Goal: Task Accomplishment & Management: Manage account settings

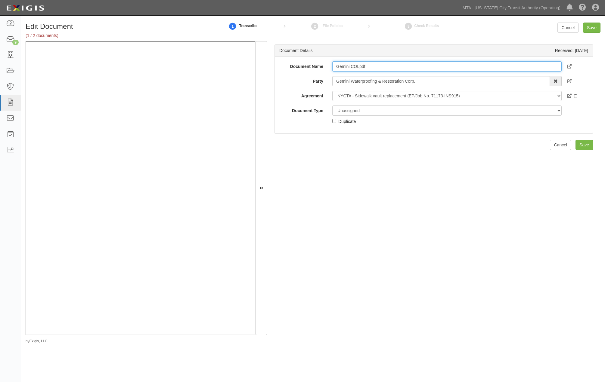
click at [375, 68] on input "Gemini COI.pdf" at bounding box center [446, 66] width 229 height 10
type input "G"
type input "2026"
click at [379, 109] on select "Unassigned Binder Cancellation Notice Certificate Contract Endorsement Insuranc…" at bounding box center [446, 111] width 229 height 10
click at [332, 106] on select "Unassigned Binder Cancellation Notice Certificate Contract Endorsement Insuranc…" at bounding box center [446, 111] width 229 height 10
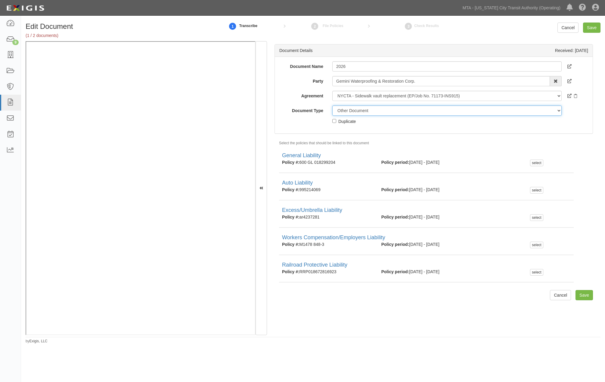
click at [352, 111] on select "Unassigned Binder Cancellation Notice Certificate Contract Endorsement Insuranc…" at bounding box center [446, 111] width 229 height 10
select select "CertificateDetail"
click at [332, 106] on select "Unassigned Binder Cancellation Notice Certificate Contract Endorsement Insuranc…" at bounding box center [446, 111] width 229 height 10
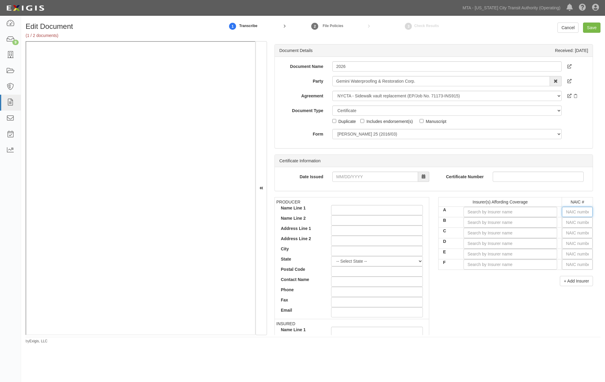
click at [574, 213] on input "text" at bounding box center [577, 212] width 31 height 10
type input "36404"
type input "3"
type input "39381"
type input "39"
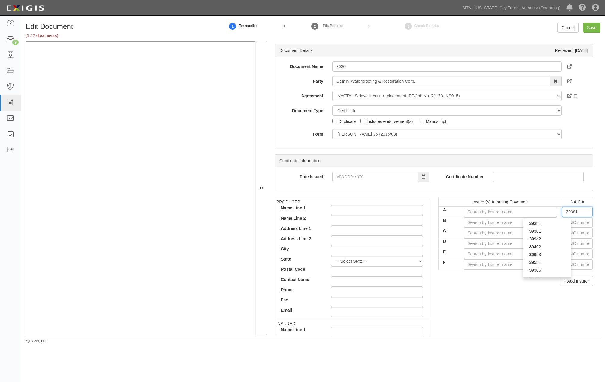
type input "39942"
type input "399"
type input "39993"
type input "3999"
type input "39993"
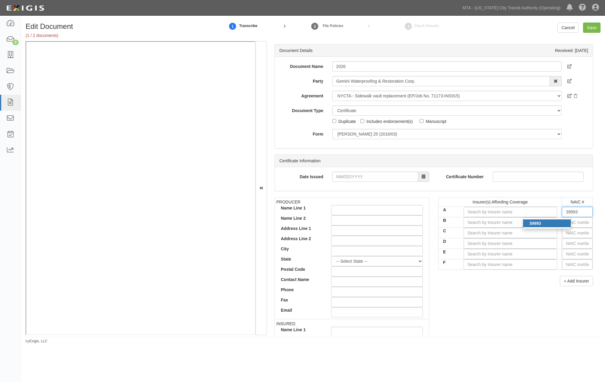
click at [552, 223] on div "39993" at bounding box center [547, 224] width 48 height 8
type input "Colony Insurance Company (A- XIV Rating)"
type input "39993"
click at [569, 223] on input "text" at bounding box center [577, 222] width 31 height 10
type input "0"
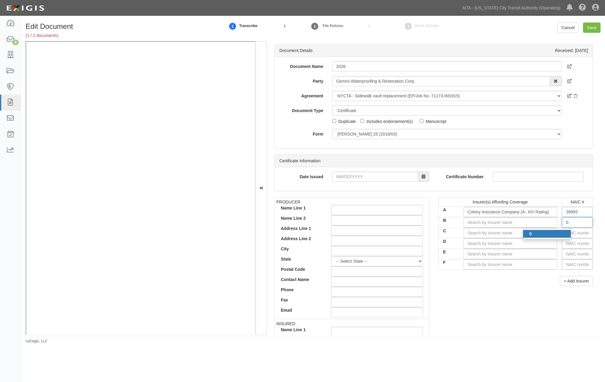
click at [555, 236] on div "0" at bounding box center [547, 234] width 48 height 8
type input "State Compensation Insurance Fund (A++ XV Rating)"
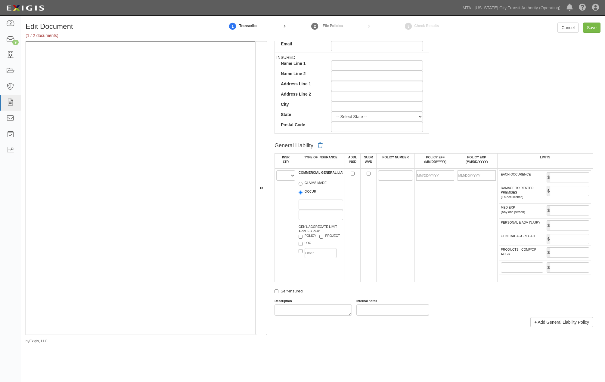
scroll to position [267, 0]
click at [286, 177] on select "A B C D E F" at bounding box center [285, 175] width 19 height 10
select select "A"
click at [276, 171] on select "A B C D E F" at bounding box center [285, 175] width 19 height 10
click at [306, 194] on label "OCCUR" at bounding box center [307, 192] width 18 height 6
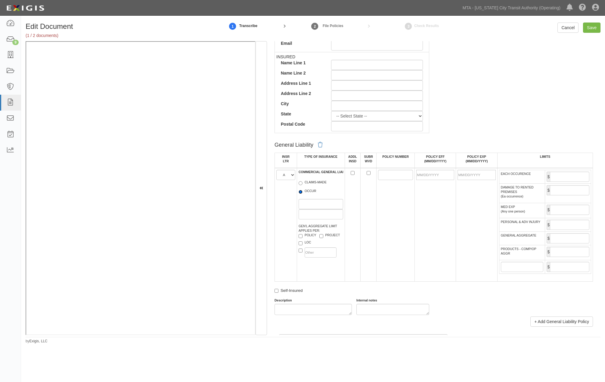
click at [302, 194] on input "OCCUR" at bounding box center [300, 192] width 4 height 4
radio input "true"
click at [389, 178] on input "POLICY NUMBER" at bounding box center [395, 175] width 35 height 10
type input "600GL 0182992-05"
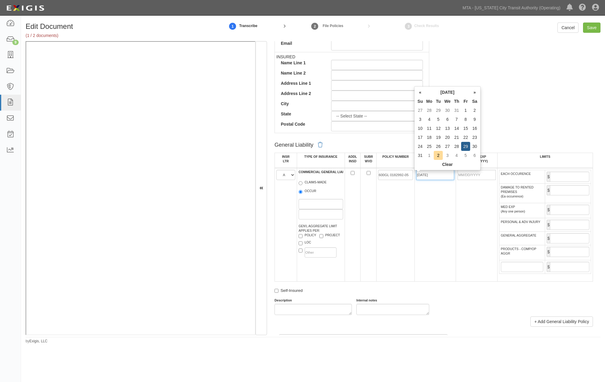
type input "08/29/2025"
type input "08/29/2026"
click at [403, 229] on td "600GL 0182992-05" at bounding box center [395, 225] width 38 height 114
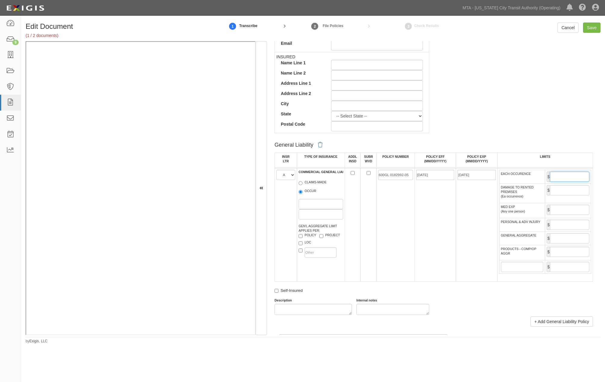
click at [554, 177] on input "EACH OCCURENCE" at bounding box center [569, 177] width 39 height 10
type input "2,000,000"
click at [568, 244] on input "GENERAL AGGREGATE" at bounding box center [569, 238] width 39 height 10
type input "4,000,000"
click at [563, 256] on input "PRODUCTS - COMP/OP AGGR" at bounding box center [569, 252] width 39 height 10
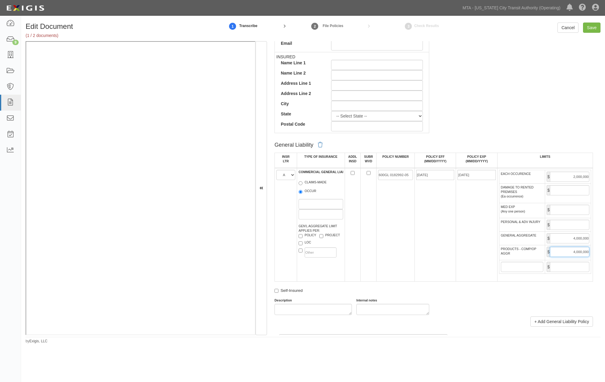
type input "4,000,000"
click at [477, 315] on div "Description Internal notes" at bounding box center [433, 306] width 327 height 17
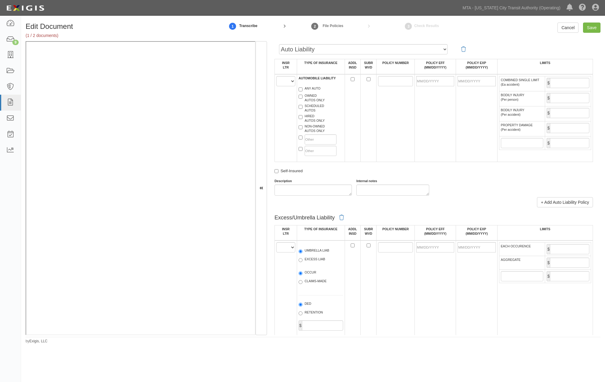
scroll to position [602, 0]
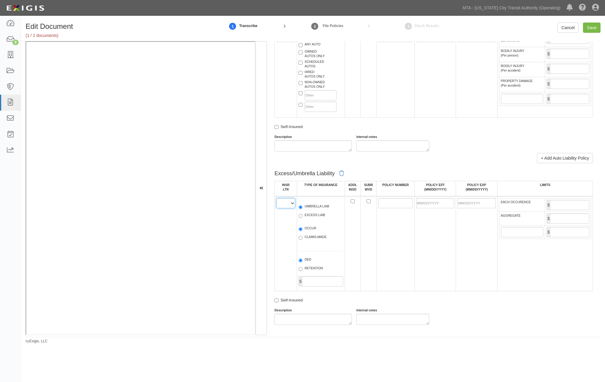
click at [285, 208] on select "A B C D E F" at bounding box center [285, 203] width 19 height 10
select select "A"
click at [276, 208] on select "A B C D E F" at bounding box center [285, 203] width 19 height 10
click at [317, 219] on label "EXCESS LIAB" at bounding box center [311, 216] width 26 height 6
click at [302, 218] on input "EXCESS LIAB" at bounding box center [300, 216] width 4 height 4
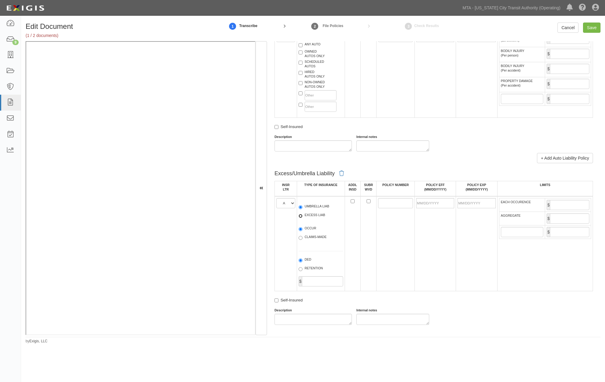
radio input "true"
click at [310, 232] on label "OCCUR" at bounding box center [307, 229] width 18 height 6
click at [302, 231] on input "OCCUR" at bounding box center [300, 229] width 4 height 4
radio input "true"
click at [393, 208] on input "POLICY NUMBER" at bounding box center [395, 203] width 35 height 10
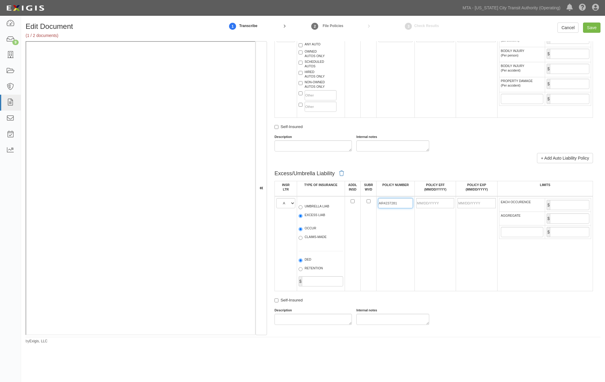
type input "AR4237281"
type input "08/29/2025"
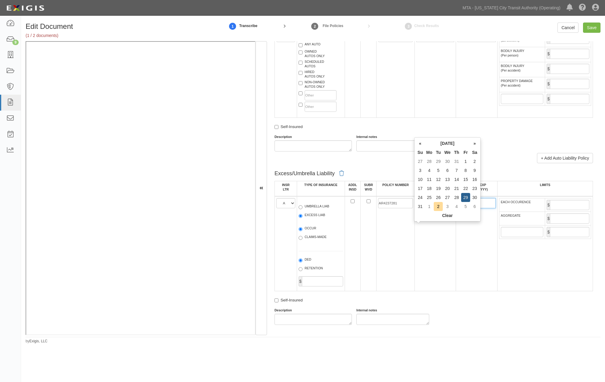
type input "08/29/2026"
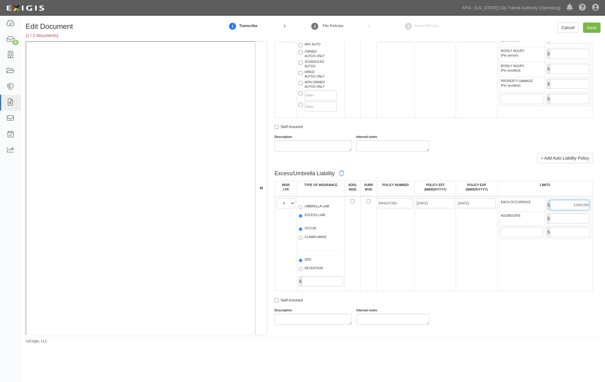
type input "3,000,000"
click at [572, 224] on input "AGGREGATE" at bounding box center [569, 219] width 39 height 10
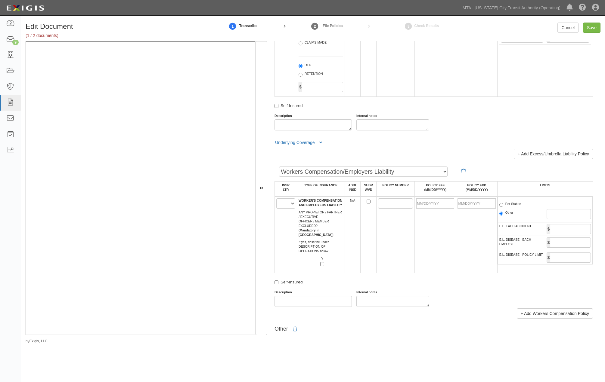
scroll to position [802, 0]
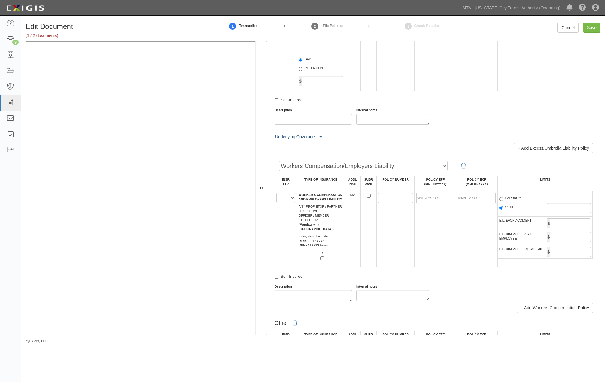
type input "3,000,000"
click at [320, 139] on icon at bounding box center [320, 137] width 3 height 4
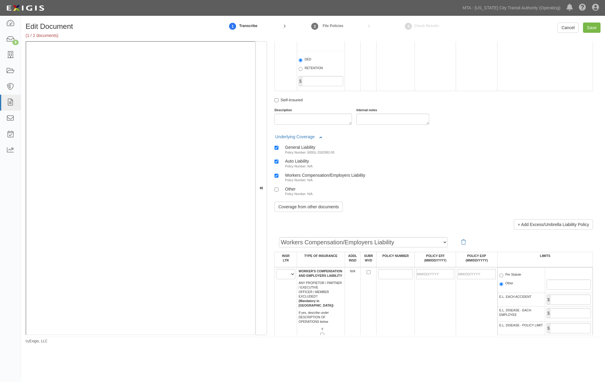
click at [303, 178] on div "Workers Compensation/Employers Liability" at bounding box center [325, 175] width 80 height 5
click at [278, 178] on input "Workers Compensation/Employers Liability Policy Number: N/A" at bounding box center [276, 176] width 4 height 4
checkbox input "false"
click at [299, 164] on div "Auto Liability" at bounding box center [299, 161] width 28 height 5
click at [278, 164] on input "Auto Liability Policy Number: N/A" at bounding box center [276, 162] width 4 height 4
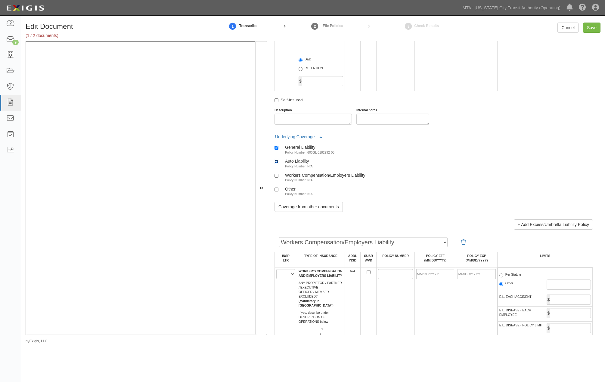
checkbox input "false"
click at [590, 28] on input "Save" at bounding box center [591, 28] width 17 height 10
type input "2000000"
type input "4000000"
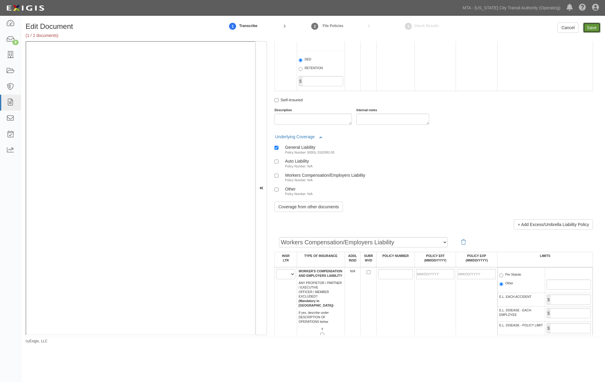
type input "3000000"
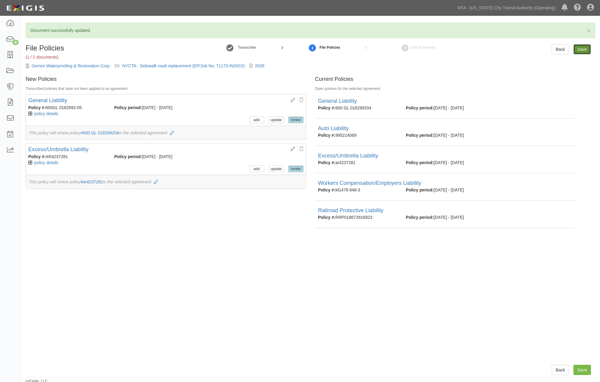
click at [582, 51] on input "Save" at bounding box center [581, 49] width 17 height 10
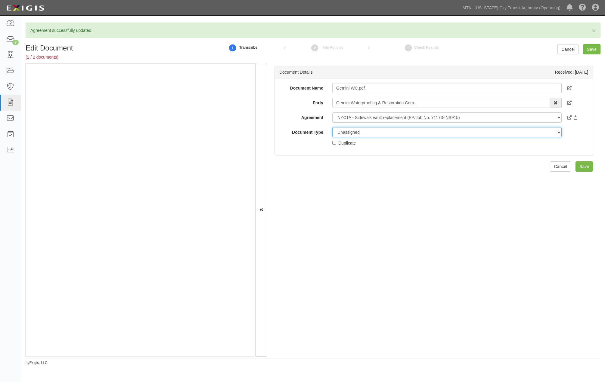
click at [354, 133] on select "Unassigned Binder Cancellation Notice Certificate Contract Endorsement Insuranc…" at bounding box center [446, 132] width 229 height 10
select select "OtherDetail"
click at [332, 127] on select "Unassigned Binder Cancellation Notice Certificate Contract Endorsement Insuranc…" at bounding box center [446, 132] width 229 height 10
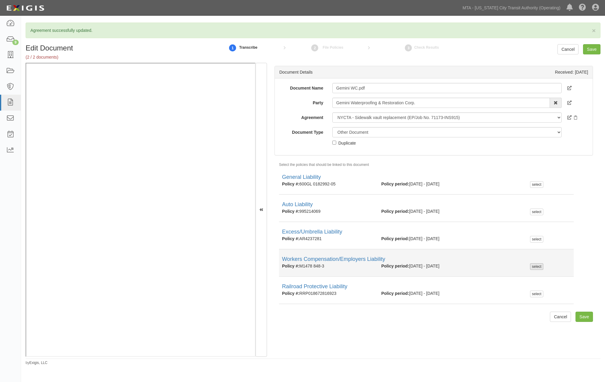
click at [537, 266] on div "select" at bounding box center [536, 267] width 13 height 7
checkbox input "true"
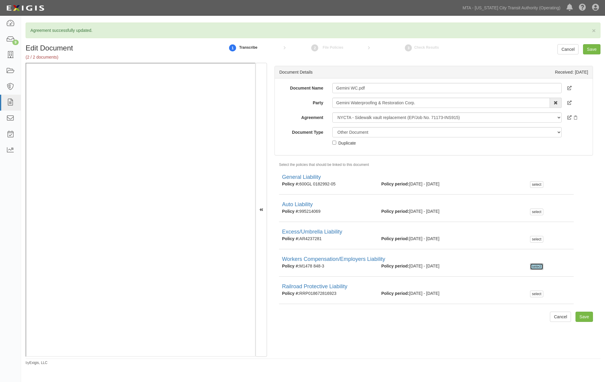
click at [353, 143] on div "Duplicate" at bounding box center [346, 143] width 17 height 7
click at [336, 143] on input "Duplicate" at bounding box center [334, 143] width 4 height 4
checkbox input "true"
drag, startPoint x: 351, startPoint y: 147, endPoint x: 338, endPoint y: 145, distance: 13.1
click at [338, 145] on div "Unassigned Binder Cancellation Notice Certificate Contract Endorsement Insuranc…" at bounding box center [447, 136] width 238 height 19
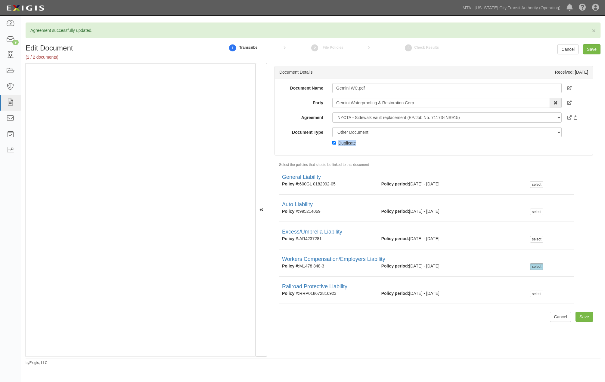
copy div "Duplicate"
click at [353, 89] on input "Gemini WC.pdf" at bounding box center [446, 88] width 229 height 10
paste input "Duplicate"
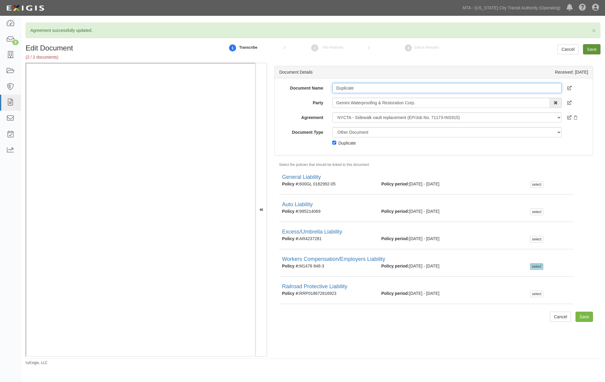
type input "Duplicate"
click at [591, 49] on input "Save" at bounding box center [591, 49] width 17 height 10
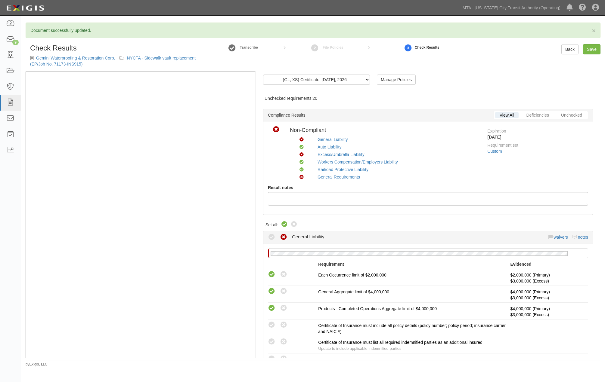
click at [282, 224] on icon at bounding box center [284, 224] width 7 height 7
radio input "true"
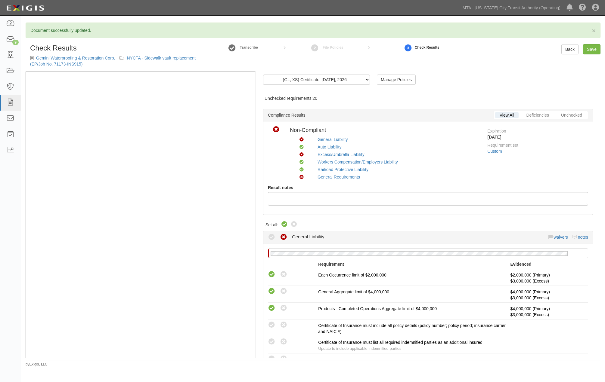
radio input "true"
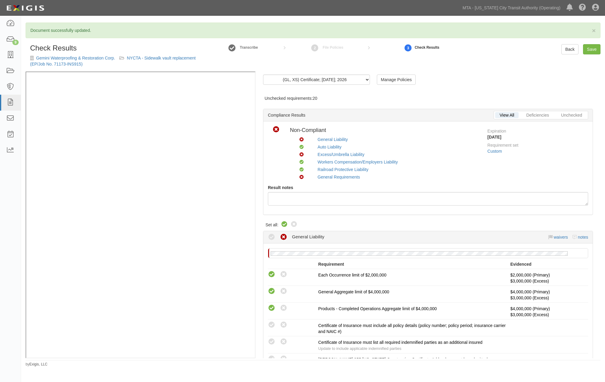
radio input "true"
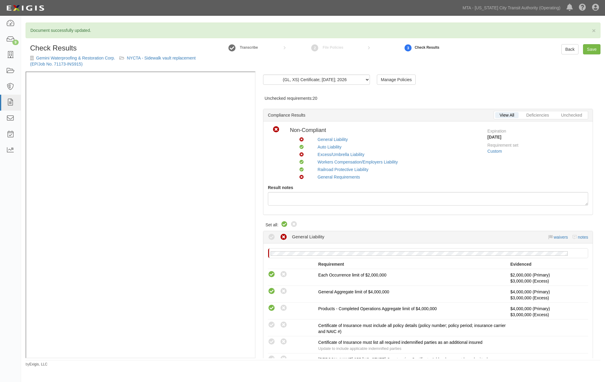
radio input "true"
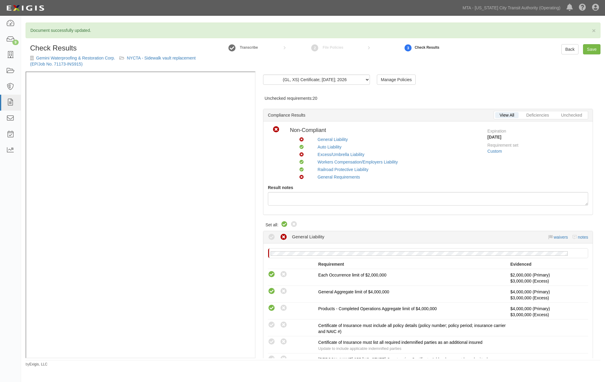
radio input "true"
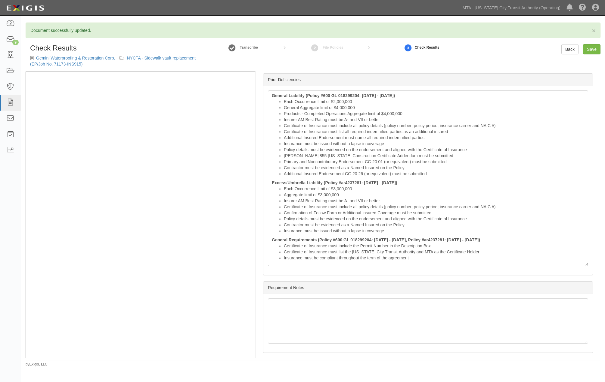
scroll to position [1103, 0]
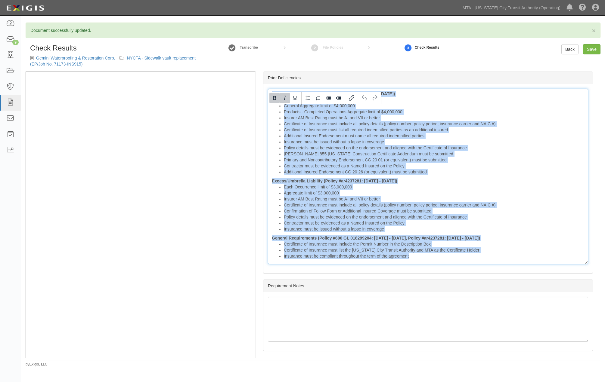
drag, startPoint x: 348, startPoint y: 116, endPoint x: 455, endPoint y: 280, distance: 195.7
click at [455, 264] on div "General Liability (Policy #600 GL 018299204: 08/29/2024 - 08/29/2025) Each Occu…" at bounding box center [428, 177] width 320 height 176
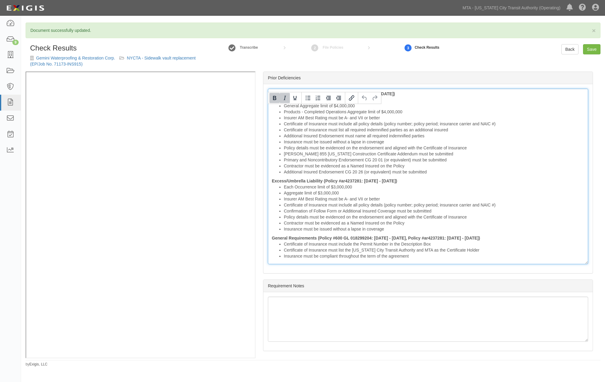
scroll to position [990, 0]
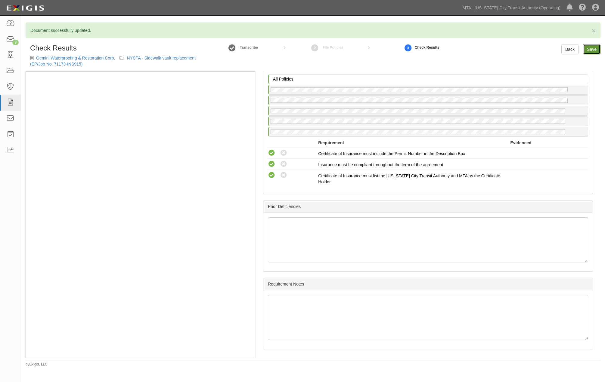
click at [588, 51] on link "Save" at bounding box center [591, 49] width 17 height 10
radio input "true"
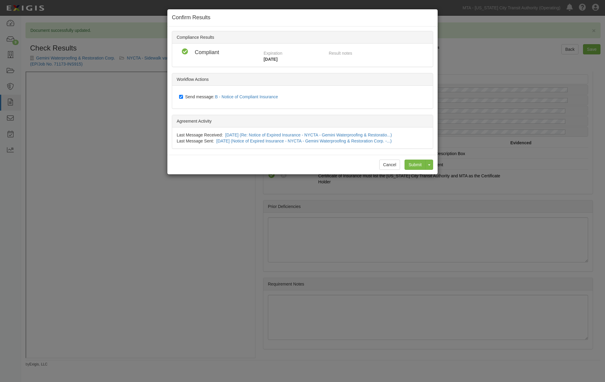
click at [201, 98] on span "Send message: B - Notice of Compliant Insurance" at bounding box center [232, 96] width 95 height 5
click at [183, 98] on input "Send message: B - Notice of Compliant Insurance" at bounding box center [181, 96] width 4 height 5
checkbox input "false"
click at [419, 168] on input "Submit" at bounding box center [414, 165] width 21 height 10
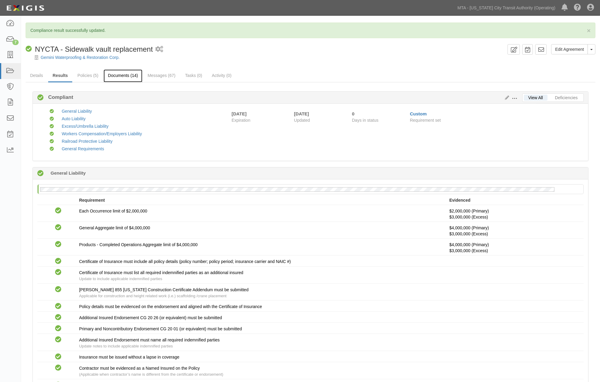
click at [122, 76] on link "Documents (14)" at bounding box center [122, 75] width 39 height 13
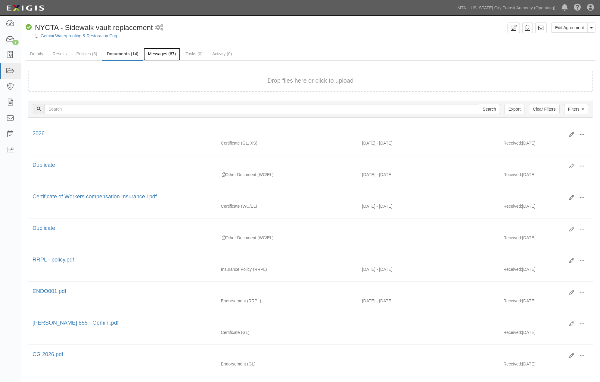
click at [160, 57] on link "Messages (67)" at bounding box center [161, 54] width 37 height 13
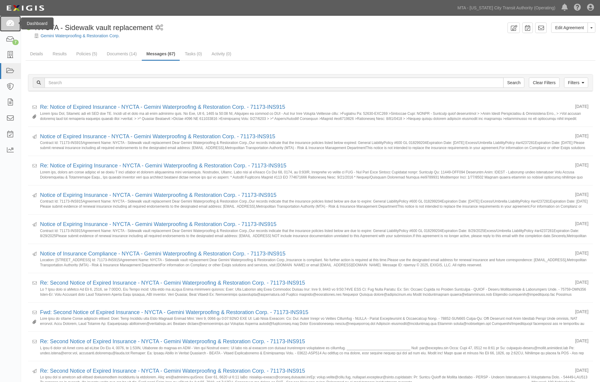
click at [7, 19] on link at bounding box center [10, 24] width 21 height 16
click at [9, 103] on icon at bounding box center [10, 102] width 8 height 7
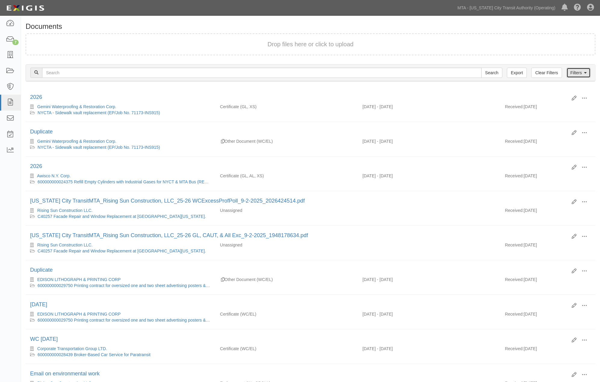
click at [581, 70] on link "Filters" at bounding box center [578, 73] width 24 height 10
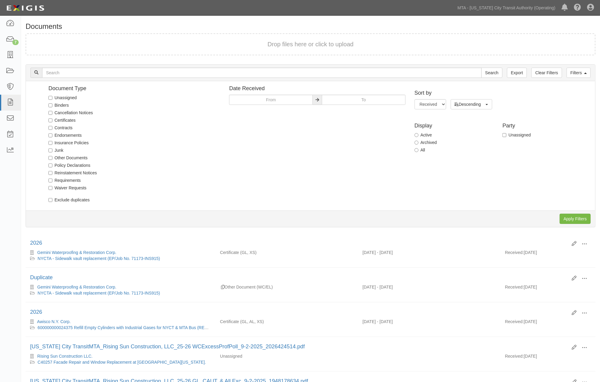
click at [66, 96] on label "Unassigned" at bounding box center [62, 98] width 28 height 6
click at [52, 96] on input "Unassigned" at bounding box center [50, 98] width 4 height 4
checkbox input "true"
click at [575, 217] on input "Apply Filters" at bounding box center [574, 219] width 31 height 10
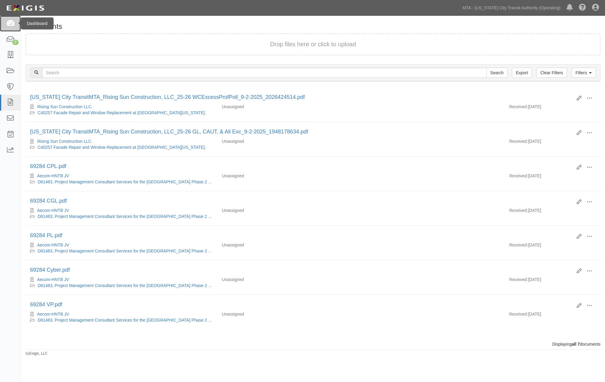
click at [11, 24] on icon at bounding box center [10, 23] width 8 height 7
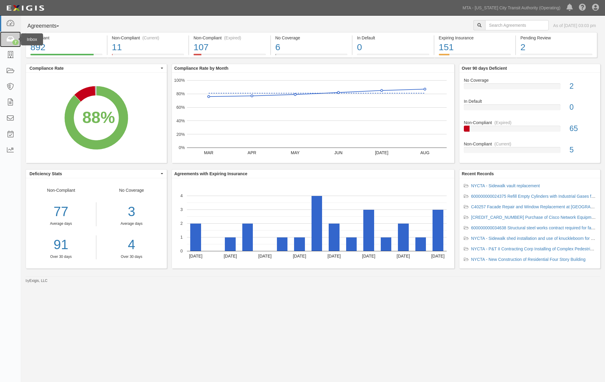
click at [13, 38] on icon at bounding box center [10, 39] width 8 height 7
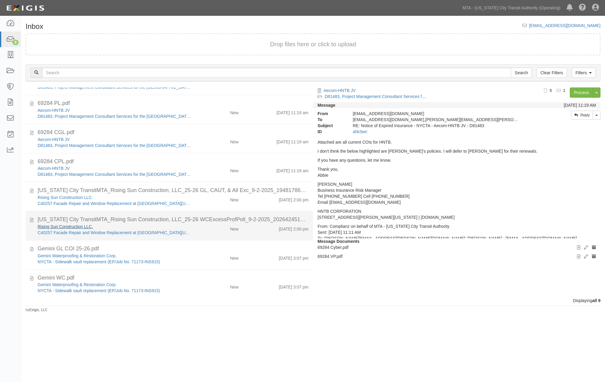
scroll to position [54, 0]
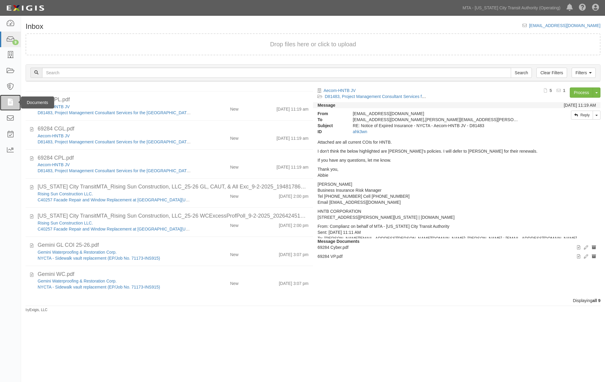
click at [8, 104] on icon at bounding box center [10, 102] width 8 height 7
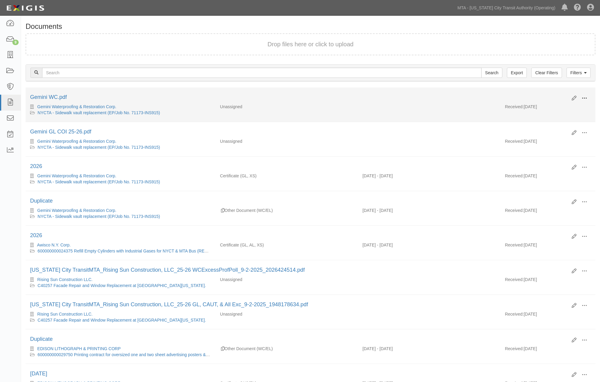
click at [583, 97] on span at bounding box center [583, 98] width 5 height 5
click at [541, 96] on link "Edit" at bounding box center [555, 96] width 48 height 11
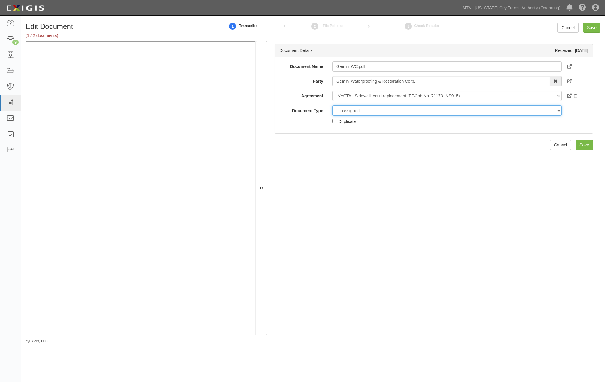
click at [371, 110] on select "Unassigned Binder Cancellation Notice Certificate Contract Endorsement Insuranc…" at bounding box center [446, 111] width 229 height 10
select select "OtherDetail"
click at [332, 106] on select "Unassigned Binder Cancellation Notice Certificate Contract Endorsement Insuranc…" at bounding box center [446, 111] width 229 height 10
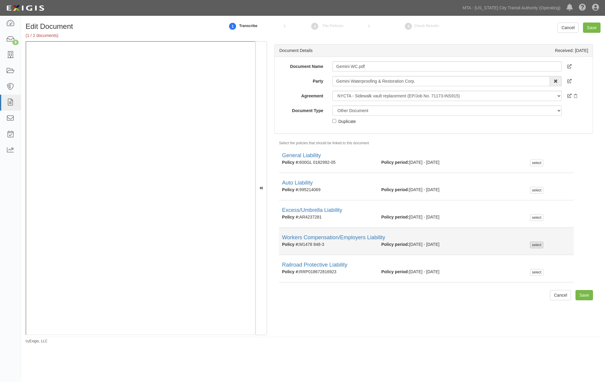
click at [530, 245] on div "select" at bounding box center [536, 245] width 13 height 7
checkbox input "true"
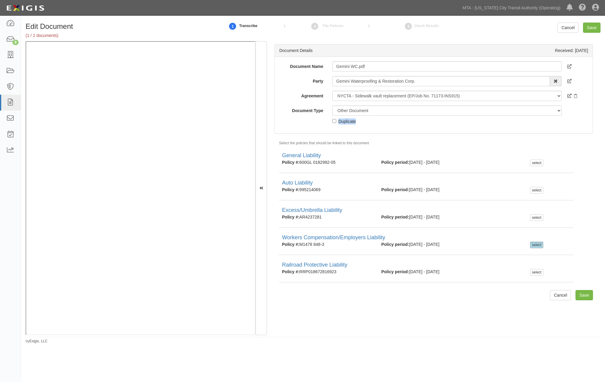
drag, startPoint x: 356, startPoint y: 125, endPoint x: 336, endPoint y: 123, distance: 19.3
click at [336, 123] on div "Unassigned Binder Cancellation Notice Certificate Contract Endorsement Insuranc…" at bounding box center [447, 115] width 238 height 19
copy div "Duplicate"
click at [335, 64] on input "Gemini WC.pdf" at bounding box center [446, 66] width 229 height 10
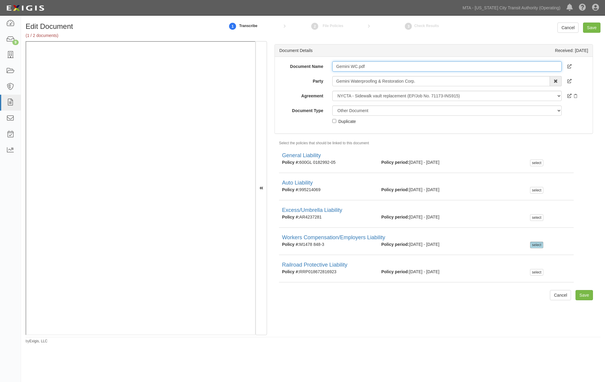
click at [335, 64] on input "Gemini WC.pdf" at bounding box center [446, 66] width 229 height 10
paste input "Duplicate"
type input "Duplicate"
click at [338, 119] on div "Duplicate" at bounding box center [346, 121] width 17 height 7
click at [336, 119] on input "Duplicate" at bounding box center [334, 121] width 4 height 4
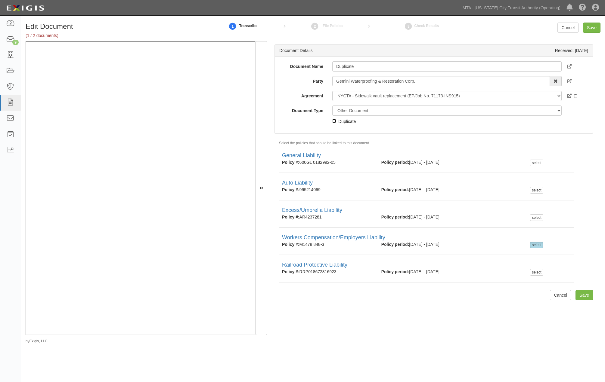
checkbox input "true"
click at [587, 28] on input "Save" at bounding box center [591, 28] width 17 height 10
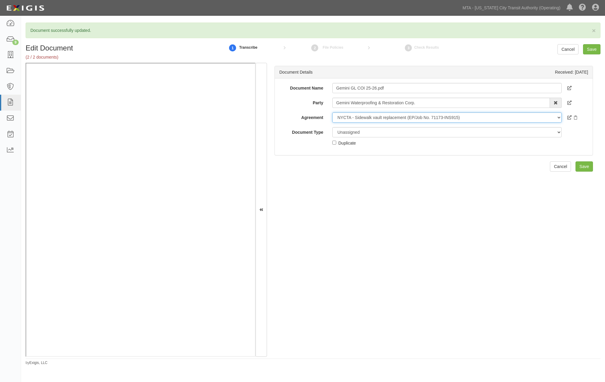
click at [358, 118] on select "-- No agreement -- NYCTA - Sidewalk vault replacement (EP/Job No. 71173-INS915)" at bounding box center [446, 118] width 229 height 10
click at [381, 258] on div "Document Details Received: [DATE] Document Name Gemini GL COI 25-26.pdf Party G…" at bounding box center [433, 210] width 333 height 295
click at [368, 132] on select "Unassigned Binder Cancellation Notice Certificate Contract Endorsement Insuranc…" at bounding box center [446, 132] width 229 height 10
select select "OtherDetail"
click at [332, 127] on select "Unassigned Binder Cancellation Notice Certificate Contract Endorsement Insuranc…" at bounding box center [446, 132] width 229 height 10
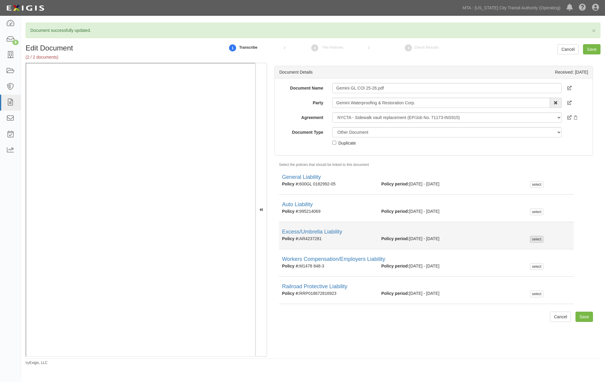
click at [530, 240] on div "select" at bounding box center [536, 239] width 13 height 7
checkbox input "true"
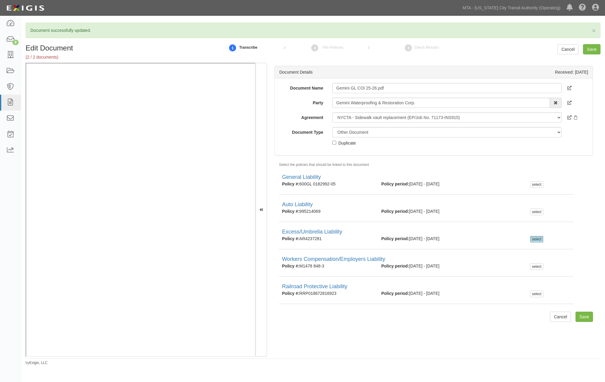
click at [351, 145] on div "Duplicate" at bounding box center [346, 143] width 17 height 7
click at [336, 145] on input "Duplicate" at bounding box center [334, 143] width 4 height 4
checkbox input "true"
drag, startPoint x: 401, startPoint y: 86, endPoint x: 333, endPoint y: 83, distance: 68.1
click at [333, 83] on input "Gemini GL COI 25-26.pdf" at bounding box center [446, 88] width 229 height 10
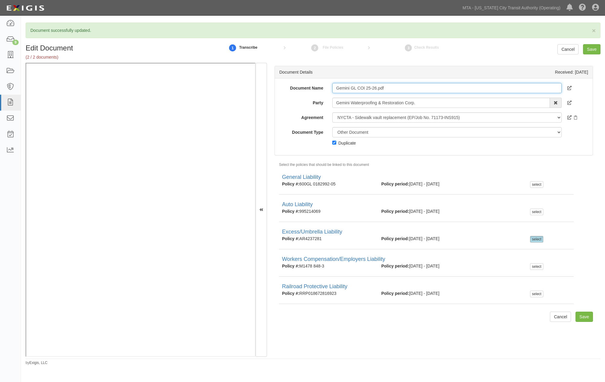
paste input "Duplicate"
type input "Duplicate"
click at [590, 50] on input "Save" at bounding box center [591, 49] width 17 height 10
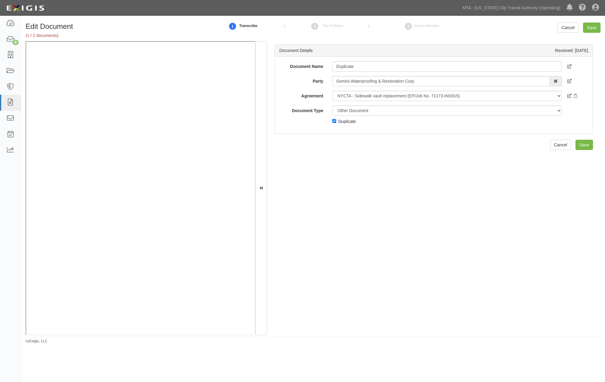
select select "OtherDetail"
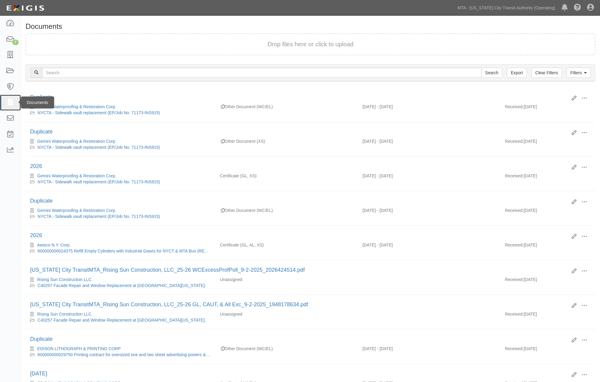
click at [11, 103] on icon at bounding box center [10, 102] width 8 height 7
click at [577, 70] on link "Filters" at bounding box center [578, 73] width 24 height 10
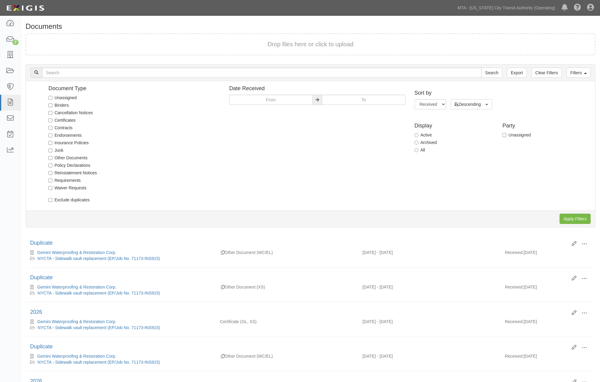
click at [67, 97] on label "Unassigned" at bounding box center [62, 98] width 28 height 6
click at [52, 97] on input "Unassigned" at bounding box center [50, 98] width 4 height 4
checkbox input "true"
click at [569, 218] on input "Apply Filters" at bounding box center [574, 219] width 31 height 10
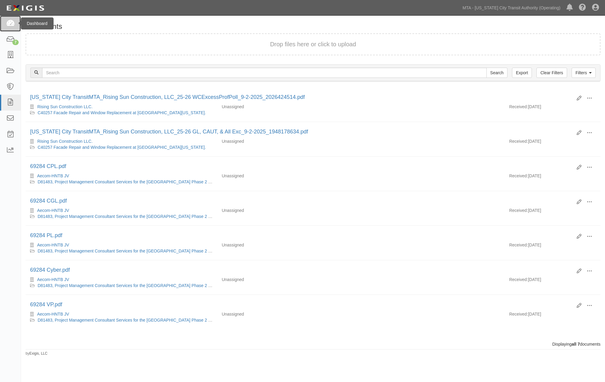
click at [9, 26] on icon at bounding box center [10, 23] width 8 height 7
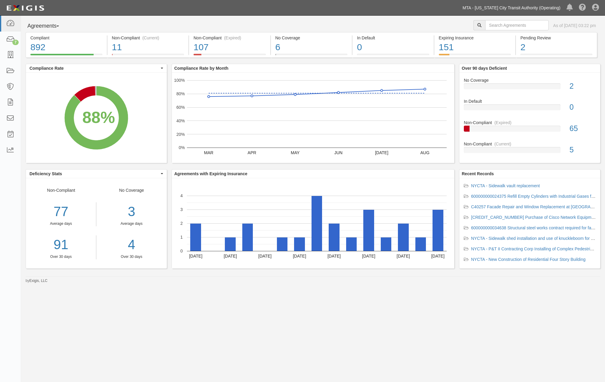
click at [540, 11] on link "MTA - [US_STATE] City Transit Authority (Operating)" at bounding box center [511, 8] width 104 height 12
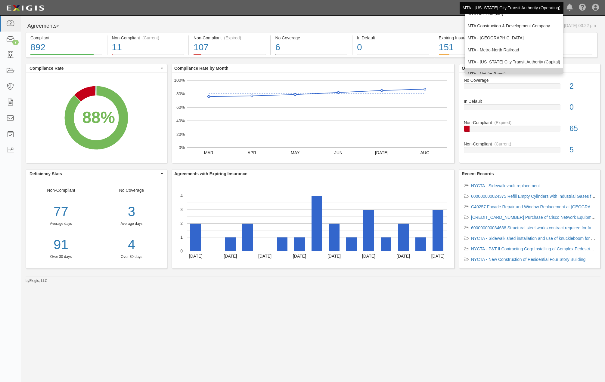
scroll to position [40, 0]
click at [509, 66] on link "MTA - Triborough Bridge & Tunnel Authority" at bounding box center [513, 66] width 98 height 12
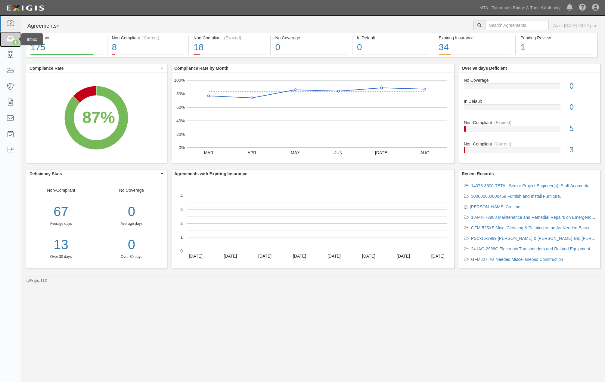
click at [12, 38] on icon at bounding box center [10, 39] width 8 height 7
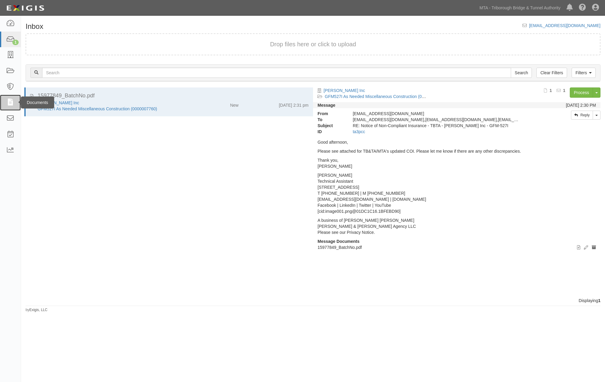
click at [6, 105] on icon at bounding box center [10, 102] width 8 height 7
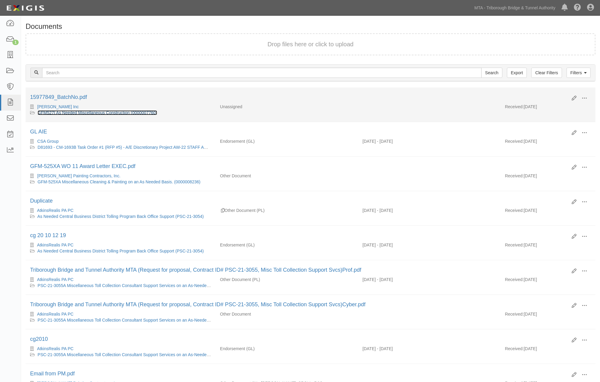
click at [112, 113] on link "GFM527I As Needed Miscellaneous Construction (0000007760)" at bounding box center [97, 112] width 119 height 5
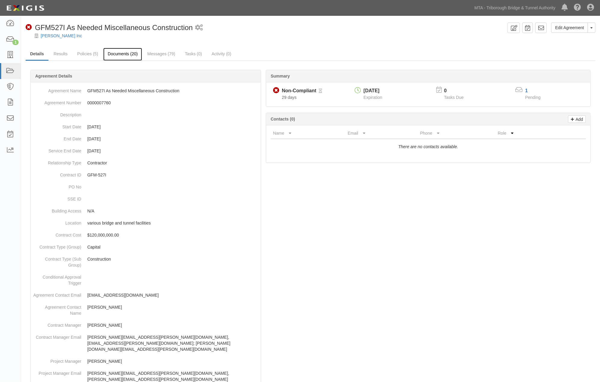
click at [125, 56] on link "Documents (20)" at bounding box center [122, 54] width 39 height 13
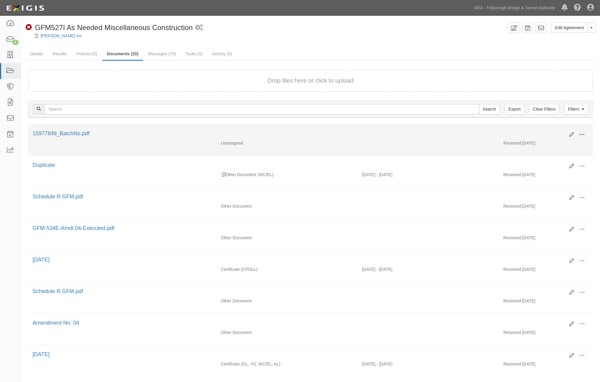
click at [582, 132] on span at bounding box center [581, 134] width 5 height 5
click at [548, 143] on link "View" at bounding box center [553, 143] width 48 height 11
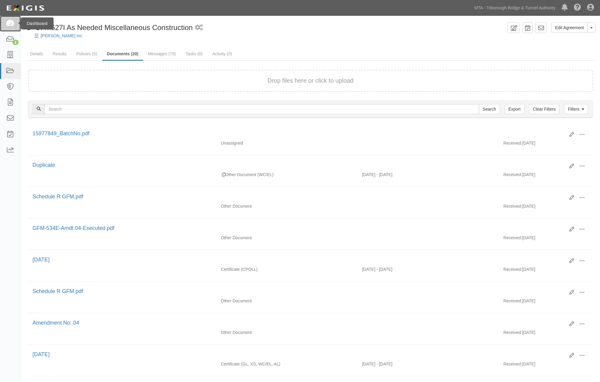
click at [8, 25] on icon at bounding box center [10, 23] width 8 height 7
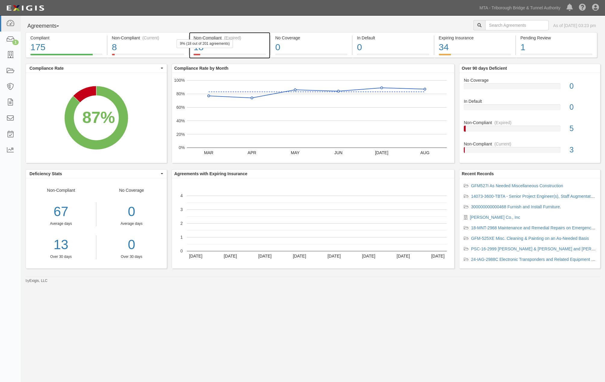
click at [260, 51] on div "18" at bounding box center [229, 47] width 72 height 13
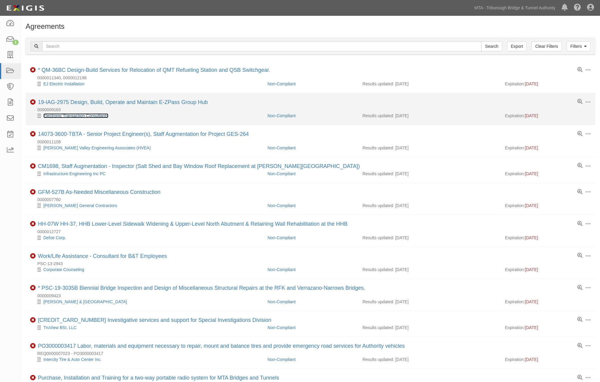
click at [66, 117] on link "Electronic Transaction Consultants" at bounding box center [75, 115] width 65 height 5
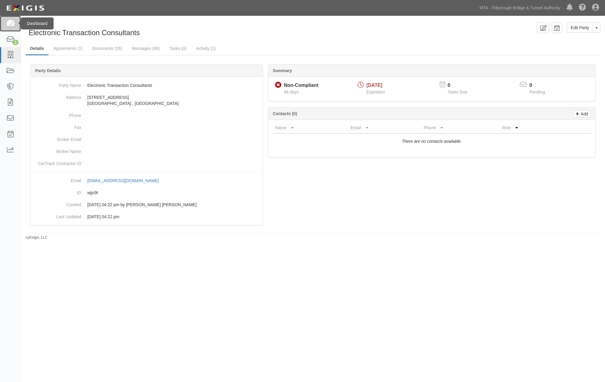
click at [13, 25] on icon at bounding box center [10, 23] width 8 height 7
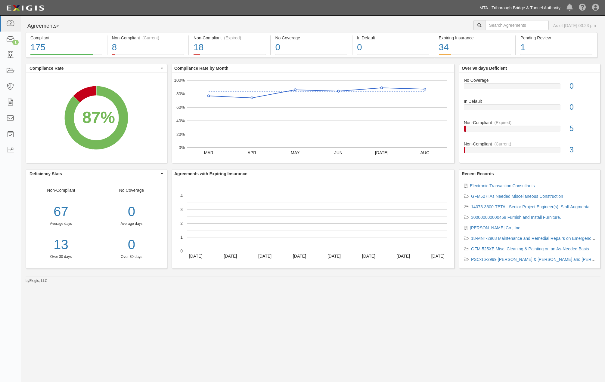
click at [514, 9] on link "MTA - Triborough Bridge & Tunnel Authority" at bounding box center [519, 8] width 87 height 12
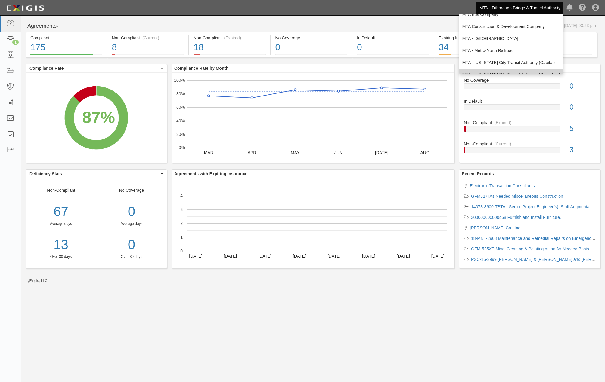
scroll to position [40, 0]
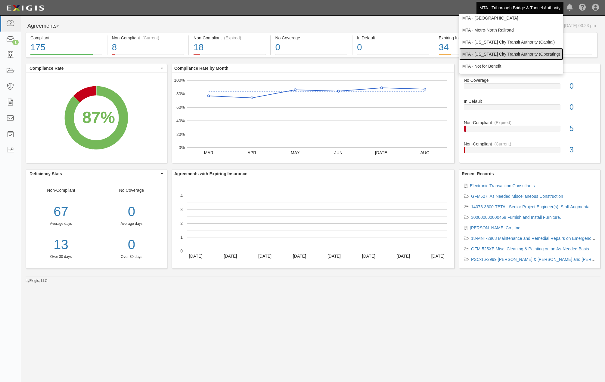
click at [503, 48] on link "MTA - [US_STATE] City Transit Authority (Operating)" at bounding box center [511, 54] width 104 height 12
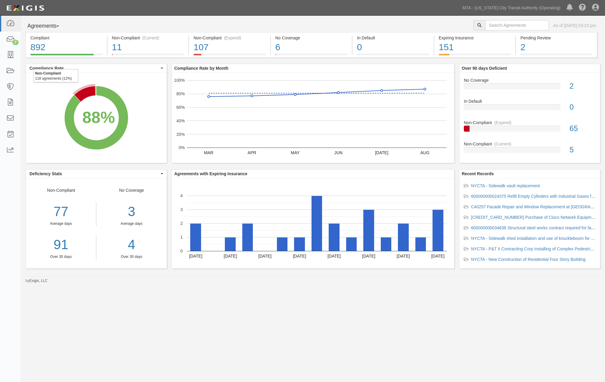
click at [85, 94] on icon "A chart." at bounding box center [84, 94] width 21 height 16
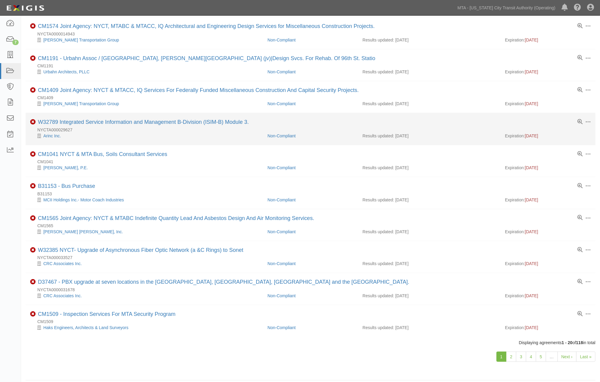
scroll to position [357, 0]
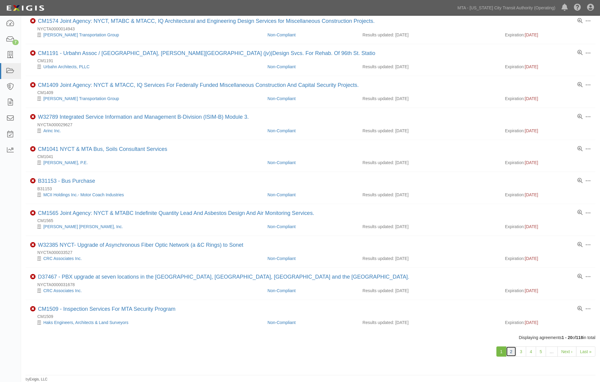
click at [512, 354] on link "2" at bounding box center [511, 352] width 10 height 10
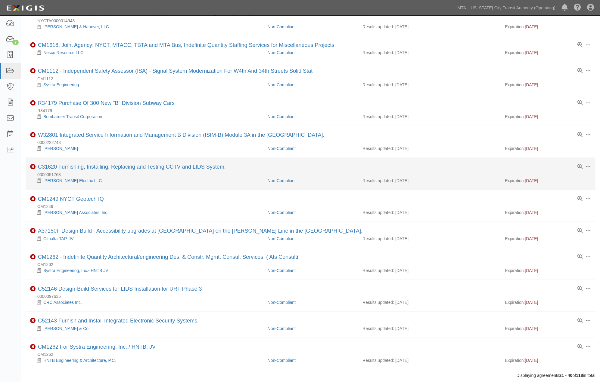
scroll to position [301, 0]
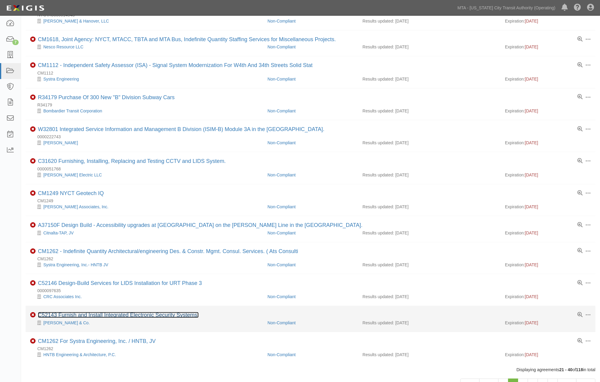
click at [130, 318] on link "C52143 Furnish and Install Integrated Electronic Security Systems." at bounding box center [118, 315] width 161 height 6
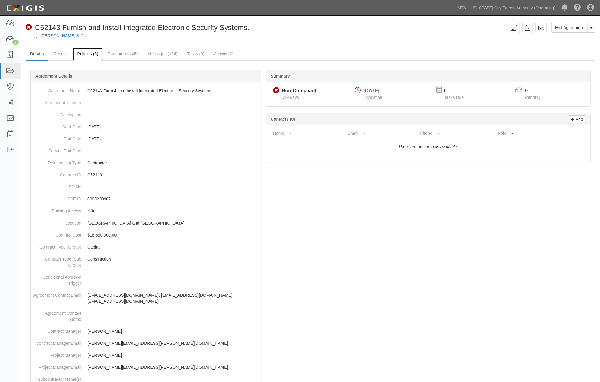
click at [88, 54] on link "Policies (5)" at bounding box center [88, 54] width 30 height 13
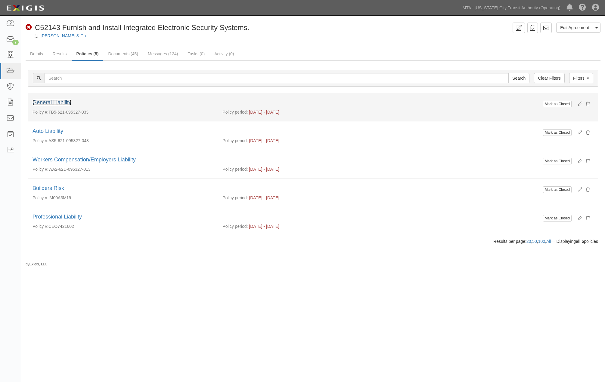
click at [60, 103] on link "General Liability" at bounding box center [51, 103] width 39 height 6
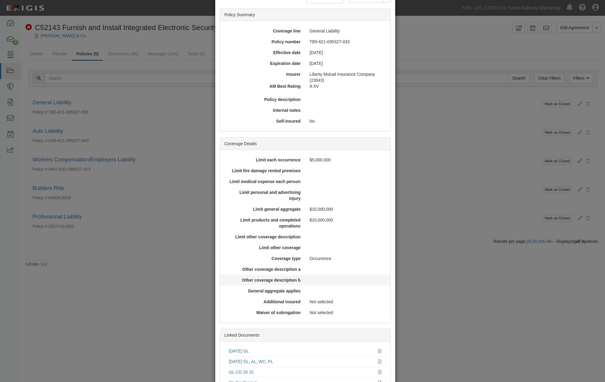
scroll to position [102, 0]
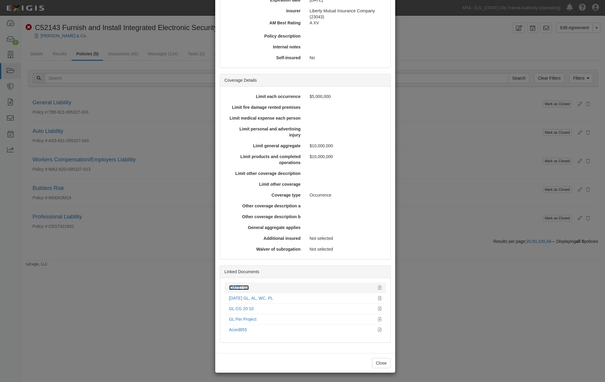
click at [240, 288] on link "4.1.24 GL" at bounding box center [239, 287] width 20 height 5
click at [455, 289] on div "× View Policy Mark as Closed Edit Policy Toggle Dropdown Delete Policy Policy S…" at bounding box center [302, 191] width 605 height 382
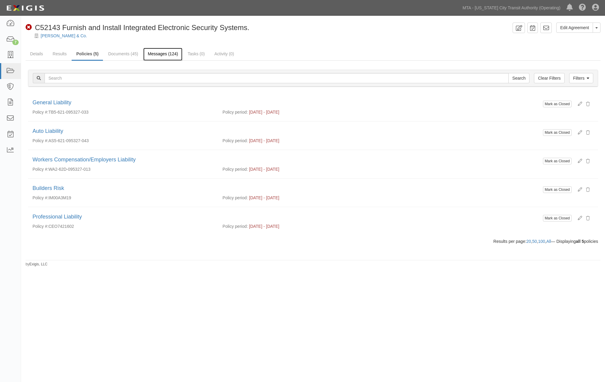
click at [165, 55] on link "Messages (124)" at bounding box center [162, 54] width 39 height 13
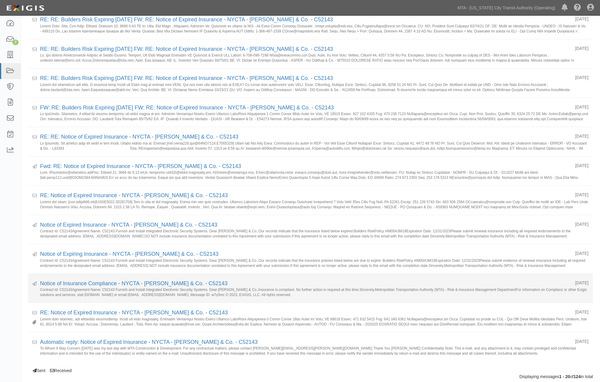
scroll to position [334, 0]
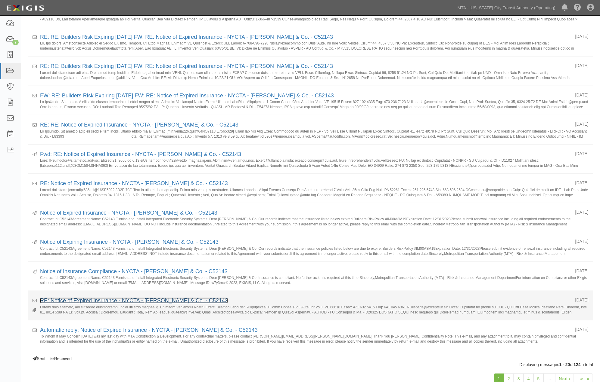
click at [154, 304] on link "RE: Notice of Expired Insurance - NYCTA - [PERSON_NAME] & Co. - C52143" at bounding box center [134, 301] width 188 height 6
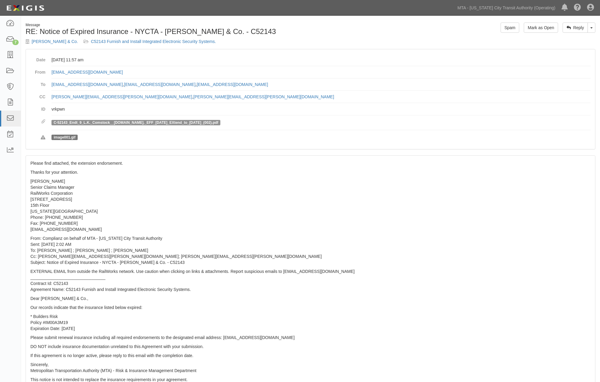
click at [157, 125] on span "C-52143_Endt_9_L.K._Comstock__[DOMAIN_NAME]._EFF_[DATE]_EXtend_to_[DATE]_(002).…" at bounding box center [135, 122] width 169 height 5
click at [166, 122] on link "C-52143_Endt_9_L.K._Comstock__Co.Inc._EFF_6.30.23_EXtend_to_12.31.23_(002).pdf" at bounding box center [136, 123] width 165 height 4
click at [534, 7] on link "MTA - [US_STATE] City Transit Authority (Operating)" at bounding box center [506, 8] width 104 height 12
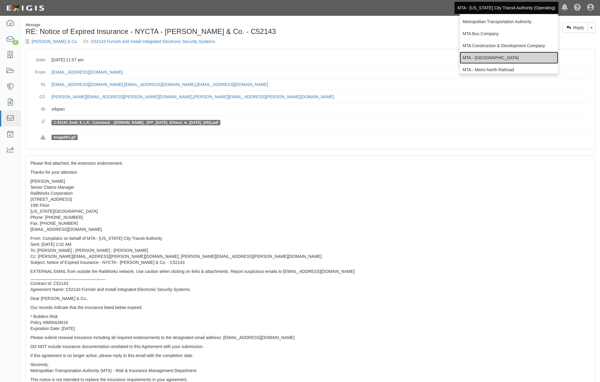
click at [497, 56] on link "MTA - [GEOGRAPHIC_DATA]" at bounding box center [508, 58] width 98 height 12
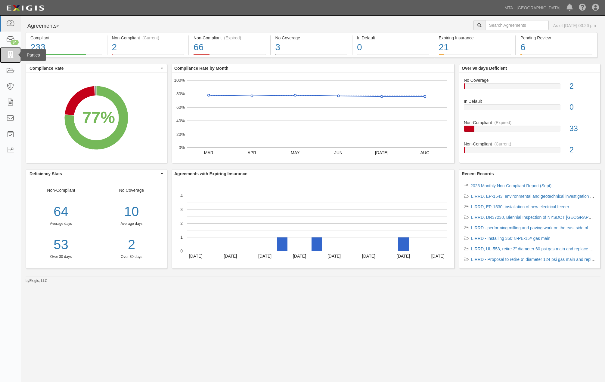
click at [8, 56] on icon at bounding box center [10, 55] width 8 height 7
click at [521, 23] on input "text" at bounding box center [516, 25] width 63 height 10
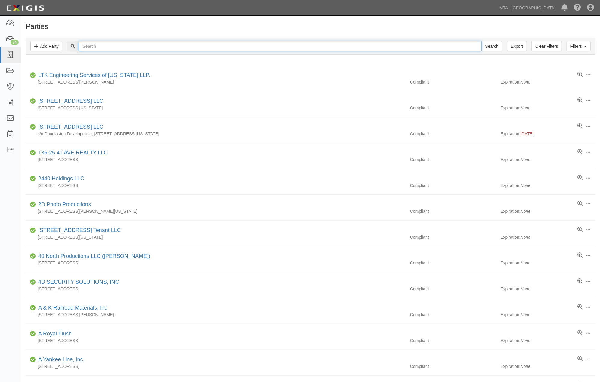
click at [115, 46] on input "text" at bounding box center [280, 46] width 403 height 10
click at [481, 41] on input "Search" at bounding box center [491, 46] width 21 height 10
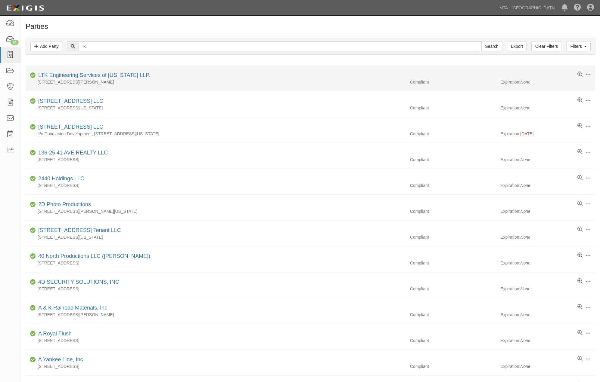
click at [76, 79] on div "LTK Engineering Services of [US_STATE] LLP." at bounding box center [93, 76] width 114 height 8
click at [76, 75] on link "LTK Engineering Services of New York LLP." at bounding box center [94, 75] width 112 height 6
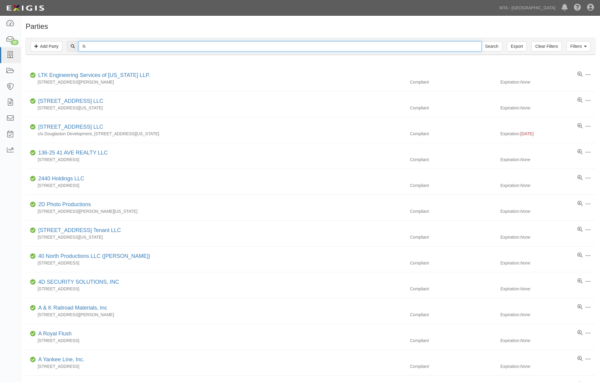
drag, startPoint x: 106, startPoint y: 46, endPoint x: 62, endPoint y: 38, distance: 45.0
click at [63, 40] on div "Filters Add Party Clear Filters Export lk Search Filters" at bounding box center [310, 46] width 569 height 17
type input "l"
type input "L.K."
click at [481, 41] on input "Search" at bounding box center [491, 46] width 21 height 10
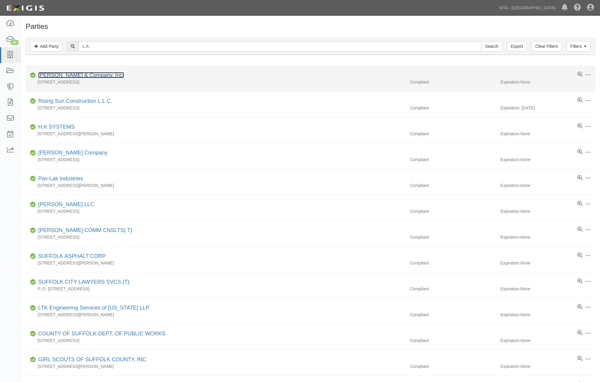
click at [78, 74] on link "[PERSON_NAME] & Company, Inc." at bounding box center [81, 75] width 86 height 6
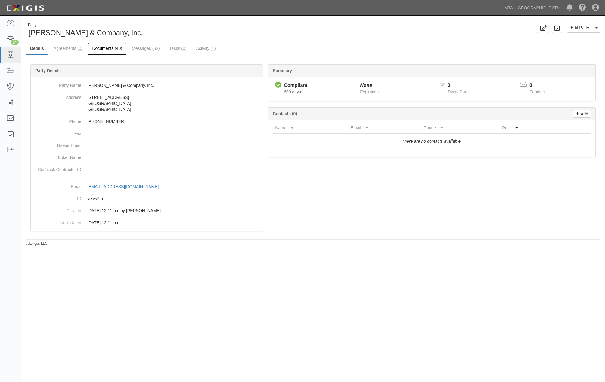
click at [118, 48] on link "Documents (40)" at bounding box center [107, 48] width 39 height 13
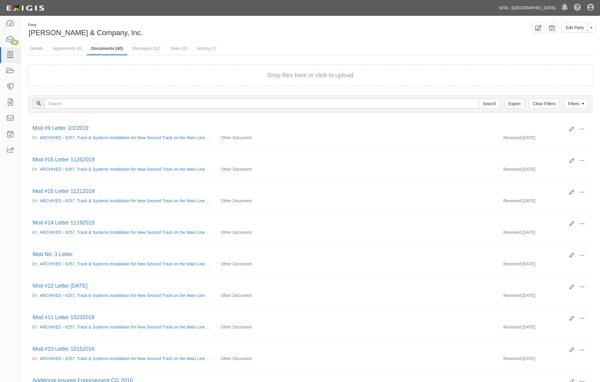
click at [533, 6] on link "MTA - [GEOGRAPHIC_DATA]" at bounding box center [527, 8] width 62 height 12
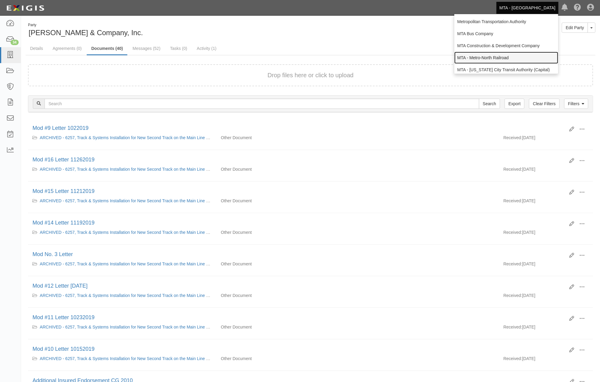
click at [486, 56] on link "MTA - Metro-North Railroad" at bounding box center [506, 58] width 104 height 12
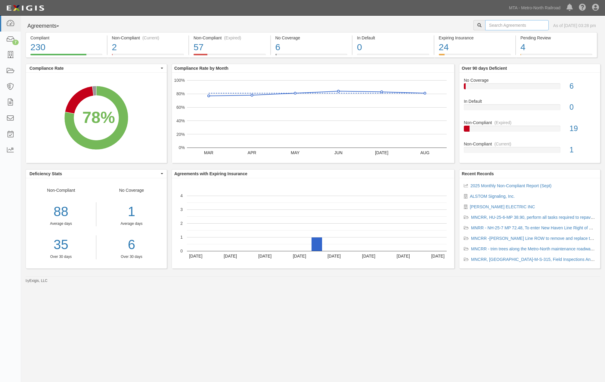
click at [521, 25] on input "text" at bounding box center [516, 25] width 63 height 10
type input "l"
click at [10, 57] on icon at bounding box center [10, 55] width 8 height 7
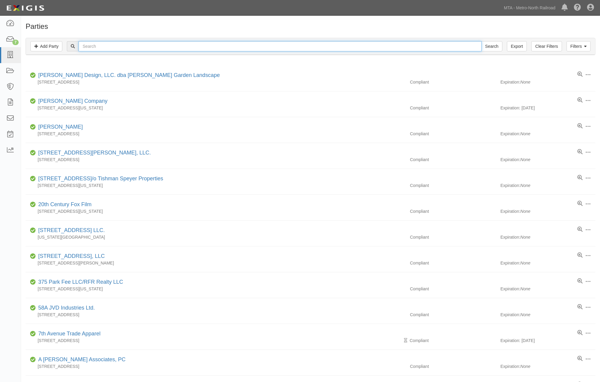
click at [115, 46] on input "text" at bounding box center [280, 46] width 403 height 10
type input "L>K"
click at [481, 41] on input "Search" at bounding box center [491, 46] width 21 height 10
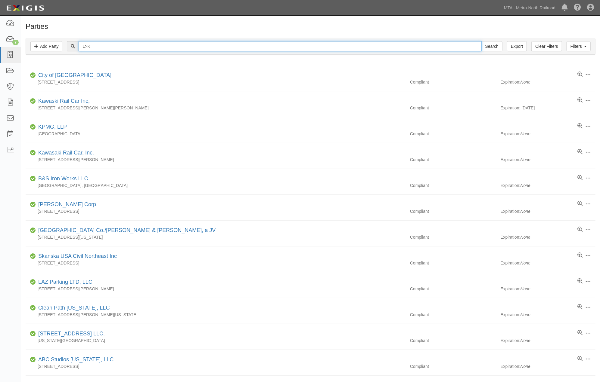
click at [88, 46] on input "L>K" at bounding box center [280, 46] width 403 height 10
type input "L.K"
click at [481, 41] on input "Search" at bounding box center [491, 46] width 21 height 10
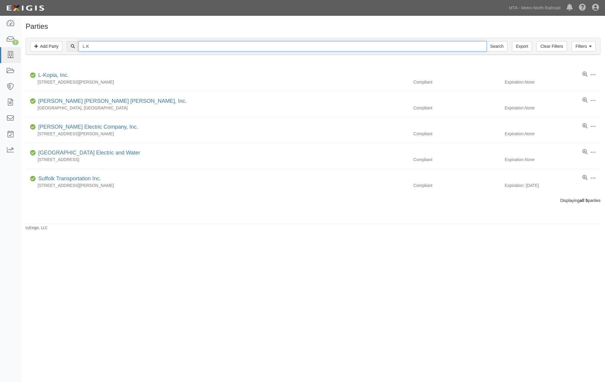
drag, startPoint x: 97, startPoint y: 45, endPoint x: 53, endPoint y: 37, distance: 45.3
click at [64, 46] on div "L.K Search" at bounding box center [312, 46] width 565 height 10
type input "LK"
click at [486, 41] on input "Search" at bounding box center [496, 46] width 21 height 10
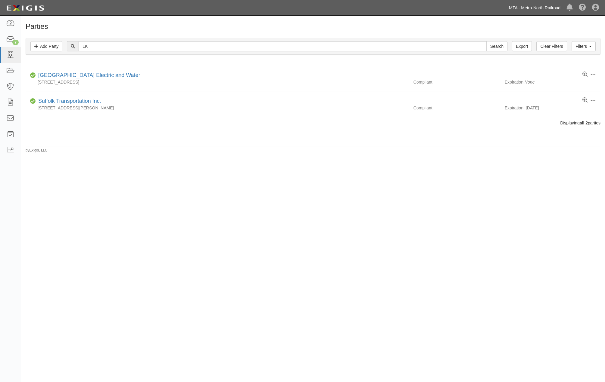
click at [547, 7] on link "MTA - Metro-North Railroad" at bounding box center [534, 8] width 57 height 12
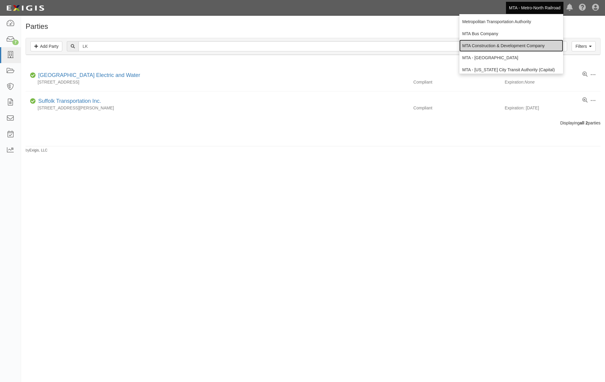
click at [498, 47] on link "MTA Construction & Development Company" at bounding box center [511, 46] width 104 height 12
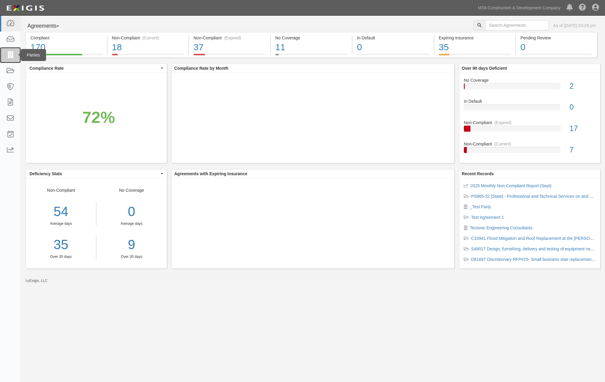
click at [12, 54] on icon at bounding box center [10, 55] width 8 height 7
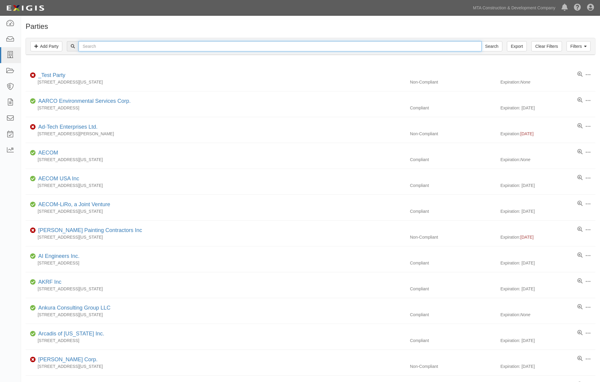
click at [155, 48] on input "text" at bounding box center [280, 46] width 403 height 10
type input "LK"
click at [481, 41] on input "Search" at bounding box center [491, 46] width 21 height 10
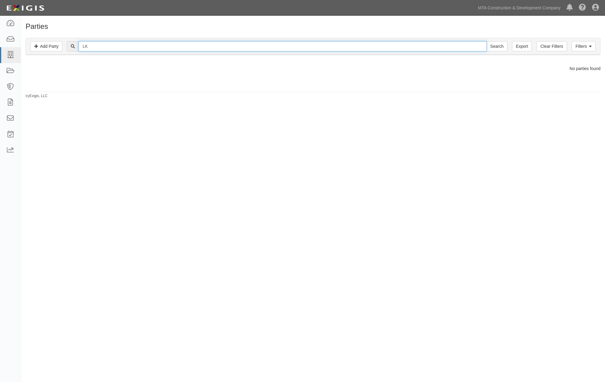
click at [85, 47] on input "LK" at bounding box center [283, 46] width 408 height 10
type input "L.K"
click at [486, 41] on input "Search" at bounding box center [496, 46] width 21 height 10
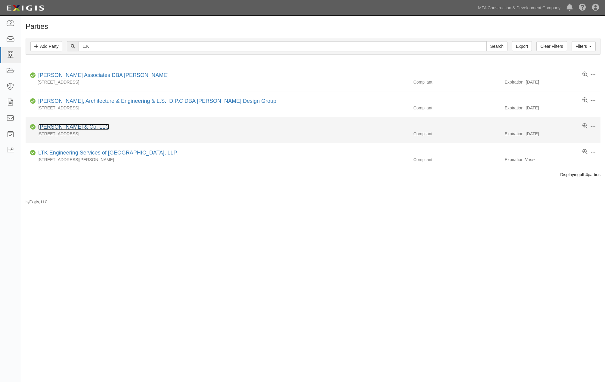
click at [91, 127] on link "[PERSON_NAME] & Co. LLC" at bounding box center [73, 127] width 71 height 6
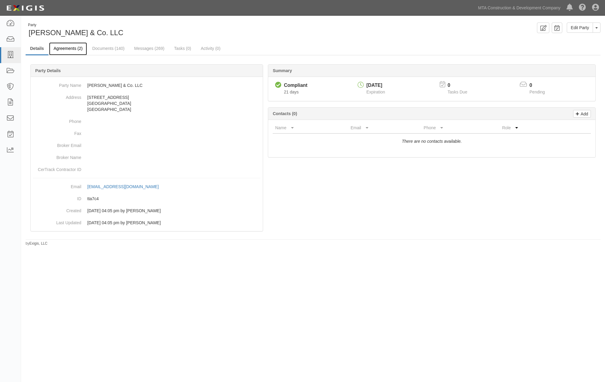
click at [76, 48] on link "Agreements (2)" at bounding box center [68, 48] width 38 height 13
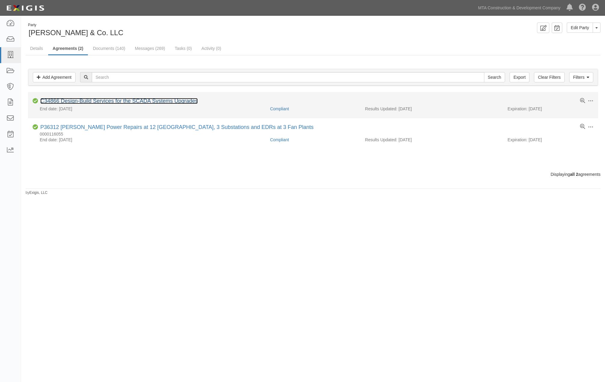
click at [108, 100] on link "C34866 Design-Build Services for the SCADA Systems Upgrades" at bounding box center [118, 101] width 157 height 6
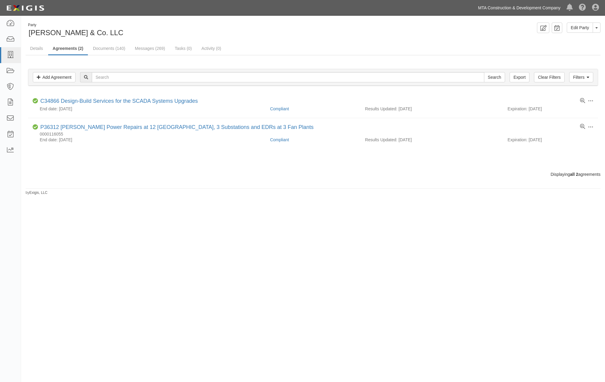
click at [526, 7] on link "MTA Construction & Development Company" at bounding box center [519, 8] width 88 height 12
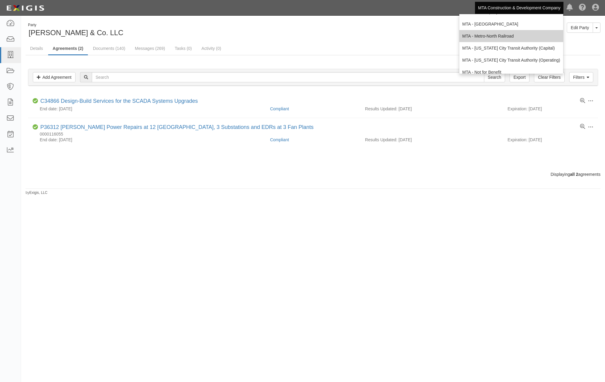
scroll to position [33, 0]
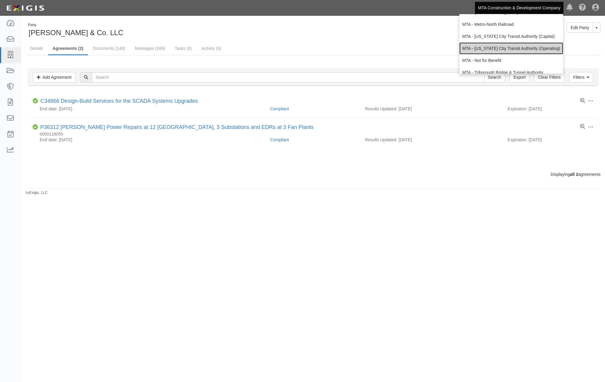
click at [506, 46] on link "MTA - [US_STATE] City Transit Authority (Operating)" at bounding box center [511, 48] width 104 height 12
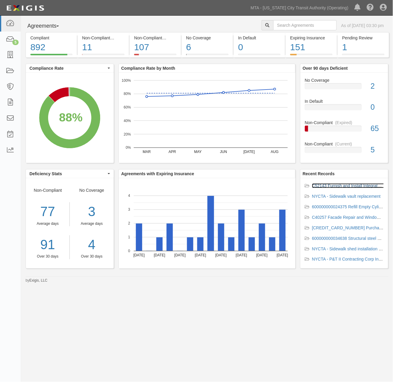
click at [341, 187] on link "C52143 Furnish and Install Integrated Electronic Security Systems." at bounding box center [374, 186] width 125 height 5
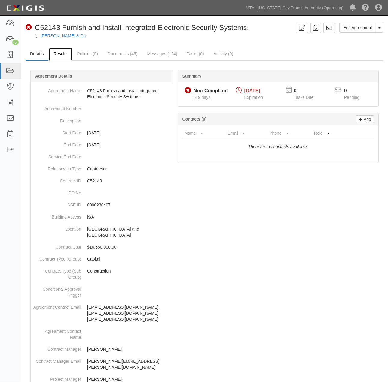
click at [62, 50] on link "Results" at bounding box center [60, 54] width 23 height 13
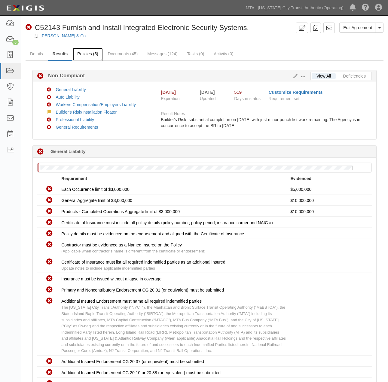
click at [75, 52] on link "Policies (5)" at bounding box center [88, 54] width 30 height 13
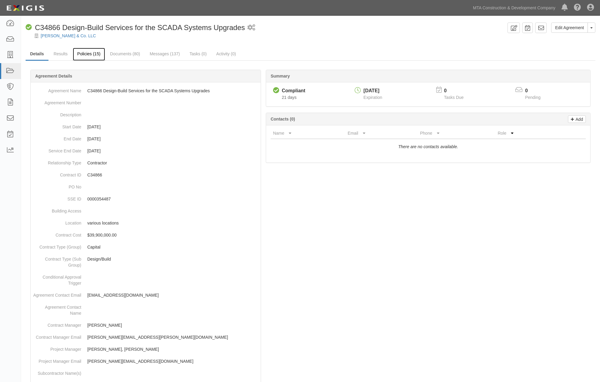
click at [85, 53] on link "Policies (15)" at bounding box center [89, 54] width 32 height 13
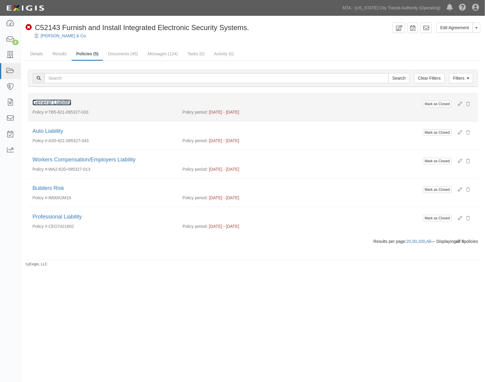
click at [69, 103] on link "General Liability" at bounding box center [51, 103] width 39 height 6
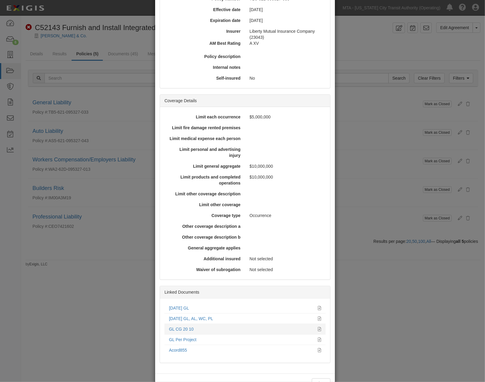
scroll to position [102, 0]
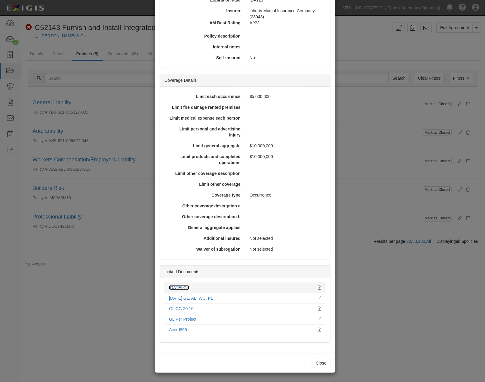
click at [181, 285] on link "4.1.24 GL" at bounding box center [179, 287] width 20 height 5
click at [318, 288] on icon at bounding box center [319, 288] width 3 height 4
click at [91, 293] on div "× View Policy Mark as Closed Edit Policy Toggle Dropdown Delete Policy Policy S…" at bounding box center [242, 191] width 485 height 382
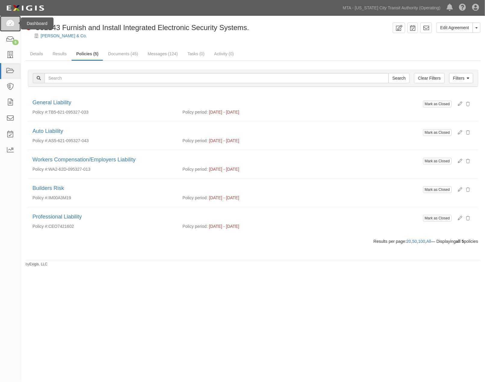
click at [8, 23] on icon at bounding box center [10, 23] width 8 height 7
click at [7, 38] on icon at bounding box center [10, 39] width 8 height 7
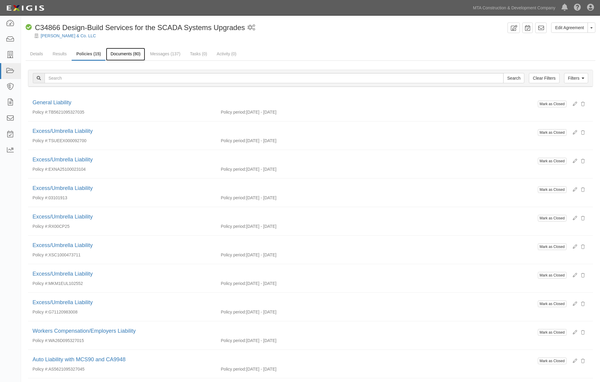
click at [133, 53] on link "Documents (80)" at bounding box center [125, 54] width 39 height 13
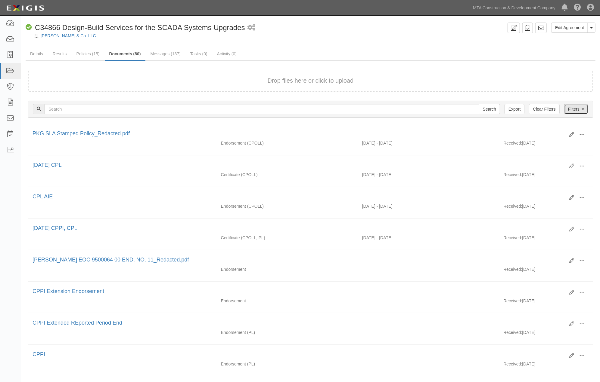
click at [575, 108] on link "Filters" at bounding box center [576, 109] width 24 height 10
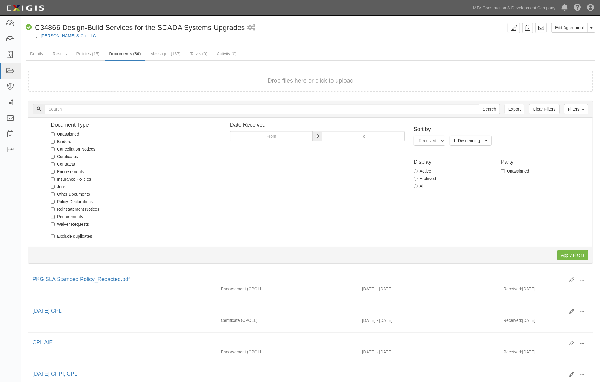
click at [417, 185] on label "All" at bounding box center [418, 186] width 11 height 6
click at [417, 185] on input "All" at bounding box center [415, 186] width 4 height 4
radio input "true"
click at [560, 251] on input "Apply Filters" at bounding box center [572, 255] width 31 height 10
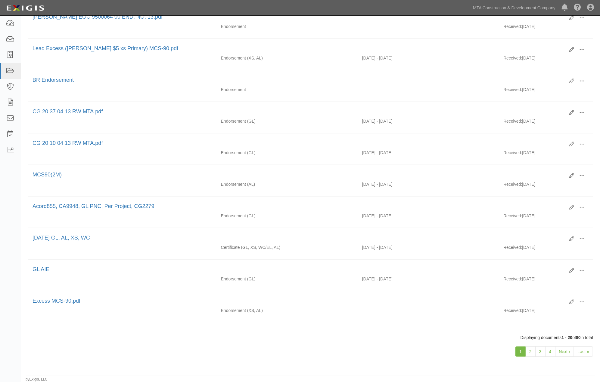
scroll to position [447, 0]
click at [529, 350] on link "2" at bounding box center [530, 352] width 10 height 10
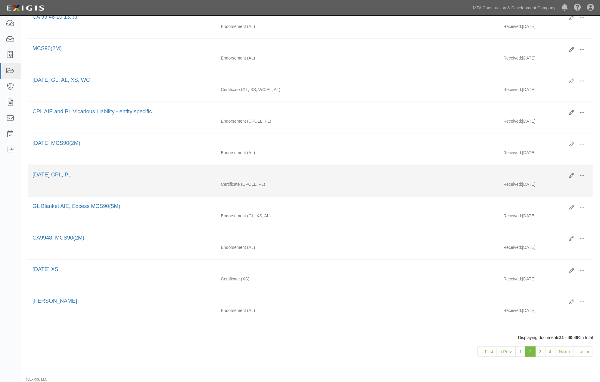
scroll to position [434, 0]
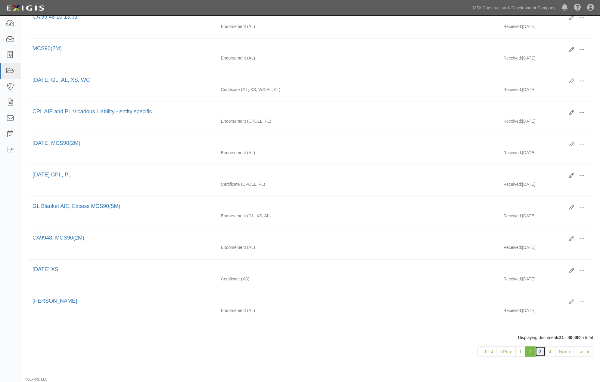
click at [543, 357] on link "3" at bounding box center [540, 352] width 10 height 10
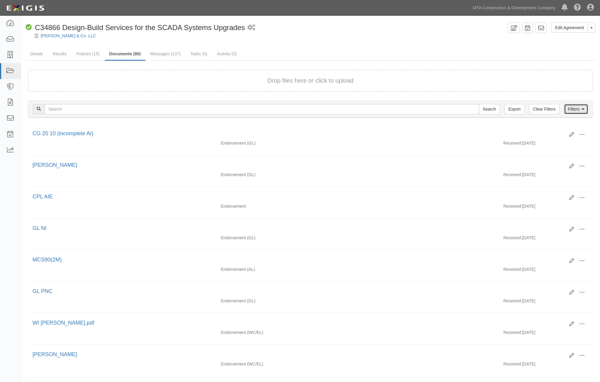
click at [574, 111] on link "Filters" at bounding box center [576, 109] width 24 height 10
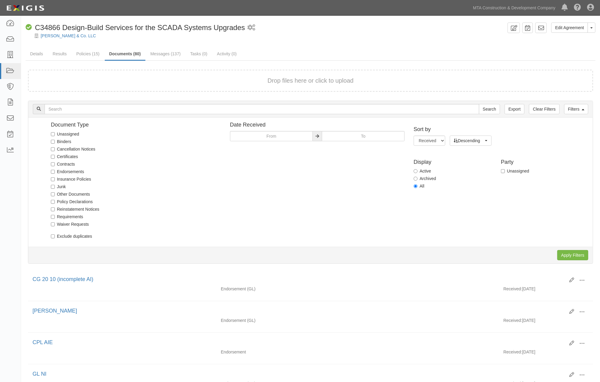
click at [61, 154] on label "Certificates" at bounding box center [64, 157] width 27 height 6
click at [55, 155] on input "Certificates" at bounding box center [53, 157] width 4 height 4
checkbox input "true"
click at [568, 254] on input "Apply Filters" at bounding box center [572, 255] width 31 height 10
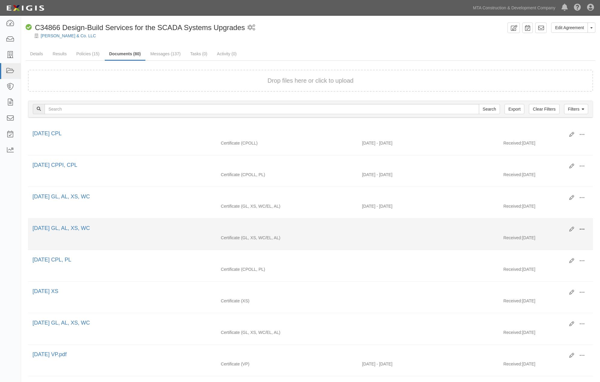
click at [582, 230] on span at bounding box center [581, 229] width 5 height 5
click at [537, 239] on link "View" at bounding box center [553, 238] width 48 height 11
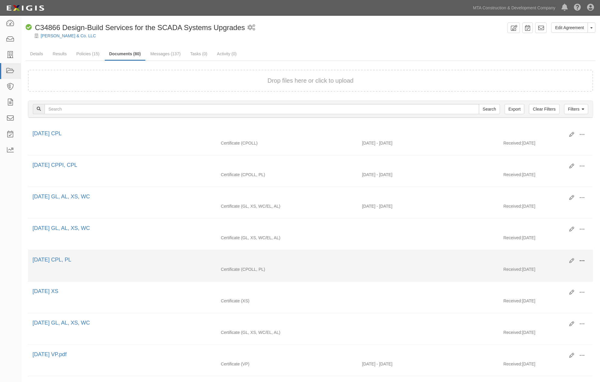
click at [581, 262] on span at bounding box center [581, 260] width 5 height 5
click at [533, 271] on link "View" at bounding box center [553, 269] width 48 height 11
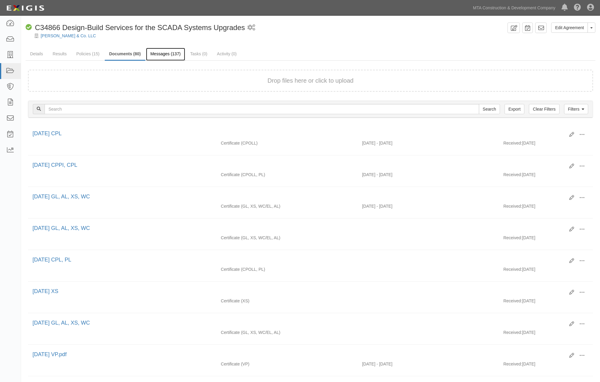
click at [164, 52] on link "Messages (137)" at bounding box center [165, 54] width 39 height 13
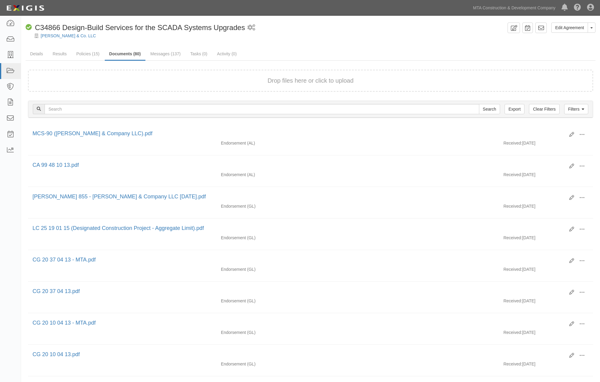
scroll to position [434, 0]
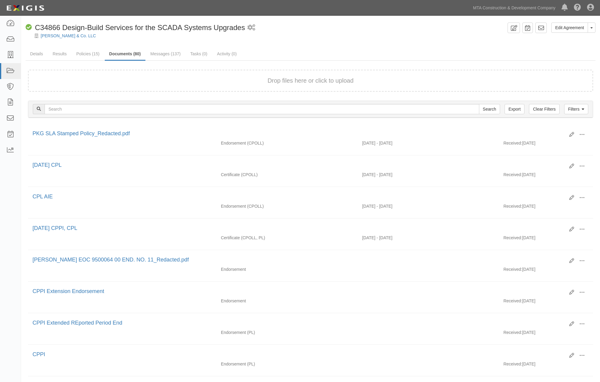
scroll to position [447, 0]
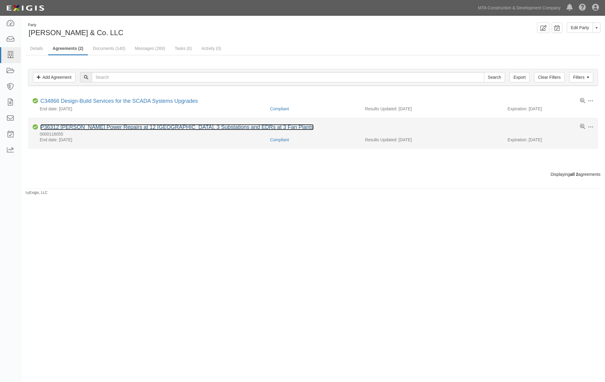
click at [56, 128] on link "P36312 [PERSON_NAME] Power Repairs at 12 [GEOGRAPHIC_DATA], 3 Substations and E…" at bounding box center [176, 127] width 273 height 6
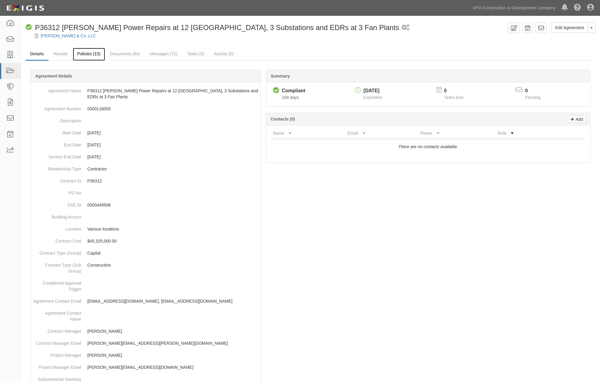
click at [81, 51] on link "Policies (15)" at bounding box center [89, 54] width 32 height 13
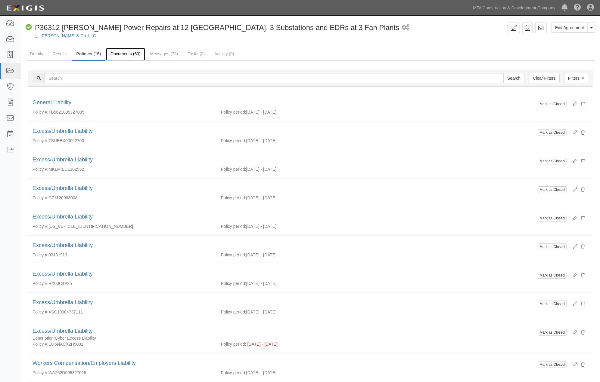
click at [128, 54] on link "Documents (60)" at bounding box center [125, 54] width 39 height 13
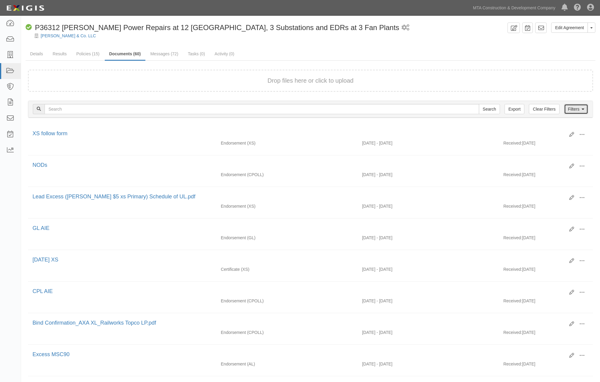
click at [572, 109] on link "Filters" at bounding box center [576, 109] width 24 height 10
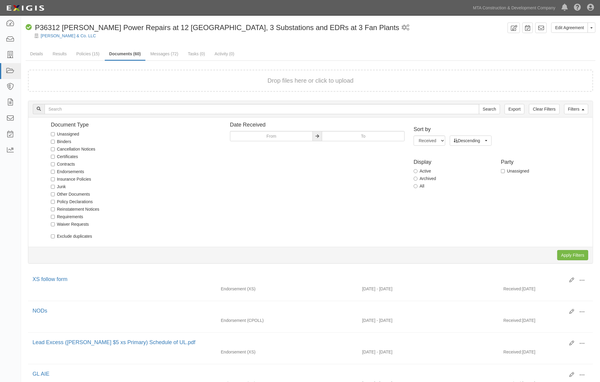
click at [64, 155] on label "Certificates" at bounding box center [64, 157] width 27 height 6
click at [55, 155] on input "Certificates" at bounding box center [53, 157] width 4 height 4
checkbox input "true"
click at [567, 252] on input "Apply Filters" at bounding box center [572, 255] width 31 height 10
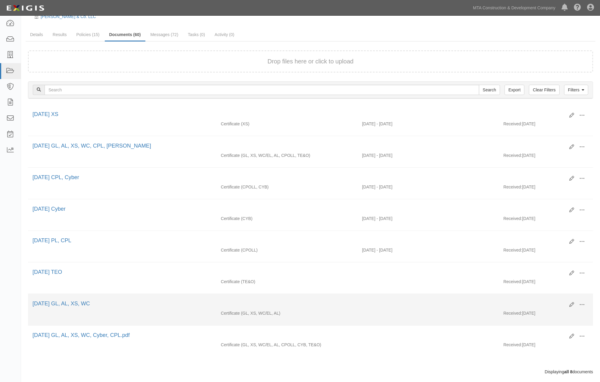
scroll to position [35, 0]
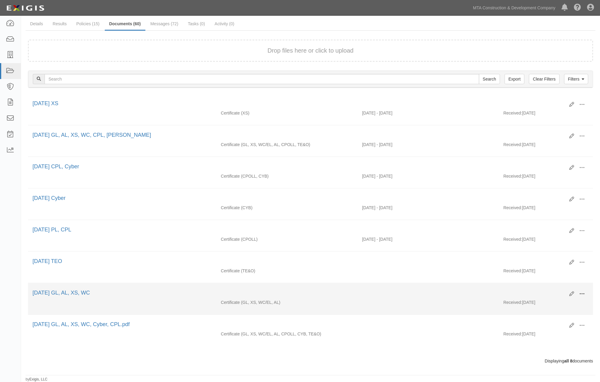
click at [583, 293] on span at bounding box center [581, 293] width 5 height 5
click at [542, 300] on link "View" at bounding box center [553, 303] width 48 height 11
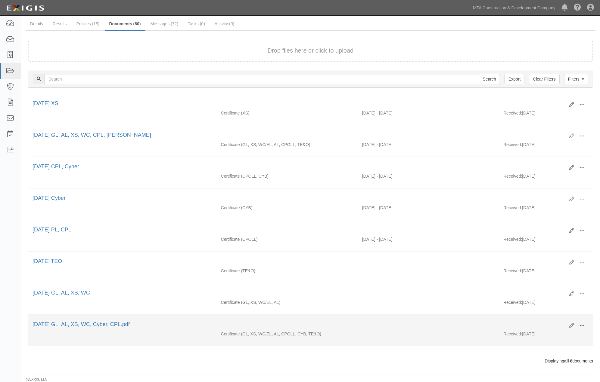
click at [581, 323] on span at bounding box center [581, 325] width 5 height 5
click at [536, 334] on link "View" at bounding box center [553, 334] width 48 height 11
click at [579, 324] on span at bounding box center [581, 325] width 5 height 5
click at [541, 332] on link "View" at bounding box center [553, 334] width 48 height 11
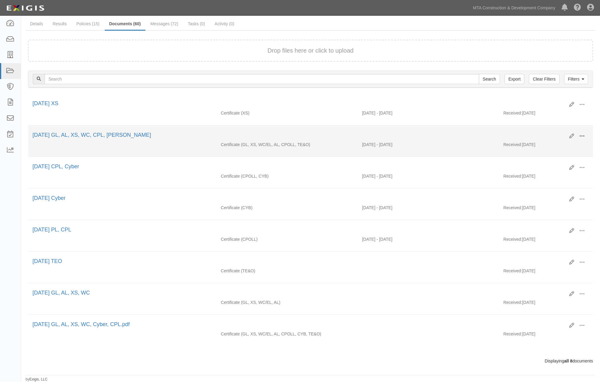
click at [582, 131] on button at bounding box center [581, 136] width 13 height 10
click at [535, 140] on link "View" at bounding box center [553, 145] width 48 height 11
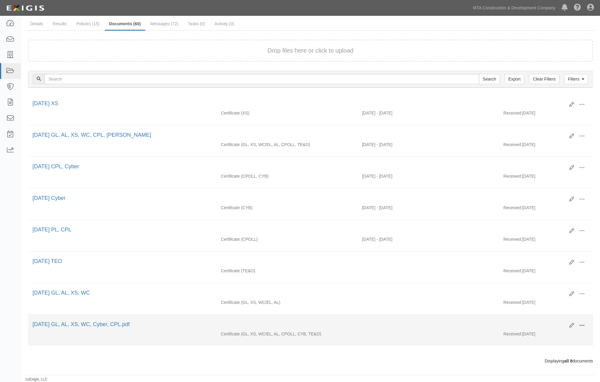
click at [584, 322] on button at bounding box center [581, 326] width 13 height 10
click at [537, 333] on link "View" at bounding box center [553, 334] width 48 height 11
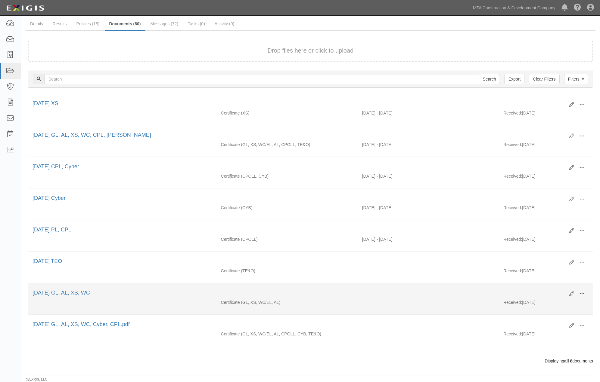
click at [580, 292] on span at bounding box center [581, 293] width 5 height 5
click at [533, 302] on link "View" at bounding box center [553, 303] width 48 height 11
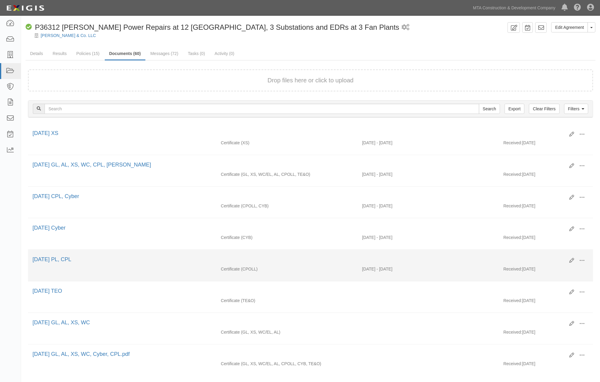
scroll to position [0, 0]
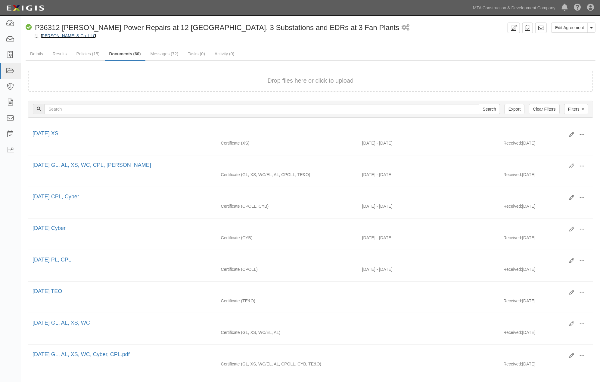
click at [80, 37] on link "L. K. Comstock & Co. LLC" at bounding box center [68, 35] width 55 height 5
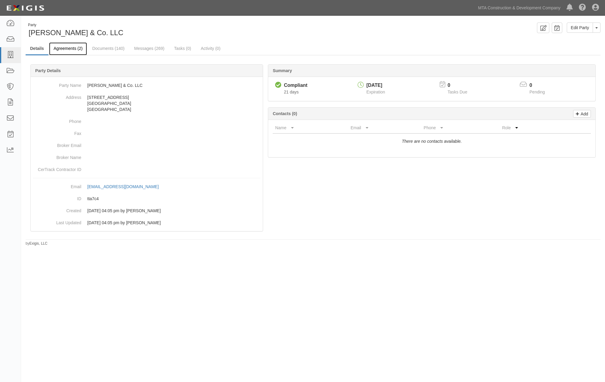
click at [67, 50] on link "Agreements (2)" at bounding box center [68, 48] width 38 height 13
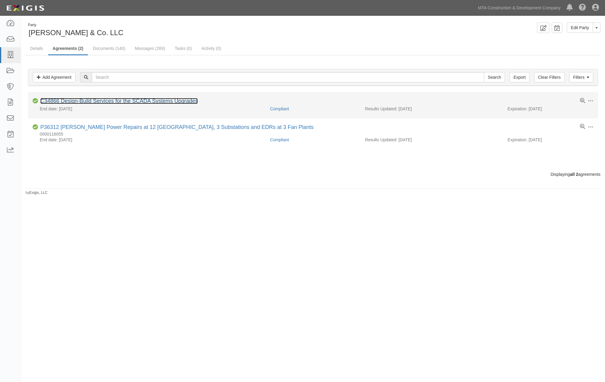
click at [134, 101] on link "C34866 Design-Build Services for the SCADA Systems Upgrades" at bounding box center [118, 101] width 157 height 6
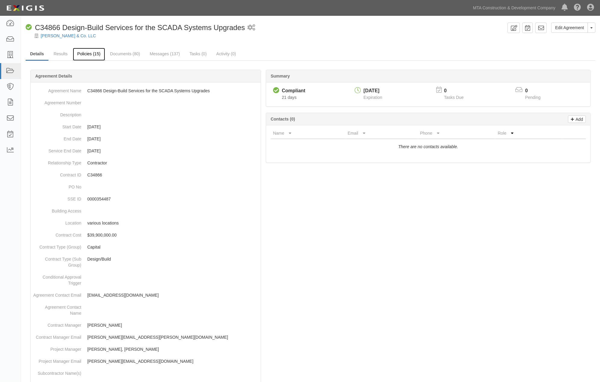
click at [89, 51] on link "Policies (15)" at bounding box center [89, 54] width 32 height 13
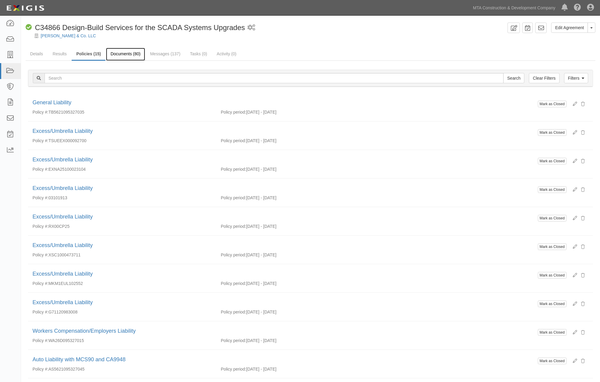
click at [122, 53] on link "Documents (80)" at bounding box center [125, 54] width 39 height 13
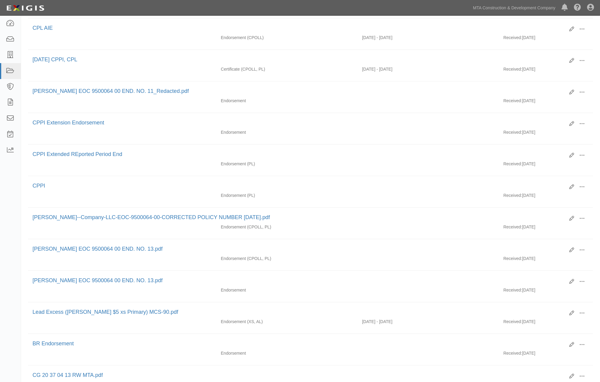
scroll to position [113, 0]
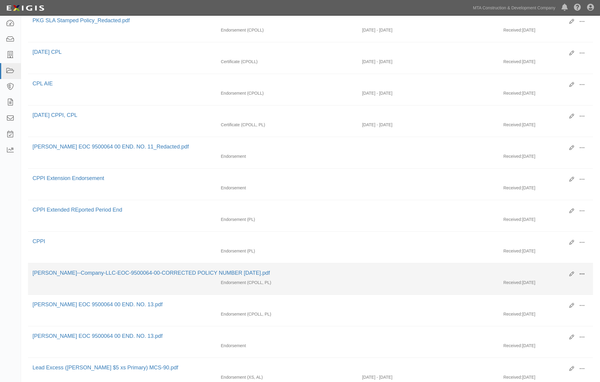
click at [580, 277] on span at bounding box center [581, 274] width 5 height 5
click at [536, 288] on link "View" at bounding box center [553, 283] width 48 height 11
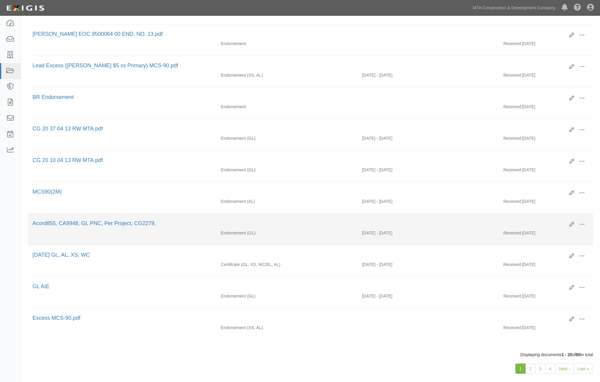
scroll to position [447, 0]
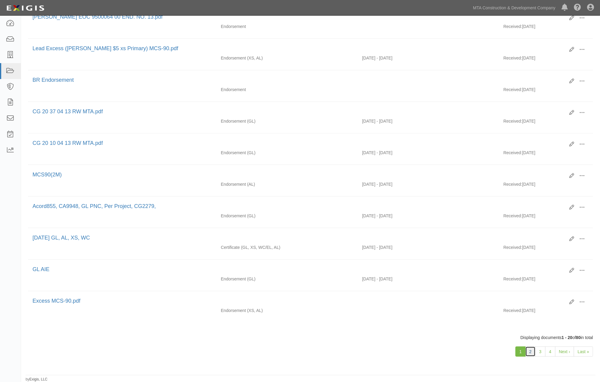
click at [531, 353] on link "2" at bounding box center [530, 352] width 10 height 10
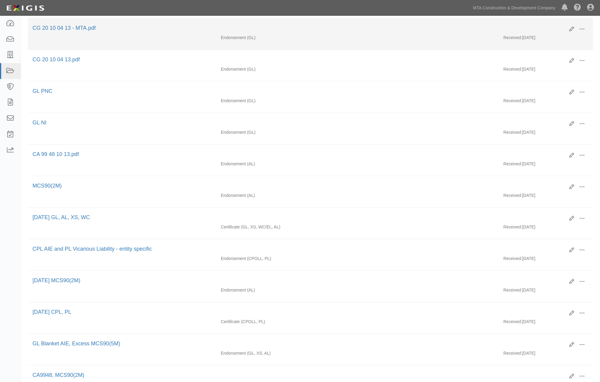
scroll to position [301, 0]
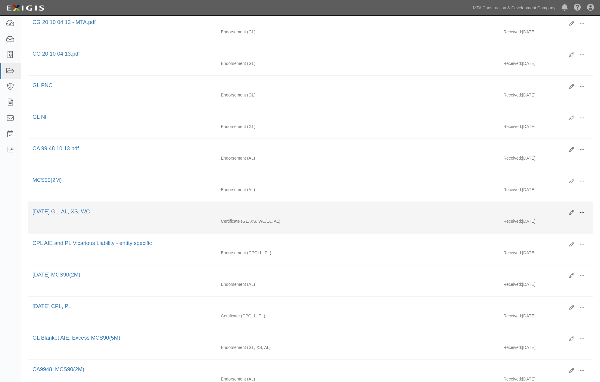
click at [583, 216] on span at bounding box center [581, 212] width 5 height 5
click at [537, 227] on link "View" at bounding box center [553, 221] width 48 height 11
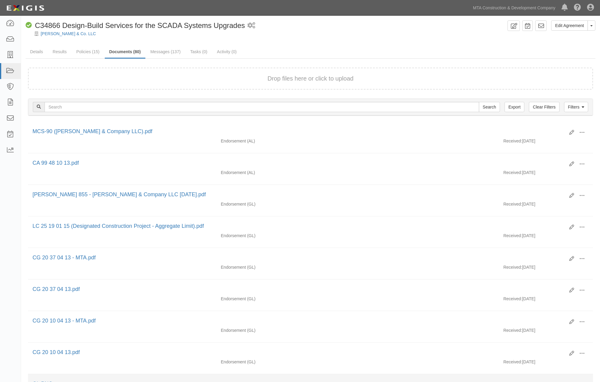
scroll to position [0, 0]
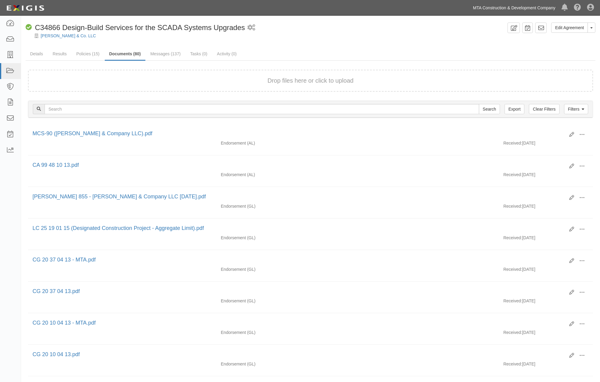
click at [531, 9] on link "MTA Construction & Development Company" at bounding box center [514, 8] width 88 height 12
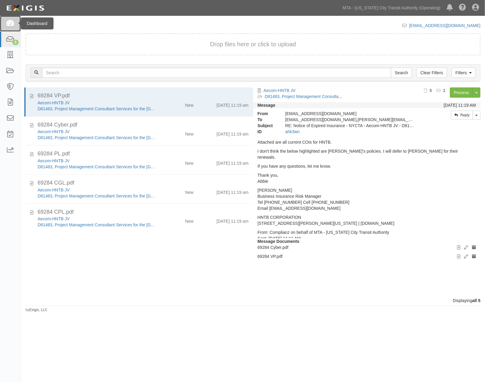
click at [7, 25] on icon at bounding box center [10, 23] width 8 height 7
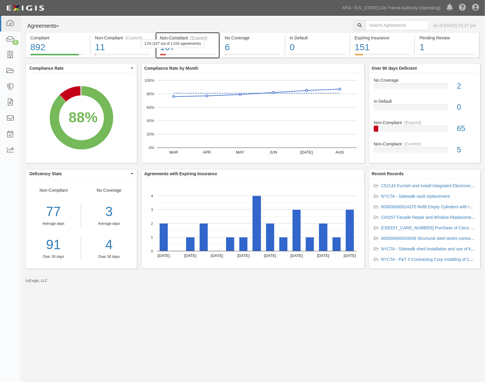
click at [210, 47] on div "107" at bounding box center [187, 47] width 55 height 13
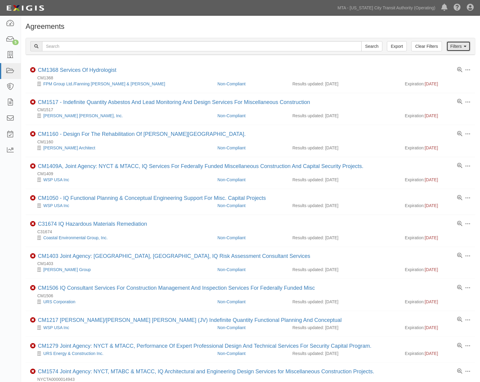
click at [461, 48] on link "Filters" at bounding box center [459, 46] width 24 height 10
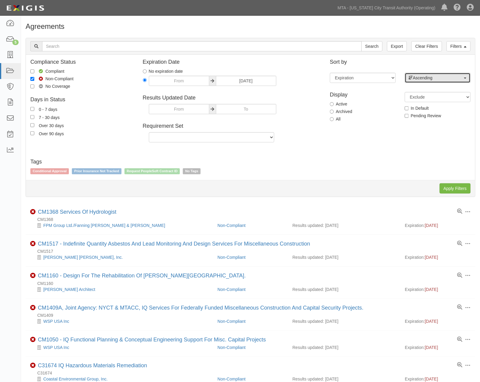
click at [436, 79] on span "Ascending" at bounding box center [436, 78] width 54 height 6
click at [438, 95] on span "Descending" at bounding box center [428, 97] width 22 height 6
select select "desc"
click at [450, 185] on input "Apply Filters" at bounding box center [455, 189] width 31 height 10
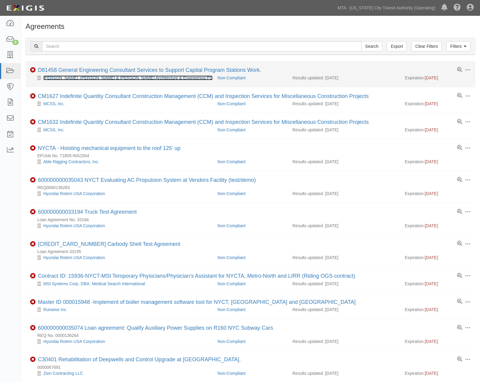
click at [112, 78] on link "[PERSON_NAME], [PERSON_NAME] & [PERSON_NAME] Architecture & Engineering PC" at bounding box center [127, 78] width 169 height 5
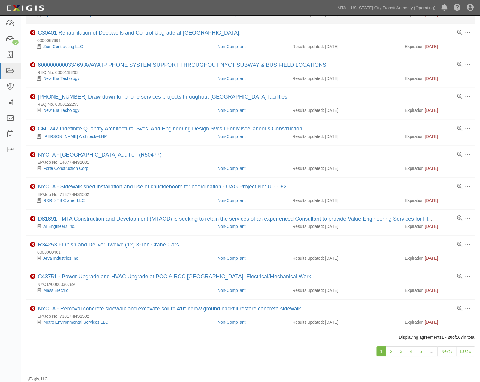
scroll to position [333, 0]
click at [392, 352] on link "2" at bounding box center [391, 352] width 10 height 10
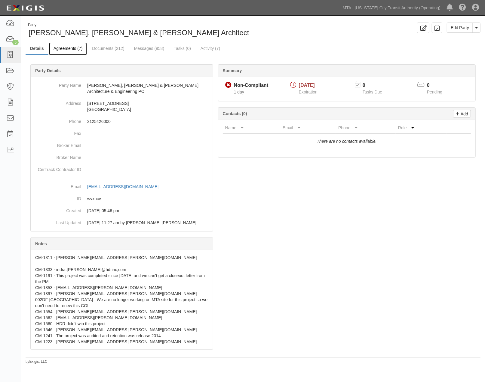
click at [78, 47] on link "Agreements (7)" at bounding box center [68, 48] width 38 height 13
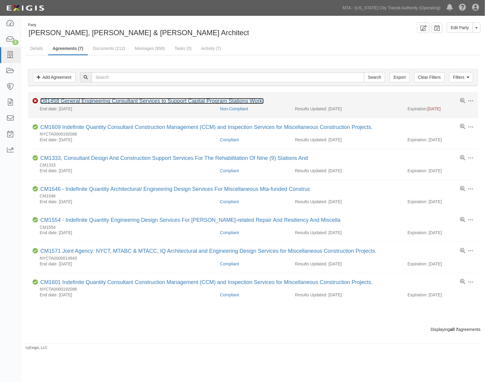
click at [72, 102] on link "D81458 General Engineering Consultant Services to Support Capital Program Stati…" at bounding box center [152, 101] width 224 height 6
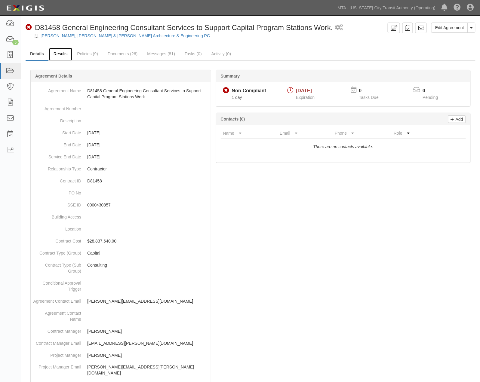
click at [59, 51] on link "Results" at bounding box center [60, 54] width 23 height 13
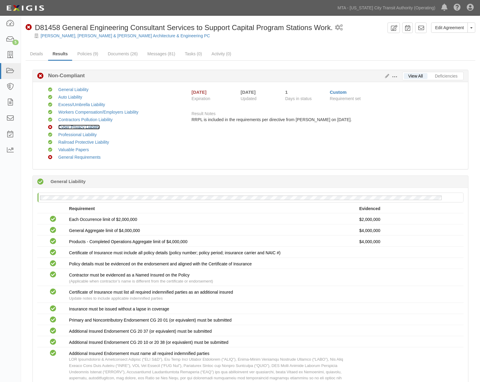
click at [80, 126] on link "Cyber Privacy Liability" at bounding box center [79, 127] width 42 height 5
click at [83, 35] on link "Henningson, Durham & Richardson Architecture & Engineering PC" at bounding box center [125, 35] width 169 height 5
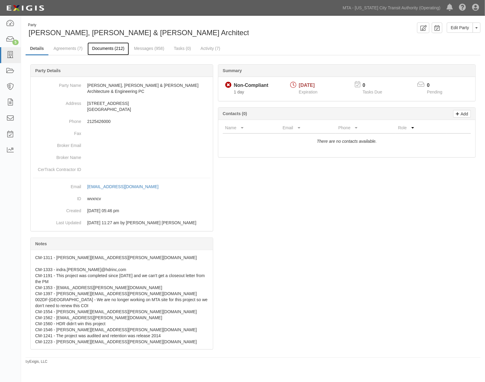
click at [120, 48] on link "Documents (212)" at bounding box center [108, 48] width 41 height 13
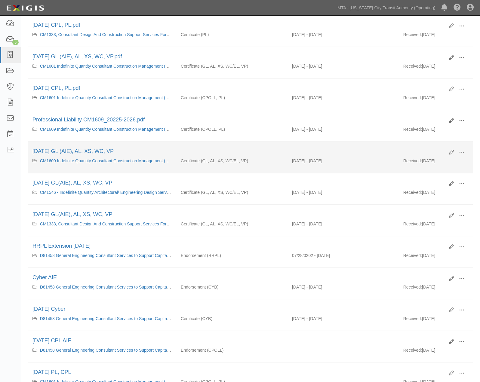
scroll to position [368, 0]
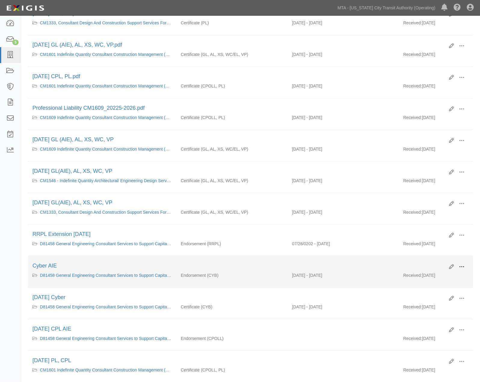
click at [462, 270] on span at bounding box center [461, 266] width 5 height 5
click at [422, 281] on link "View" at bounding box center [433, 275] width 48 height 11
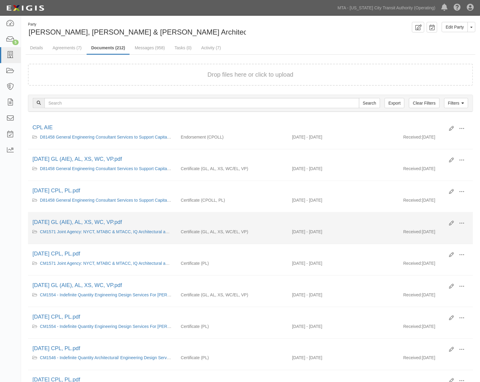
scroll to position [0, 0]
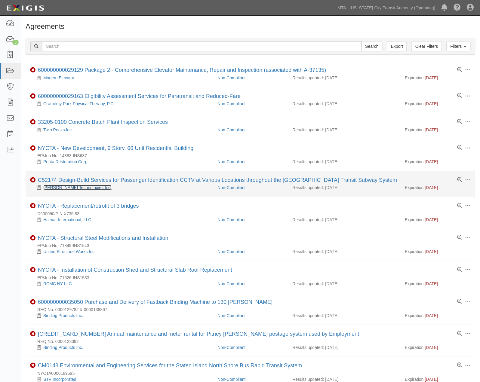
click at [81, 187] on link "[PERSON_NAME] Technologies Inc." at bounding box center [77, 187] width 68 height 5
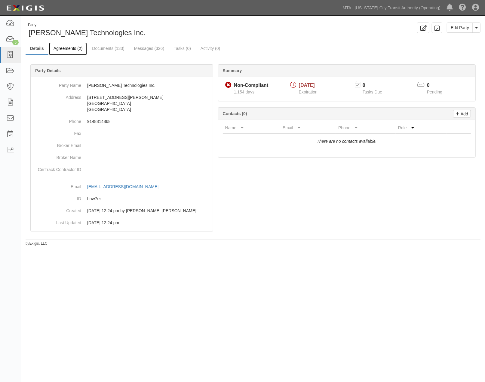
click at [71, 49] on link "Agreements (2)" at bounding box center [68, 48] width 38 height 13
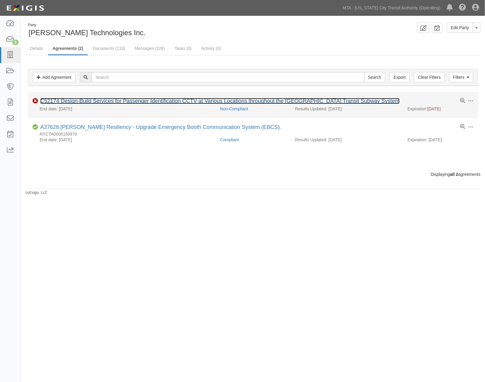
click at [88, 103] on link "C52174 Design-Build Services for Passenger Identification CCTV at Various Locat…" at bounding box center [219, 101] width 359 height 6
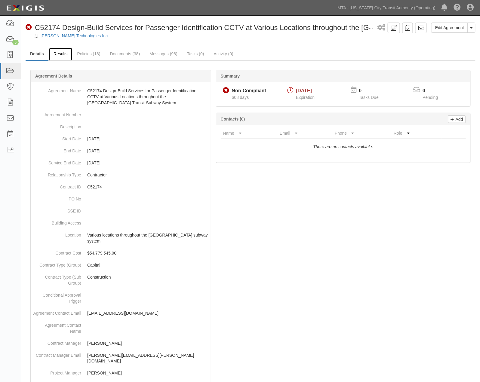
click at [62, 54] on link "Results" at bounding box center [60, 54] width 23 height 13
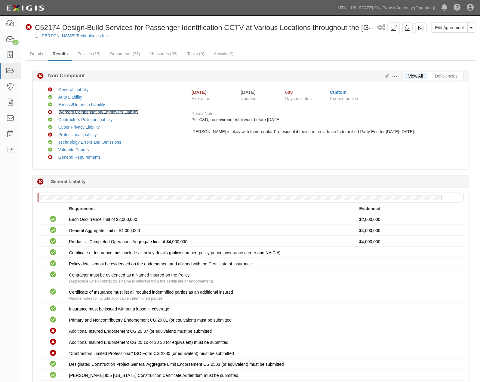
click at [86, 112] on link "Workers Compensation/Employers Liability" at bounding box center [98, 112] width 80 height 5
click at [80, 37] on link "[PERSON_NAME] Technologies Inc." at bounding box center [75, 35] width 68 height 5
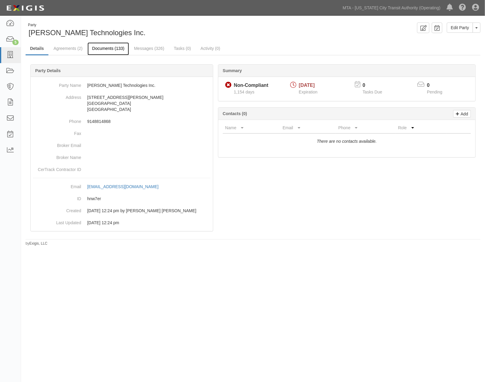
click at [98, 46] on link "Documents (133)" at bounding box center [108, 48] width 41 height 13
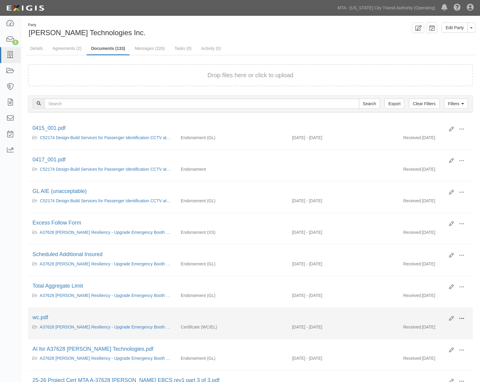
click at [464, 322] on span at bounding box center [461, 318] width 5 height 5
click at [419, 332] on link "View" at bounding box center [433, 327] width 48 height 11
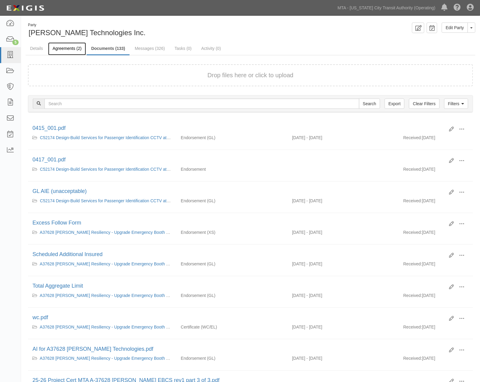
click at [69, 49] on link "Agreements (2)" at bounding box center [67, 48] width 38 height 13
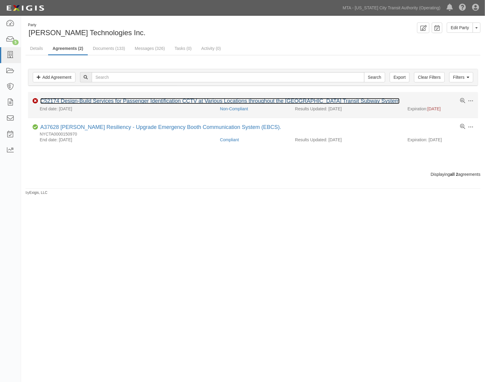
click at [71, 102] on link "C52174 Design-Build Services for Passenger Identification CCTV at Various Locat…" at bounding box center [219, 101] width 359 height 6
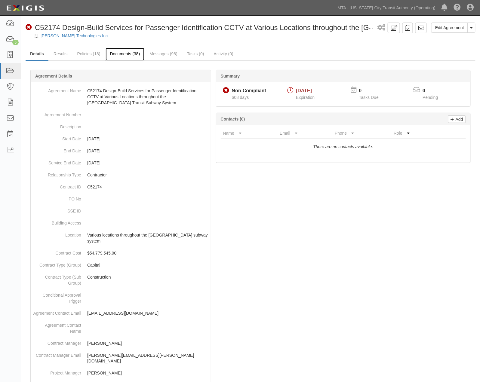
click at [132, 50] on link "Documents (38)" at bounding box center [125, 54] width 39 height 13
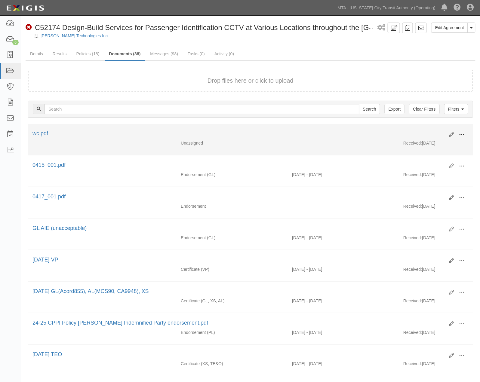
click at [463, 133] on span at bounding box center [461, 134] width 5 height 5
click at [432, 132] on link "Edit" at bounding box center [433, 132] width 48 height 11
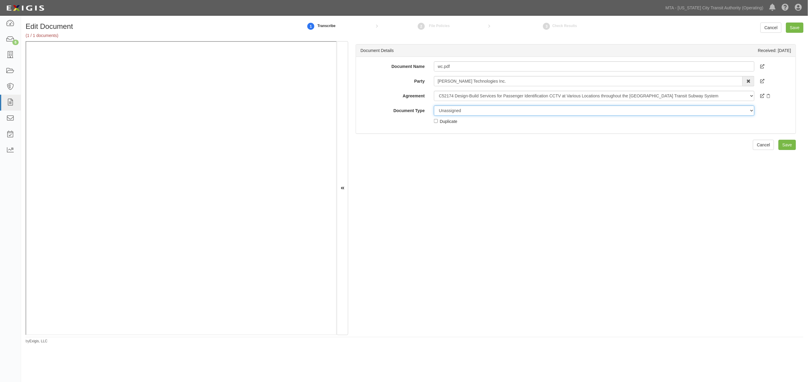
click at [450, 110] on select "Unassigned Binder Cancellation Notice Certificate Contract Endorsement Insuranc…" at bounding box center [594, 111] width 321 height 10
select select "OtherDetail"
click at [434, 106] on select "Unassigned Binder Cancellation Notice Certificate Contract Endorsement Insuranc…" at bounding box center [594, 111] width 321 height 10
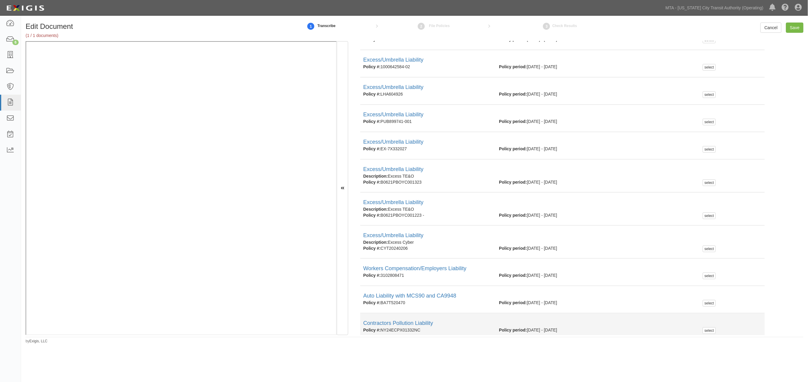
scroll to position [267, 0]
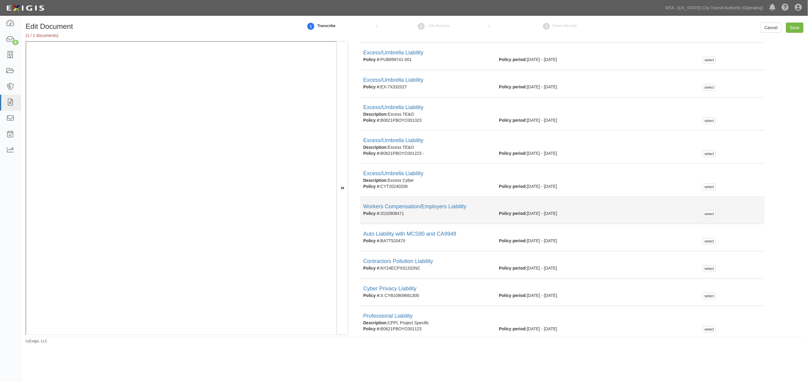
drag, startPoint x: 409, startPoint y: 213, endPoint x: 386, endPoint y: 214, distance: 23.5
click at [382, 214] on div "Policy #: 3102808471" at bounding box center [427, 214] width 136 height 6
copy div "3102808471"
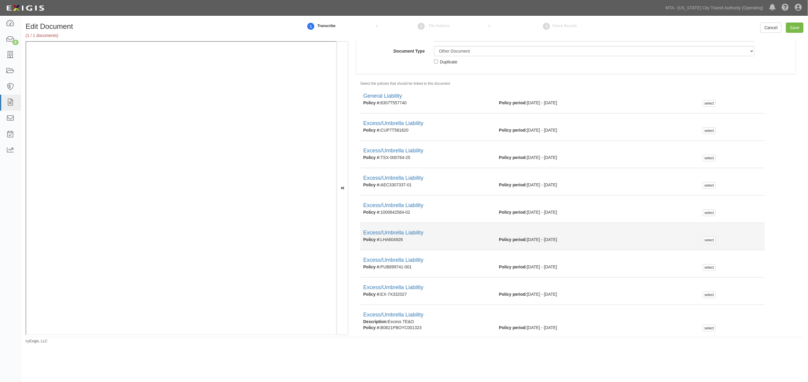
scroll to position [0, 0]
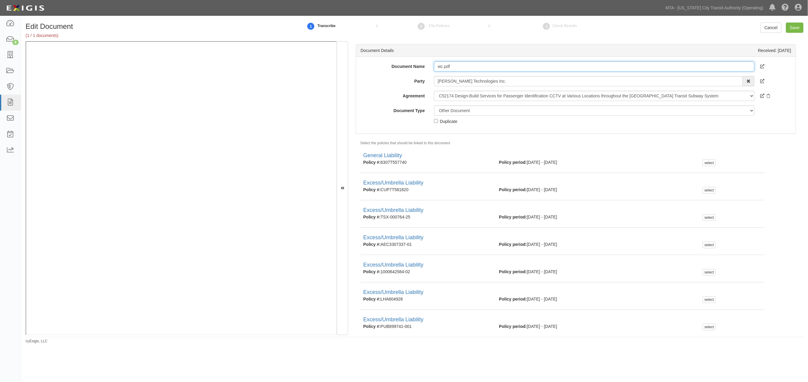
drag, startPoint x: 467, startPoint y: 67, endPoint x: 430, endPoint y: 64, distance: 36.8
click at [430, 64] on div "wc.pdf" at bounding box center [594, 66] width 330 height 10
type input "2026 WC"
click at [459, 109] on select "Unassigned Binder Cancellation Notice Certificate Contract Endorsement Insuranc…" at bounding box center [594, 111] width 321 height 10
select select "CertificateDetail"
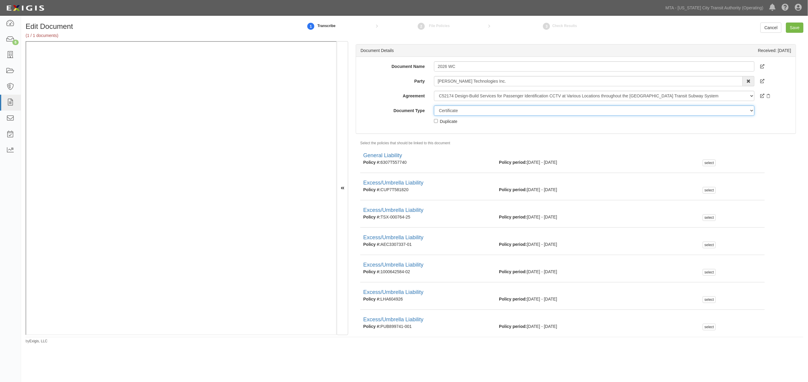
click at [434, 106] on select "Unassigned Binder Cancellation Notice Certificate Contract Endorsement Insuranc…" at bounding box center [594, 111] width 321 height 10
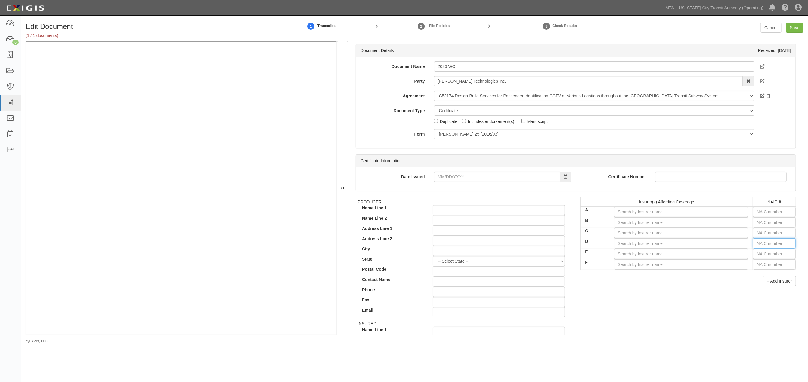
click at [485, 243] on input "text" at bounding box center [774, 244] width 43 height 10
type input "16862"
type input "1"
type input "14184"
type input "141"
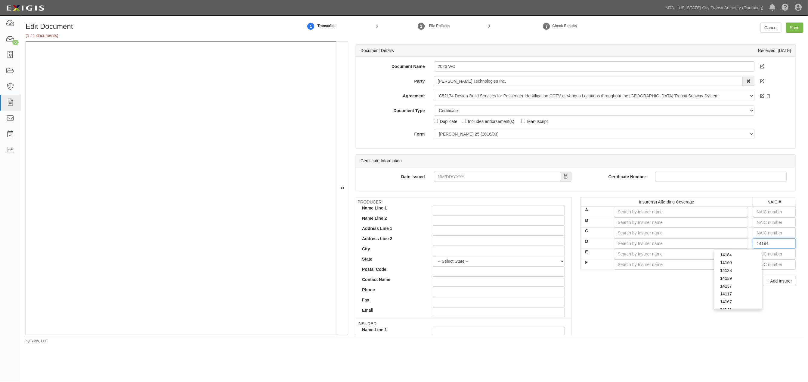
type input "14160"
type input "1416"
type input "14164"
click at [485, 256] on div "14164" at bounding box center [738, 255] width 48 height 8
type input "MEMIC Casualty Company (A X Rating)"
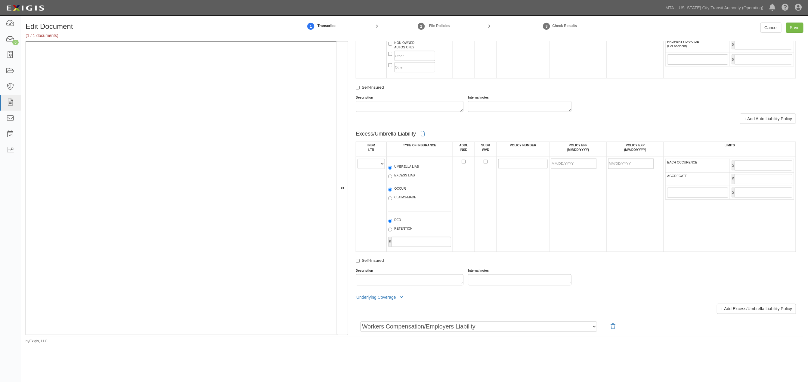
scroll to position [769, 0]
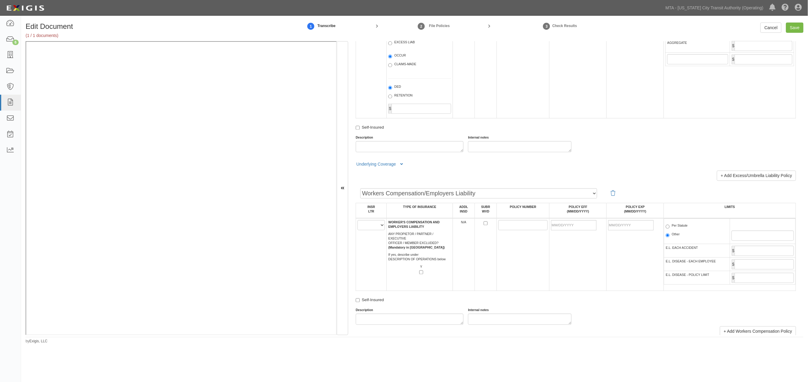
type input "14164"
click at [367, 230] on select "A B C D E F" at bounding box center [370, 225] width 27 height 10
select select "D"
click at [357, 230] on select "A B C D E F" at bounding box center [370, 225] width 27 height 10
paste input "3102808471"
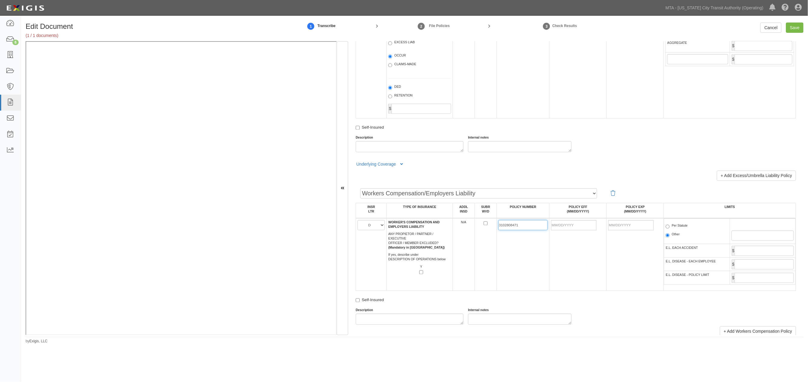
type input "3102808471"
click at [485, 230] on input "POLICY EFF (MM/DD/YYYY)" at bounding box center [573, 225] width 45 height 10
type input "08/01/2025"
type input "08/01/2026"
click at [485, 268] on td "08/01/2026" at bounding box center [634, 254] width 57 height 73
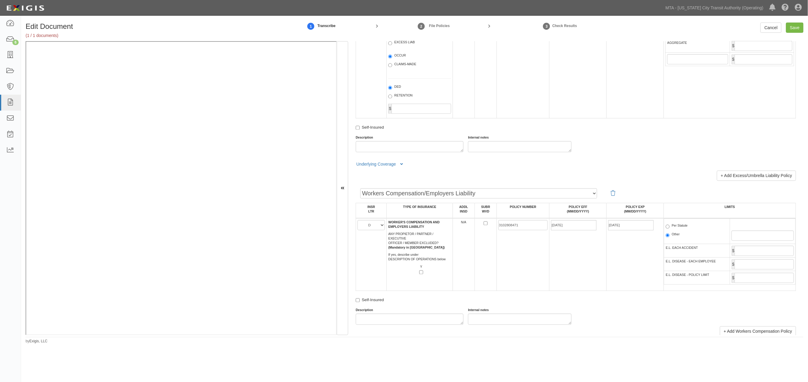
click at [485, 230] on label "Per Statute" at bounding box center [676, 227] width 22 height 6
click at [485, 229] on input "Per Statute" at bounding box center [667, 227] width 4 height 4
radio input "true"
click at [485, 26] on input "Save" at bounding box center [794, 28] width 17 height 10
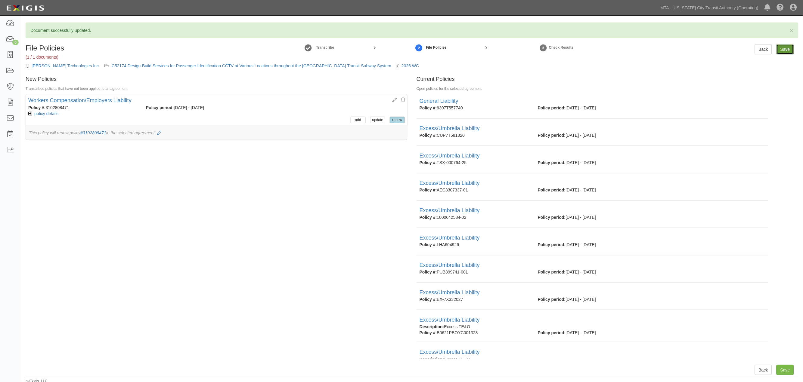
click at [785, 49] on input "Save" at bounding box center [784, 49] width 17 height 10
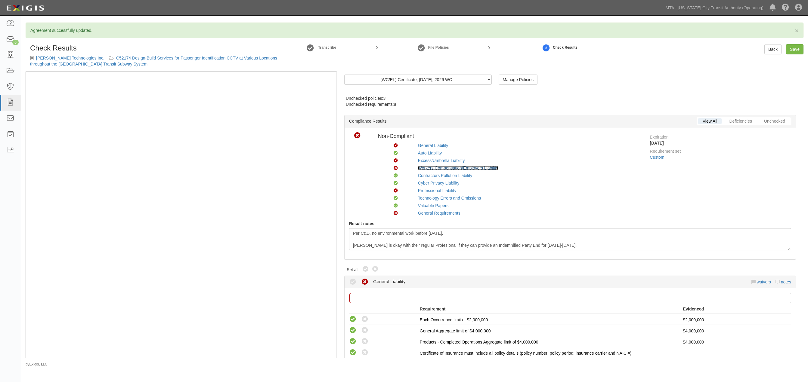
drag, startPoint x: 0, startPoint y: 0, endPoint x: 426, endPoint y: 168, distance: 457.6
click at [426, 168] on link "Workers Compensation/Employers Liability" at bounding box center [458, 168] width 80 height 5
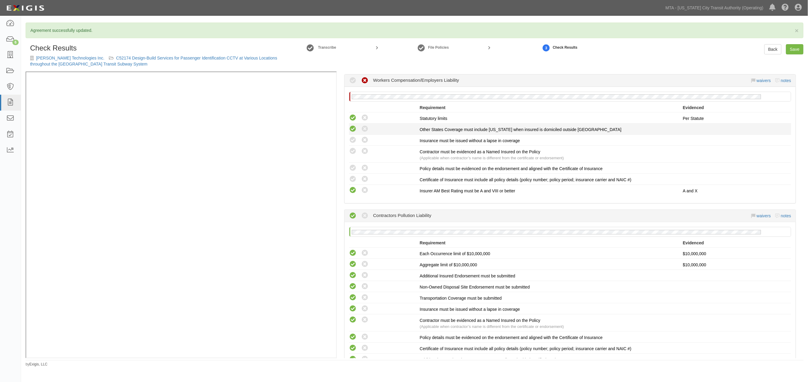
click at [351, 128] on icon at bounding box center [353, 129] width 8 height 8
radio input "true"
click at [353, 140] on icon at bounding box center [353, 141] width 8 height 8
radio input "true"
click at [353, 150] on icon at bounding box center [353, 152] width 8 height 8
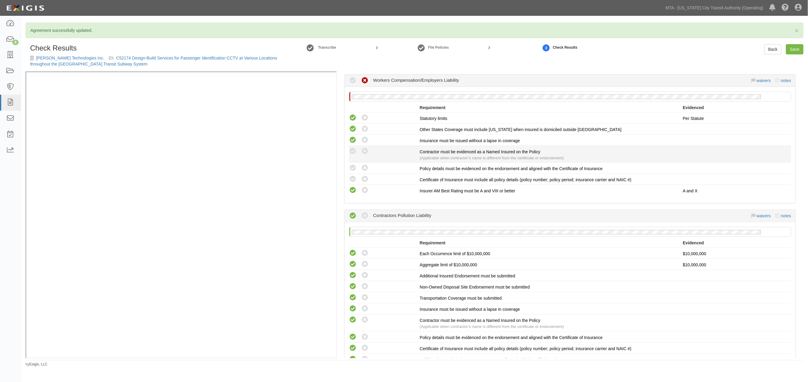
radio input "true"
click at [352, 165] on icon at bounding box center [353, 169] width 8 height 8
radio input "true"
click at [352, 177] on icon at bounding box center [353, 180] width 8 height 8
radio input "true"
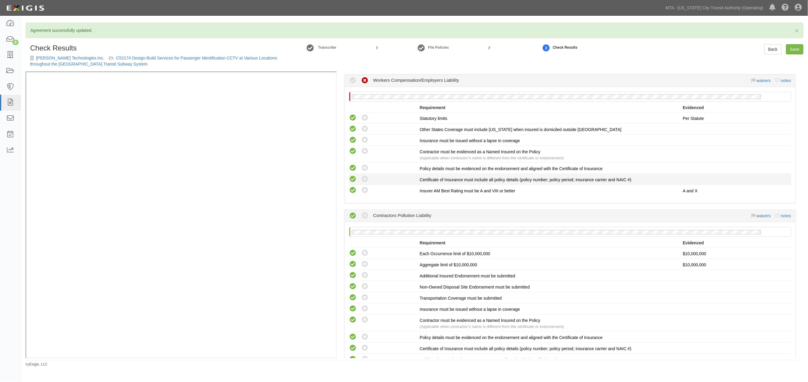
radio input "true"
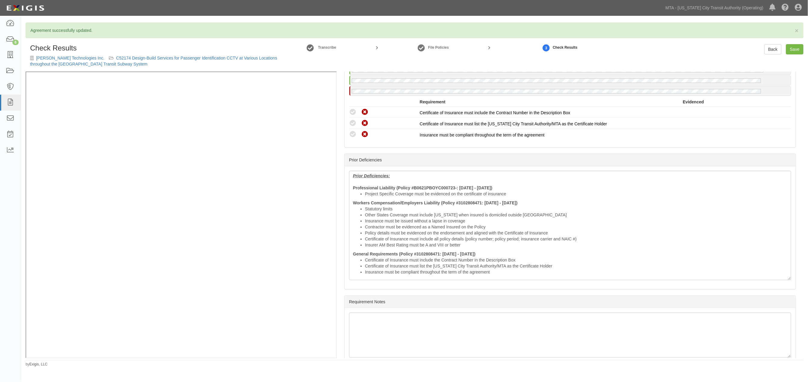
scroll to position [1992, 0]
click at [351, 191] on div "Prior Deficiencies: Professional Liability (Policy #B0621PBOYC000723-: 12/29/23…" at bounding box center [570, 222] width 442 height 109
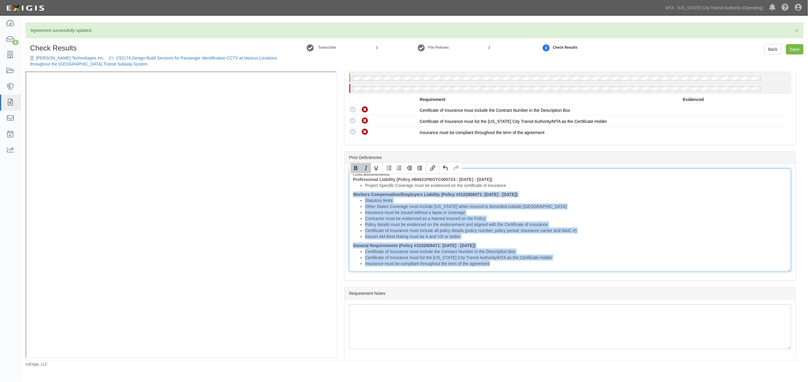
drag, startPoint x: 353, startPoint y: 201, endPoint x: 531, endPoint y: 275, distance: 192.7
click at [531, 272] on div "Prior Deficiencies: Professional Liability (Policy #B0621PBOYC000723-: 12/29/23…" at bounding box center [570, 219] width 442 height 103
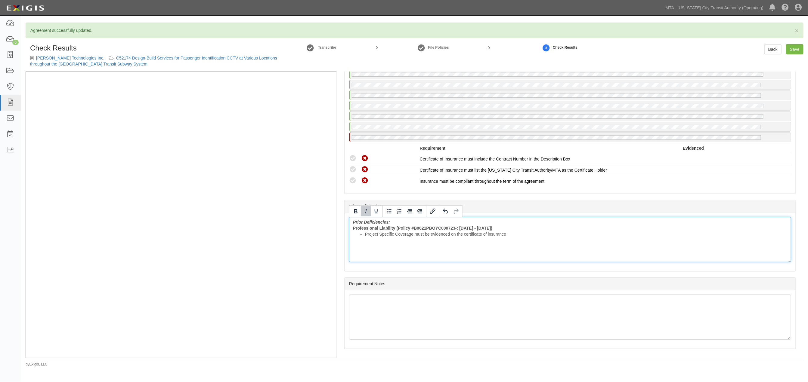
scroll to position [1949, 0]
click at [790, 48] on link "Save" at bounding box center [794, 49] width 17 height 10
radio input "true"
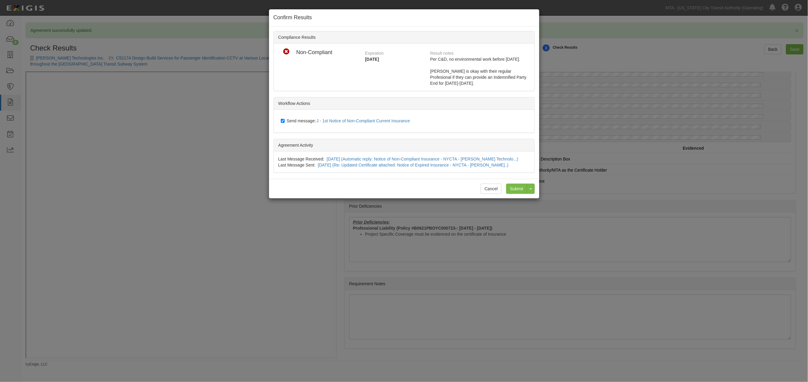
click at [305, 122] on span "Send message: J - 1st Notice of Non-Compliant Current Insurance" at bounding box center [350, 121] width 126 height 5
click at [285, 122] on input "Send message: J - 1st Notice of Non-Compliant Current Insurance" at bounding box center [283, 121] width 4 height 5
checkbox input "false"
click at [514, 189] on input "Submit" at bounding box center [516, 189] width 21 height 10
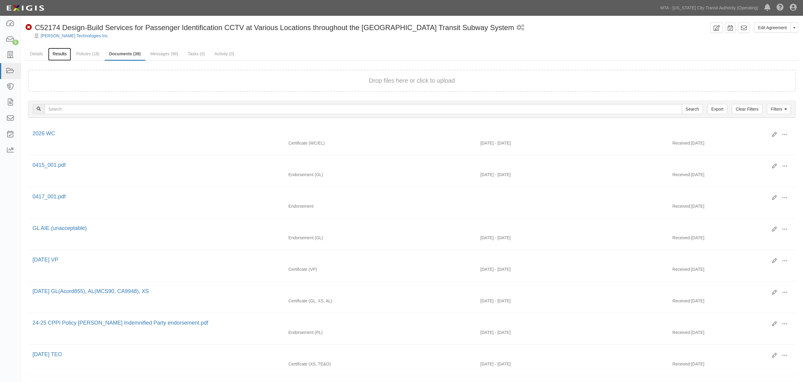
click at [54, 56] on link "Results" at bounding box center [59, 54] width 23 height 13
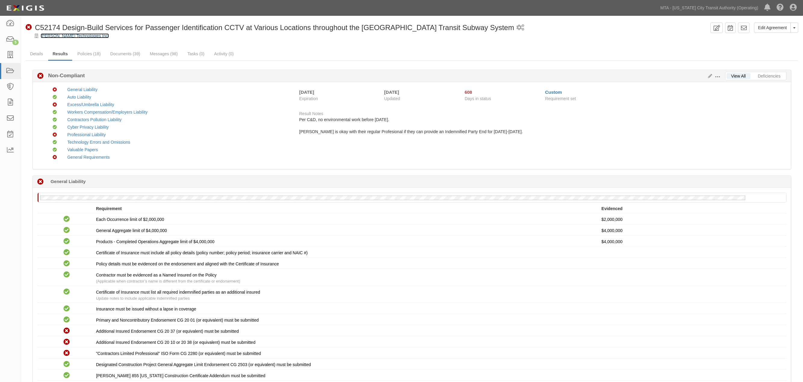
click at [70, 36] on link "[PERSON_NAME] Technologies Inc." at bounding box center [75, 35] width 68 height 5
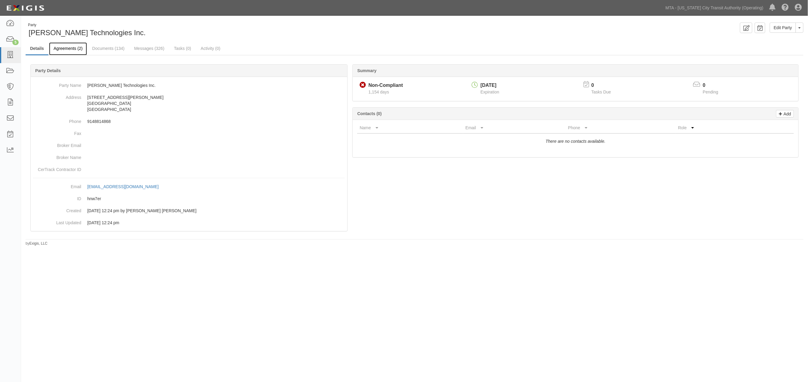
click at [74, 49] on link "Agreements (2)" at bounding box center [68, 48] width 38 height 13
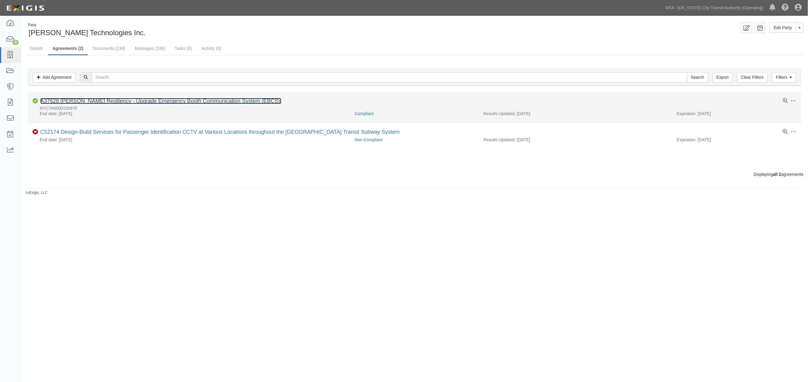
click at [136, 101] on link "A37628 [PERSON_NAME] Resiliency - Upgrade Emergency Booth Communication System …" at bounding box center [160, 101] width 241 height 6
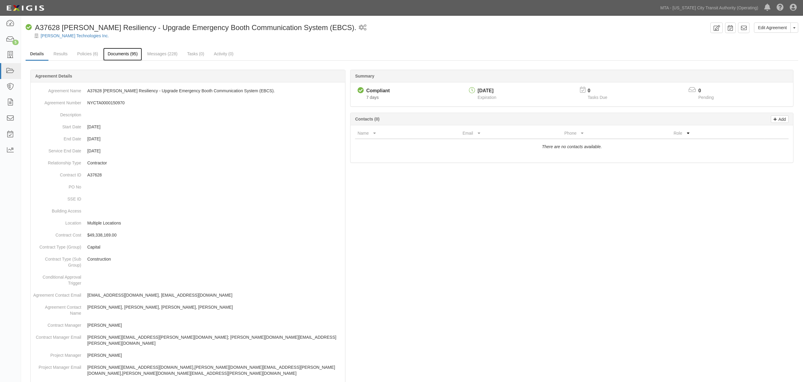
click at [116, 50] on link "Documents (95)" at bounding box center [122, 54] width 39 height 13
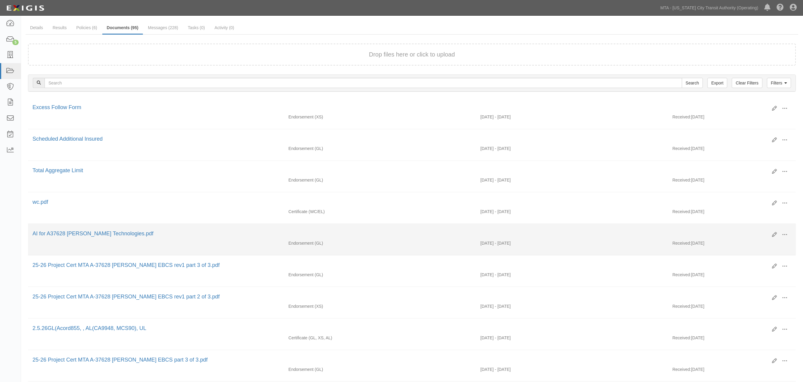
scroll to position [100, 0]
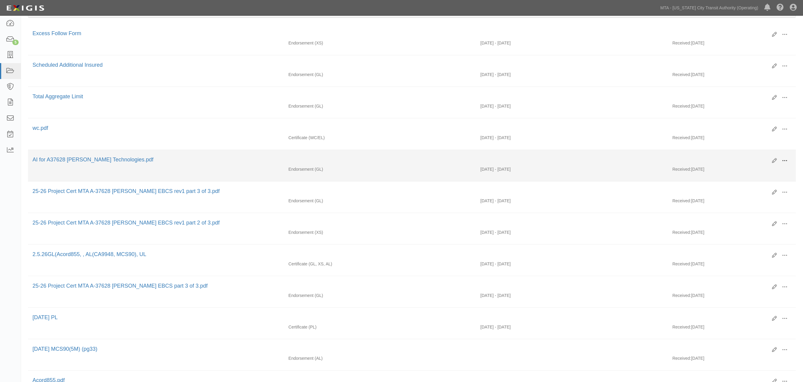
click at [783, 163] on span at bounding box center [784, 160] width 5 height 5
click at [742, 171] on link "View" at bounding box center [756, 169] width 48 height 11
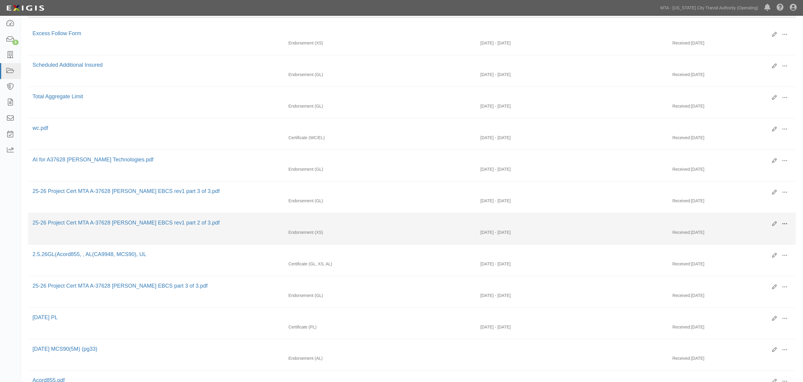
click at [785, 227] on span at bounding box center [784, 223] width 5 height 5
click at [741, 235] on link "View" at bounding box center [756, 232] width 48 height 11
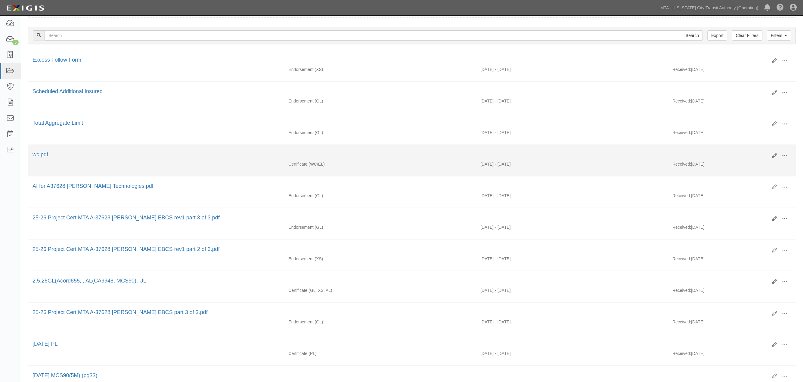
scroll to position [33, 0]
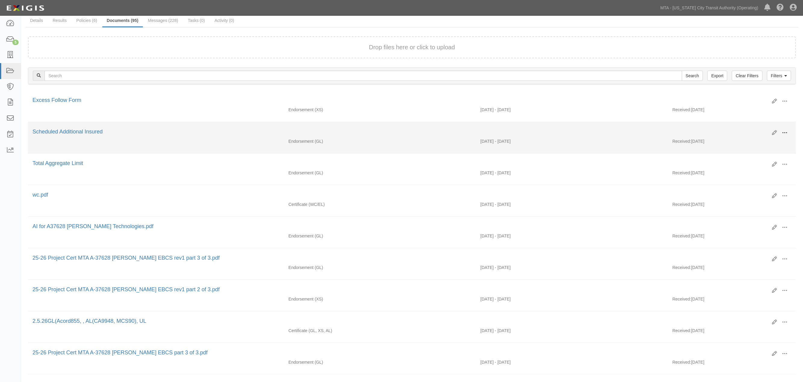
click at [782, 130] on span at bounding box center [784, 132] width 5 height 5
click at [743, 140] on link "View" at bounding box center [756, 141] width 48 height 11
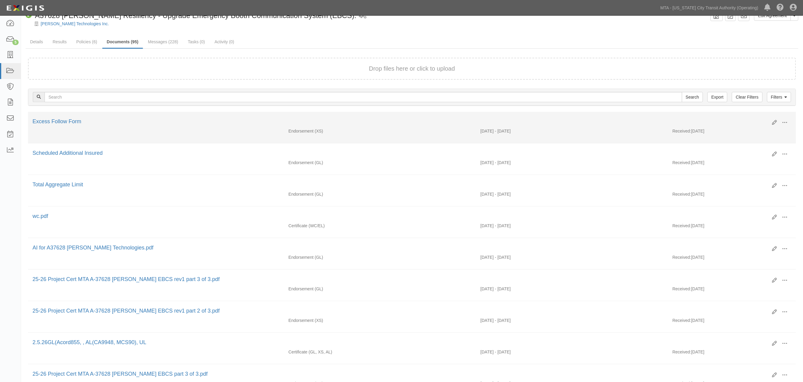
scroll to position [0, 0]
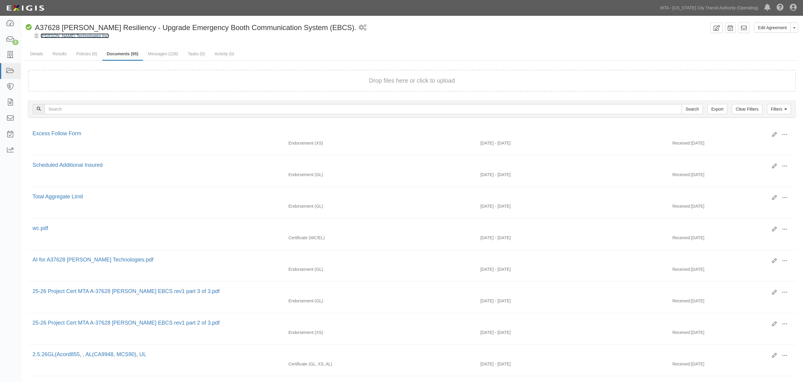
click at [79, 34] on link "[PERSON_NAME] Technologies Inc." at bounding box center [75, 35] width 68 height 5
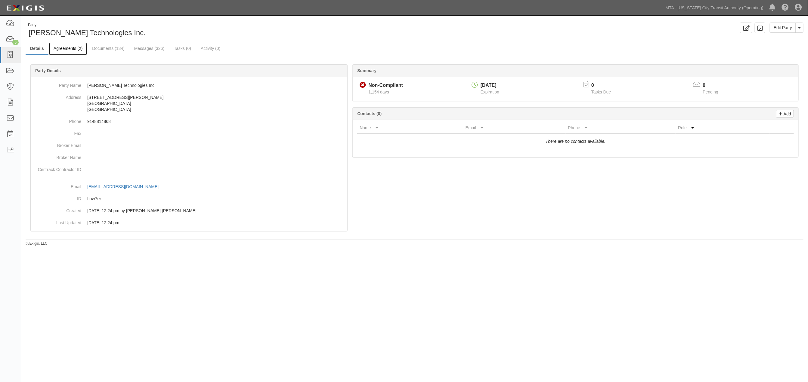
click at [77, 49] on link "Agreements (2)" at bounding box center [68, 48] width 38 height 13
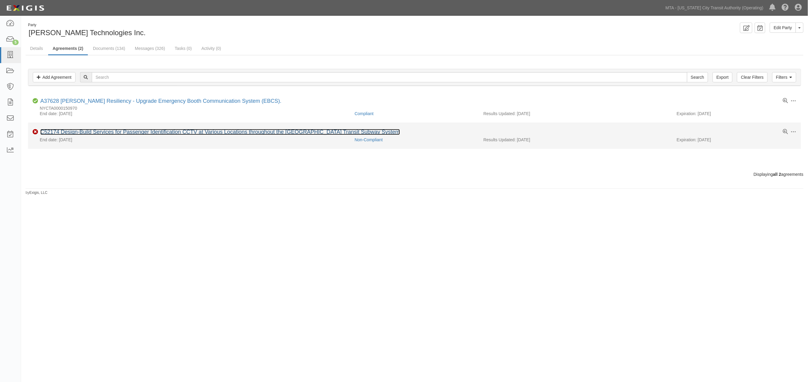
click at [112, 131] on link "C52174 Design-Build Services for Passenger Identification CCTV at Various Locat…" at bounding box center [219, 132] width 359 height 6
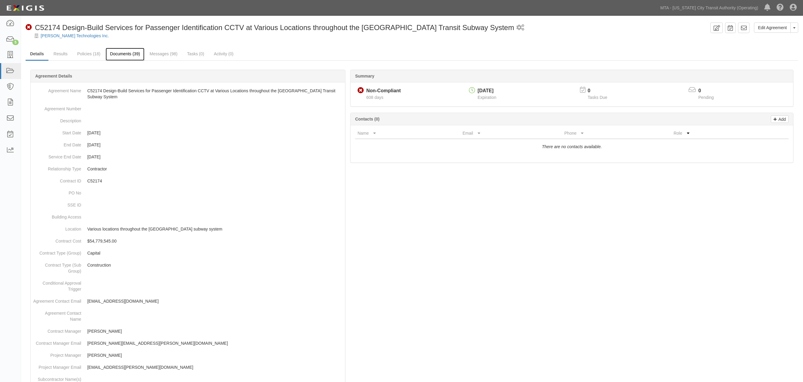
click at [121, 53] on link "Documents (39)" at bounding box center [125, 54] width 39 height 13
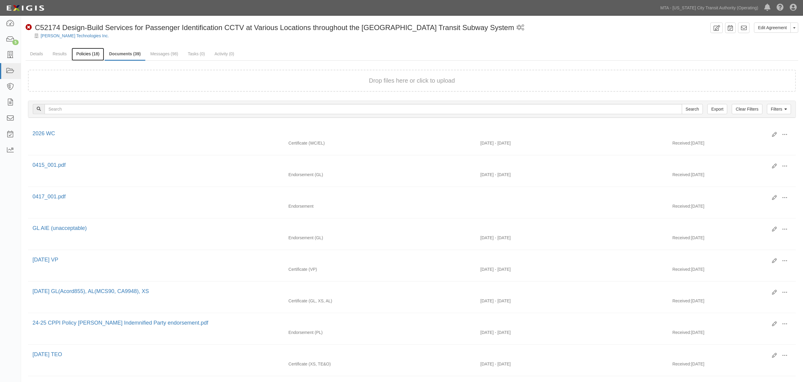
click at [79, 51] on link "Policies (18)" at bounding box center [88, 54] width 32 height 13
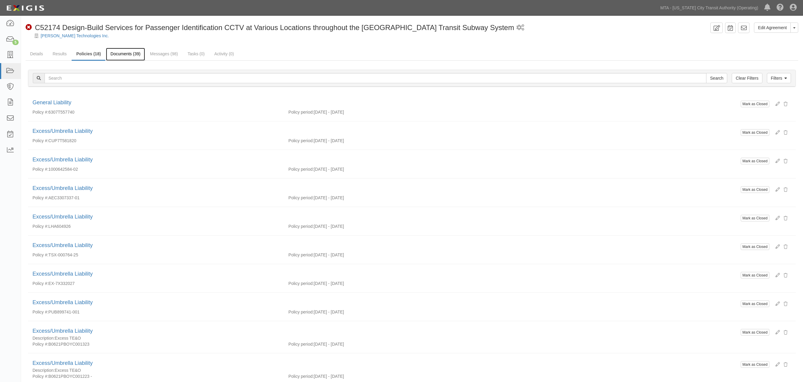
click at [126, 55] on link "Documents (39)" at bounding box center [125, 54] width 39 height 13
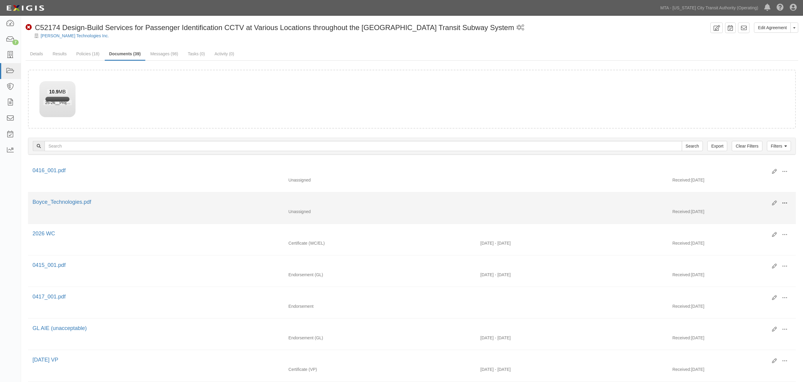
click at [786, 203] on span at bounding box center [784, 203] width 5 height 5
click at [744, 201] on link "Edit" at bounding box center [756, 201] width 48 height 11
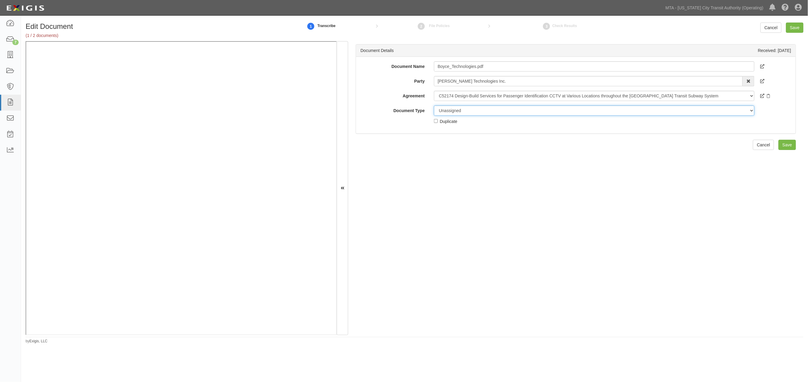
click at [463, 112] on select "Unassigned Binder Cancellation Notice Certificate Contract Endorsement Insuranc…" at bounding box center [594, 111] width 321 height 10
select select "EndorsementDetail"
click at [434, 106] on select "Unassigned Binder Cancellation Notice Certificate Contract Endorsement Insuranc…" at bounding box center [594, 111] width 321 height 10
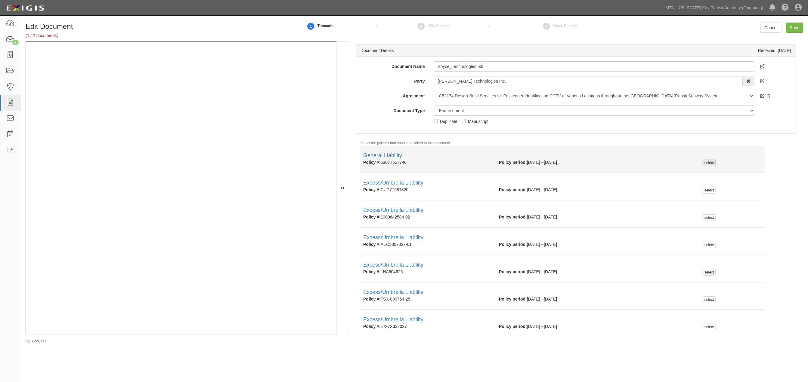
click at [706, 164] on div "select" at bounding box center [708, 163] width 13 height 7
checkbox input "true"
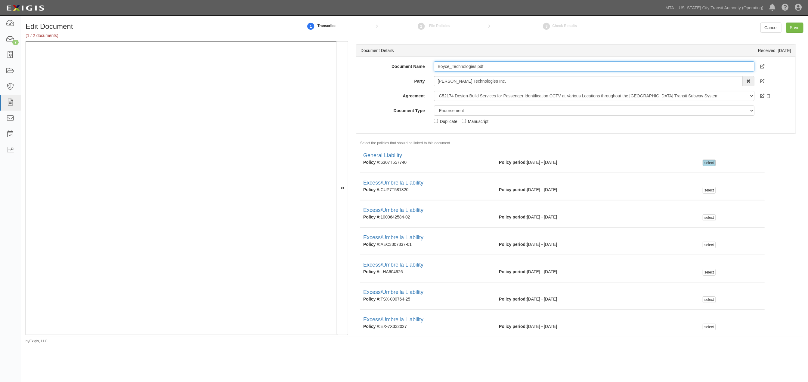
drag, startPoint x: 433, startPoint y: 68, endPoint x: 561, endPoint y: 55, distance: 128.5
click at [561, 54] on div "Document Details Received: 09/02/2025 Document Name Boyce_Technologies.pdf Part…" at bounding box center [576, 89] width 440 height 90
type input "Scheduled AI"
click at [796, 28] on input "Save" at bounding box center [794, 28] width 17 height 10
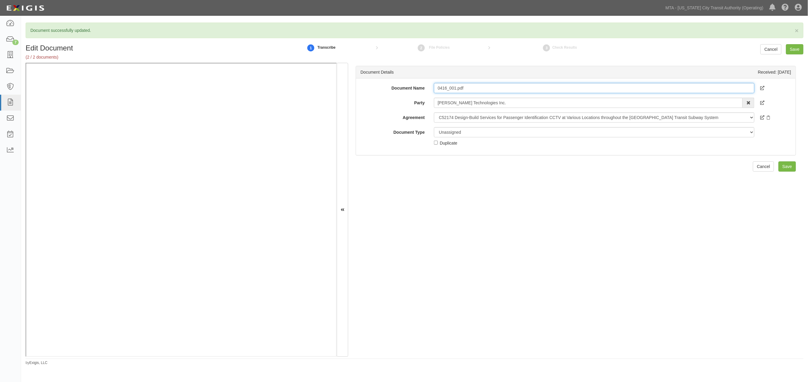
drag, startPoint x: 471, startPoint y: 87, endPoint x: 421, endPoint y: 87, distance: 50.2
click at [421, 87] on div "Document Name 0416_001.pdf" at bounding box center [576, 88] width 440 height 10
type input "Endorsement Change form"
click at [465, 134] on select "Unassigned Binder Cancellation Notice Certificate Contract Endorsement Insuranc…" at bounding box center [594, 132] width 321 height 10
select select "EndorsementDetail"
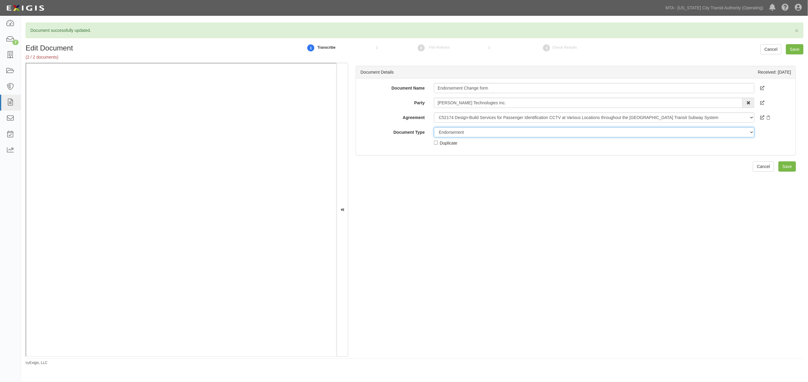
click at [434, 127] on select "Unassigned Binder Cancellation Notice Certificate Contract Endorsement Insuranc…" at bounding box center [594, 132] width 321 height 10
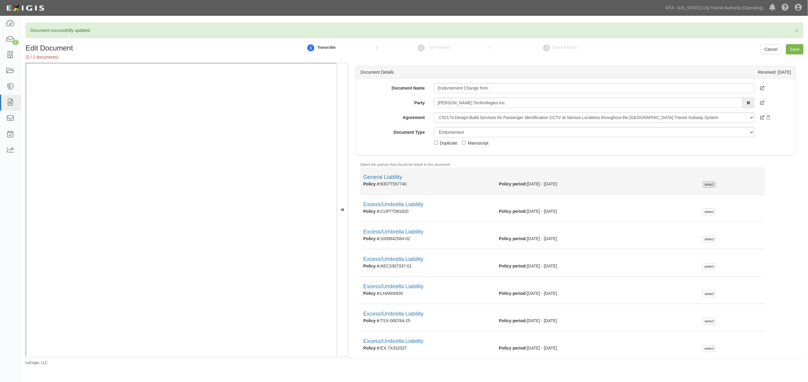
click at [705, 187] on div "select" at bounding box center [708, 184] width 13 height 7
checkbox input "true"
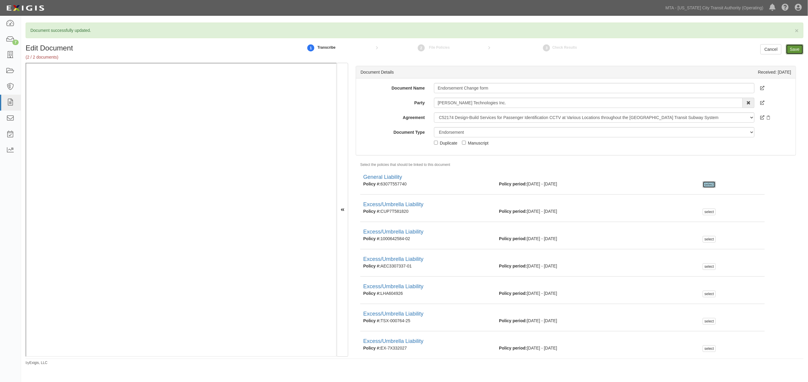
click at [789, 49] on input "Save" at bounding box center [794, 49] width 17 height 10
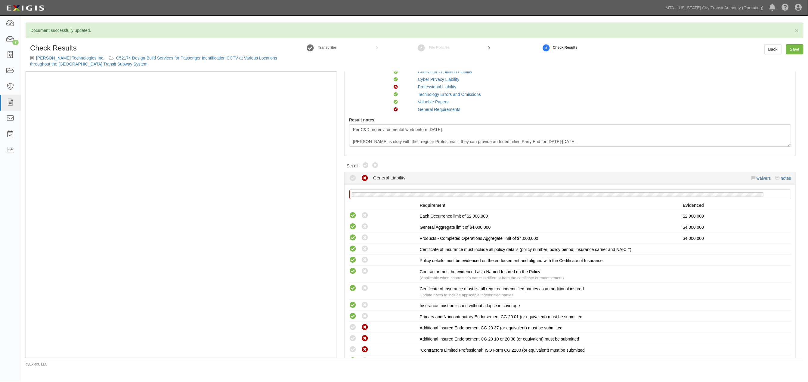
scroll to position [100, 0]
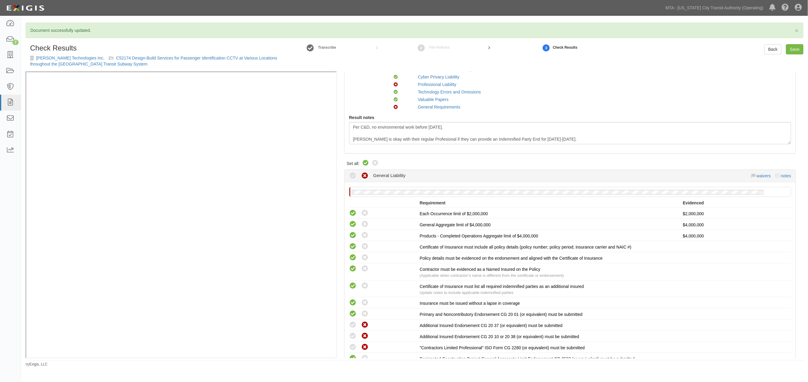
click at [365, 162] on icon at bounding box center [365, 163] width 7 height 7
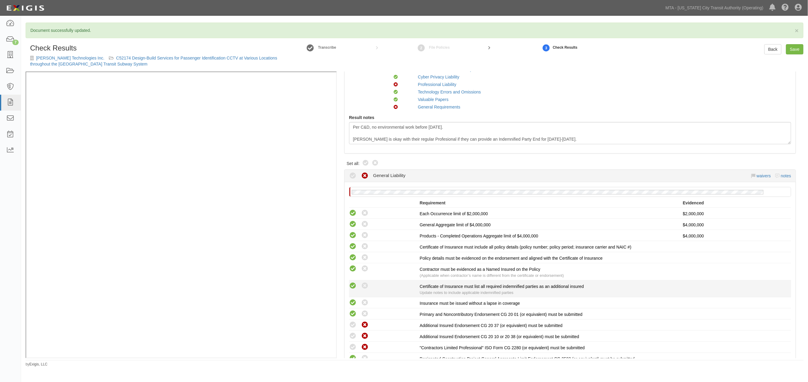
radio input "true"
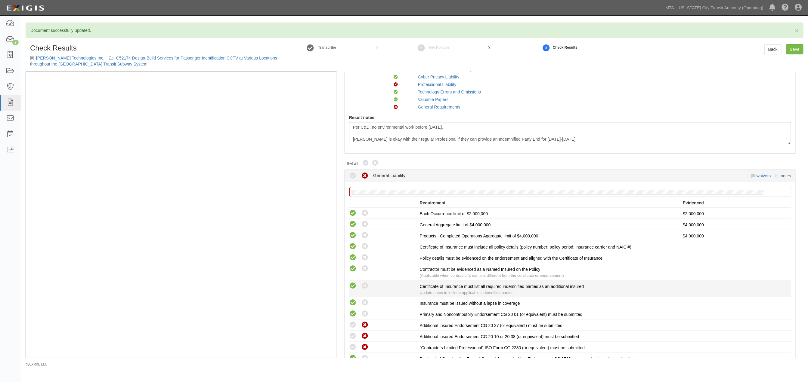
radio input "true"
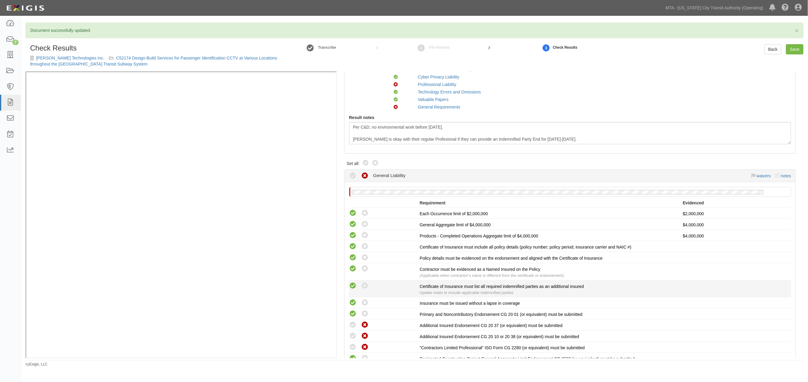
radio input "true"
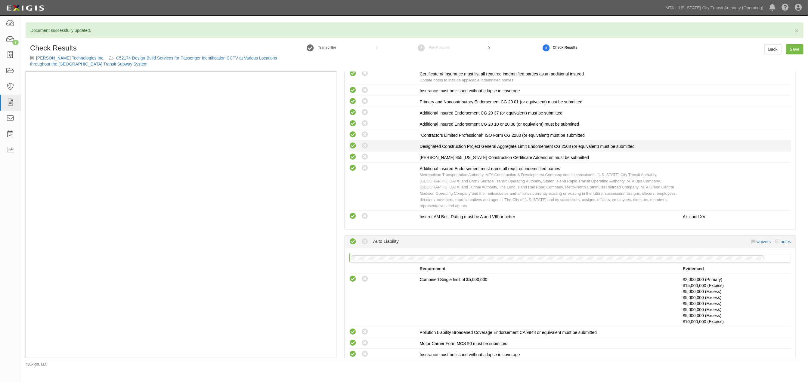
scroll to position [301, 0]
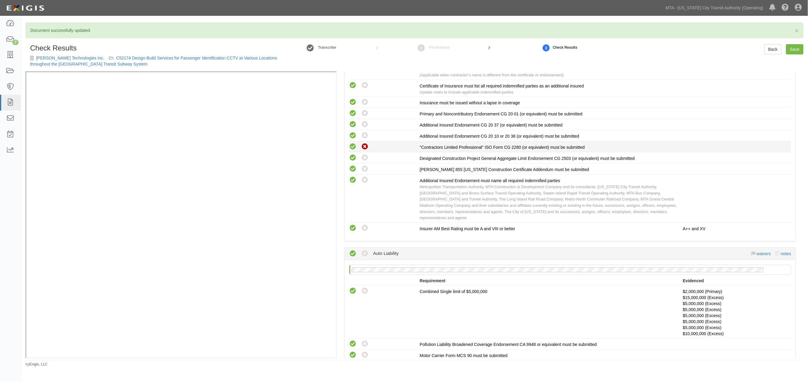
click at [364, 147] on icon at bounding box center [365, 147] width 8 height 8
radio input "true"
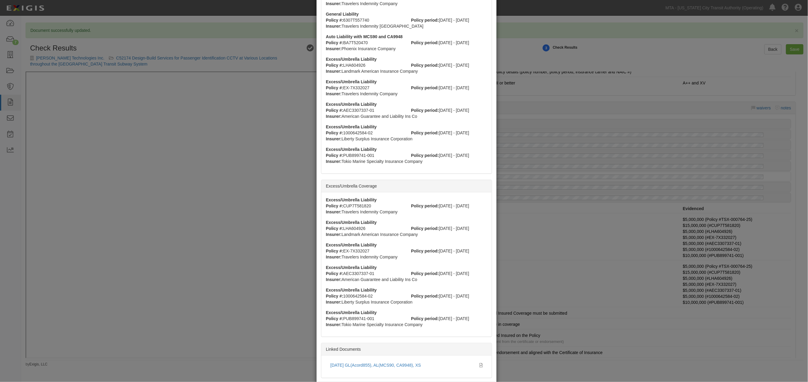
scroll to position [365, 0]
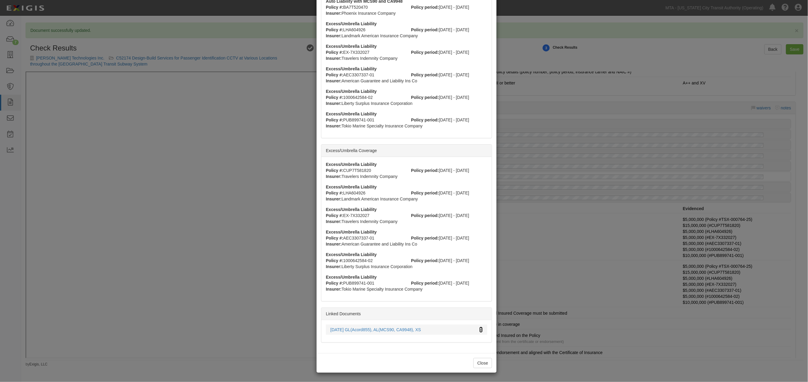
click at [479, 330] on icon at bounding box center [480, 330] width 3 height 4
click at [568, 361] on div "× View Policy Policy Summary Coverage line Excess/Umbrella Liability Policy num…" at bounding box center [404, 191] width 808 height 382
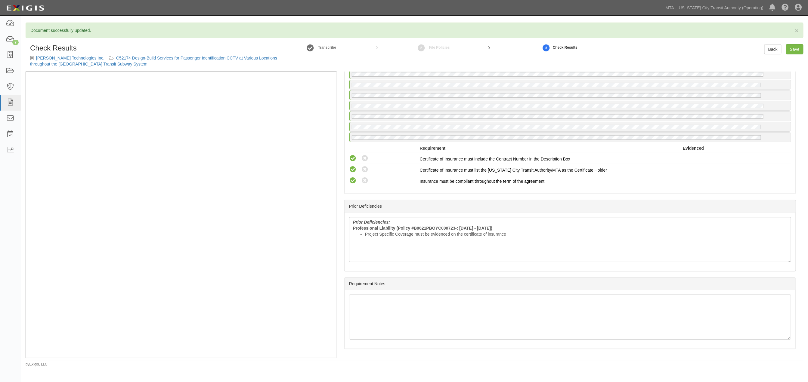
scroll to position [2014, 0]
click at [795, 48] on link "Save" at bounding box center [794, 49] width 17 height 10
radio input "true"
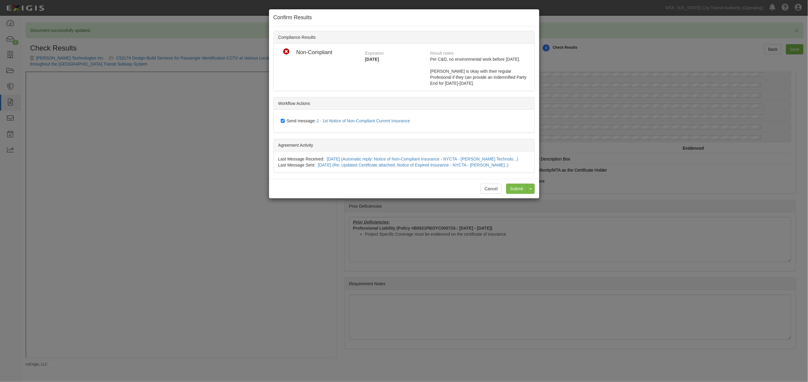
click at [308, 119] on span "Send message: J - 1st Notice of Non-Compliant Current Insurance" at bounding box center [350, 121] width 126 height 5
click at [285, 119] on input "Send message: J - 1st Notice of Non-Compliant Current Insurance" at bounding box center [283, 121] width 4 height 5
checkbox input "false"
click at [509, 185] on input "Submit" at bounding box center [516, 189] width 21 height 10
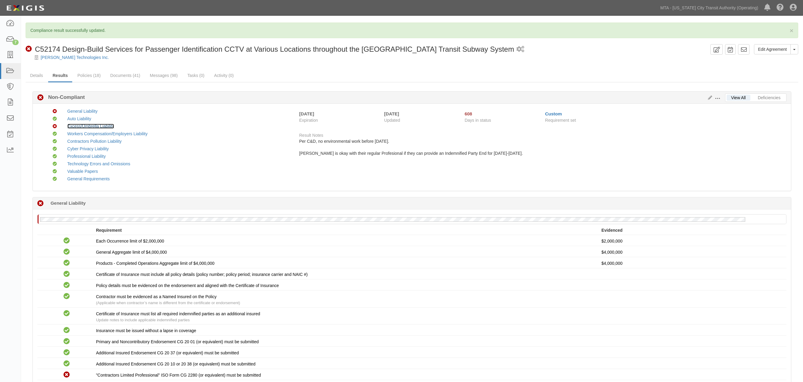
click at [100, 125] on link "Excess/Umbrella Liability" at bounding box center [90, 126] width 47 height 5
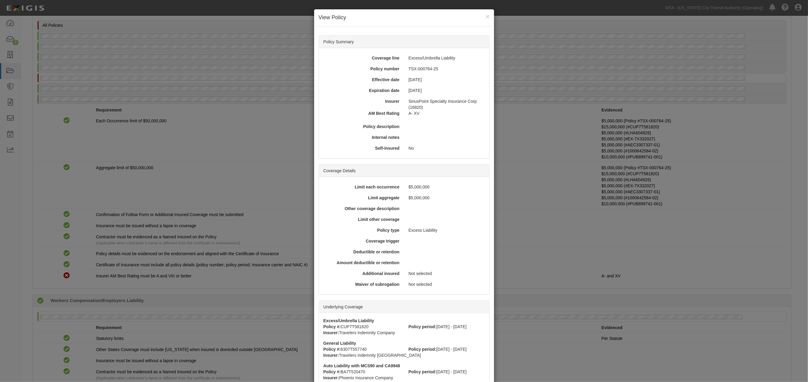
click at [232, 209] on div "× View Policy Policy Summary Coverage line Excess/Umbrella Liability Policy num…" at bounding box center [404, 191] width 808 height 382
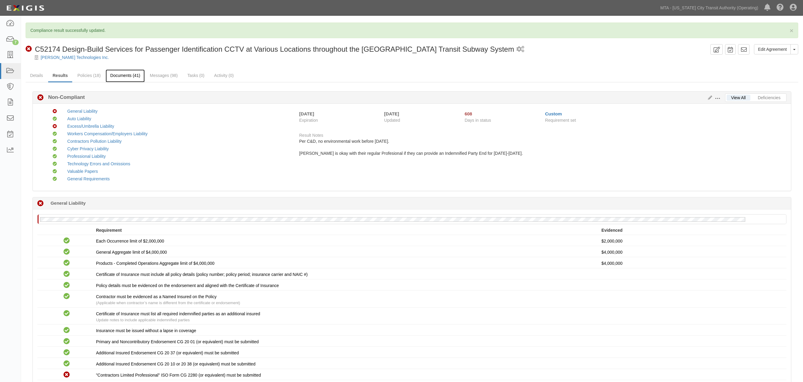
click at [128, 75] on link "Documents (41)" at bounding box center [125, 75] width 39 height 13
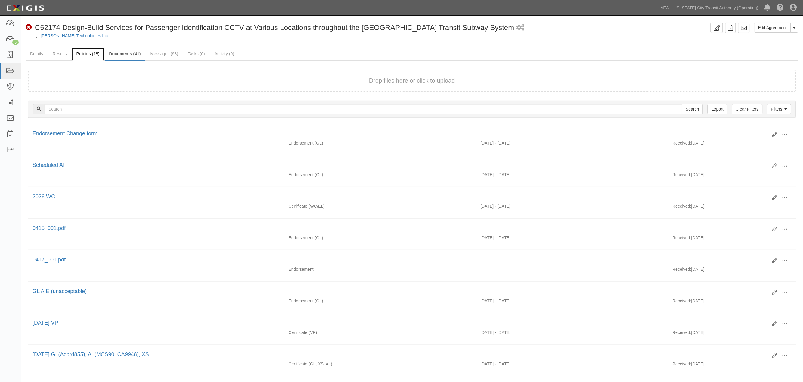
click at [85, 52] on link "Policies (18)" at bounding box center [88, 54] width 32 height 13
click at [64, 54] on link "Results" at bounding box center [59, 54] width 23 height 13
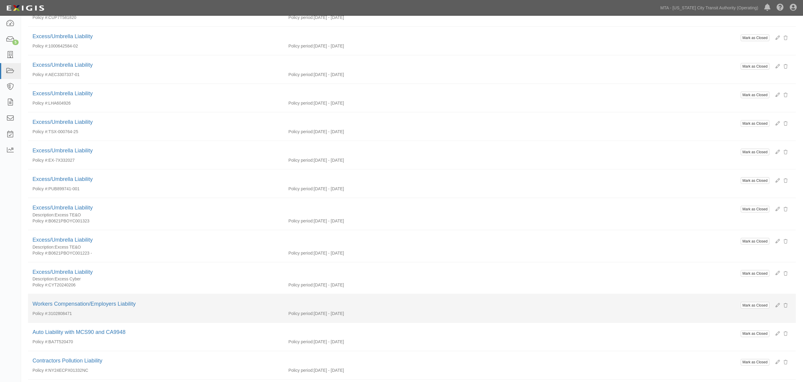
scroll to position [134, 0]
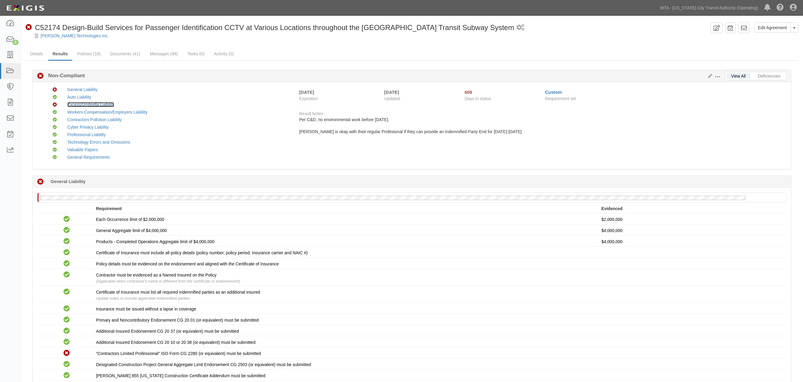
click at [77, 105] on link "Excess/Umbrella Liability" at bounding box center [90, 104] width 47 height 5
click at [95, 55] on link "Policies (18)" at bounding box center [89, 54] width 32 height 13
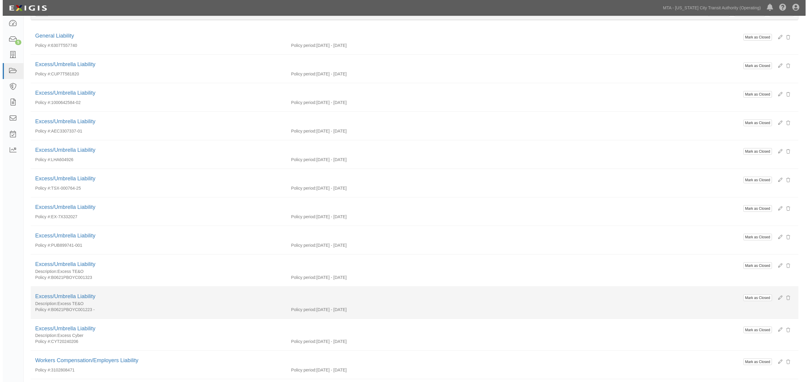
scroll to position [33, 0]
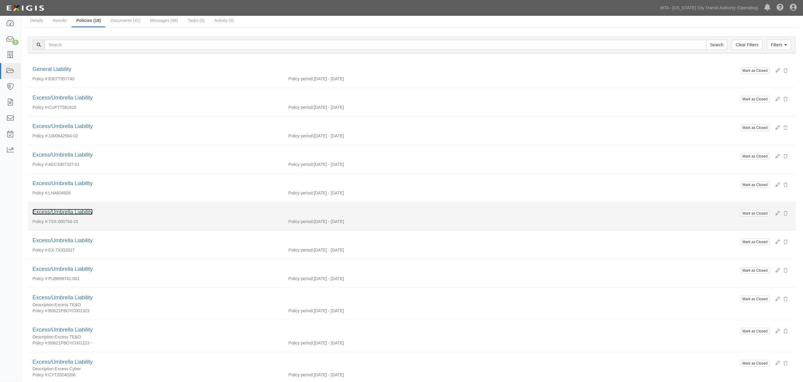
click at [77, 212] on link "Excess/Umbrella Liability" at bounding box center [62, 212] width 60 height 6
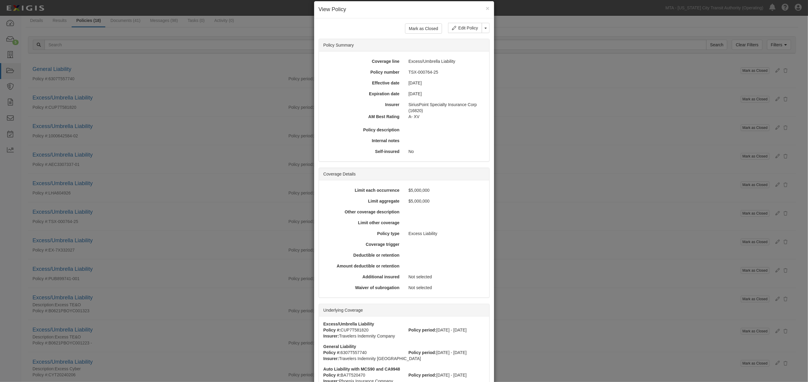
scroll to position [0, 0]
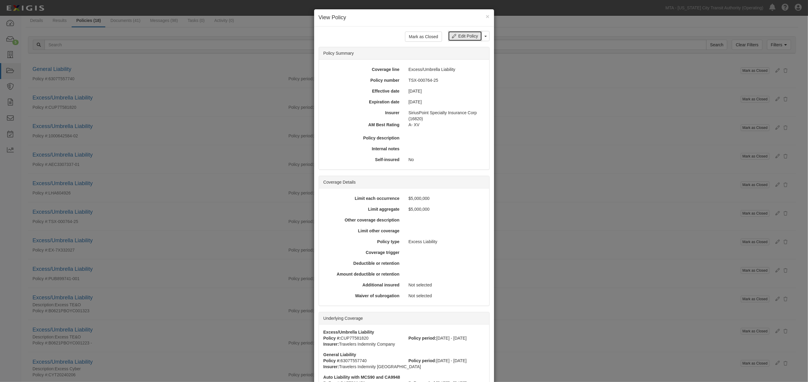
click at [461, 36] on link "Edit Policy" at bounding box center [465, 36] width 34 height 10
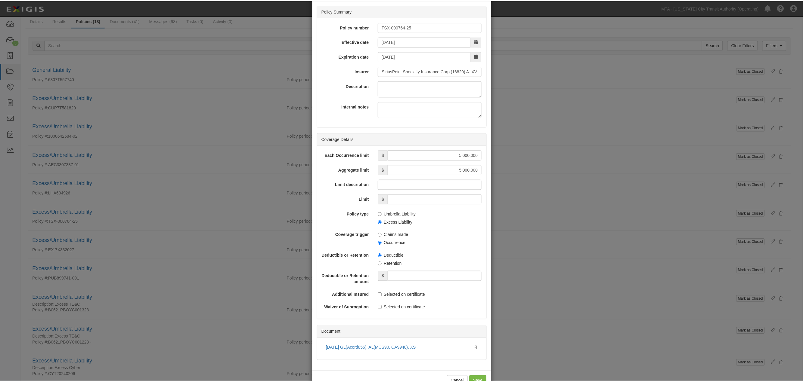
scroll to position [11, 0]
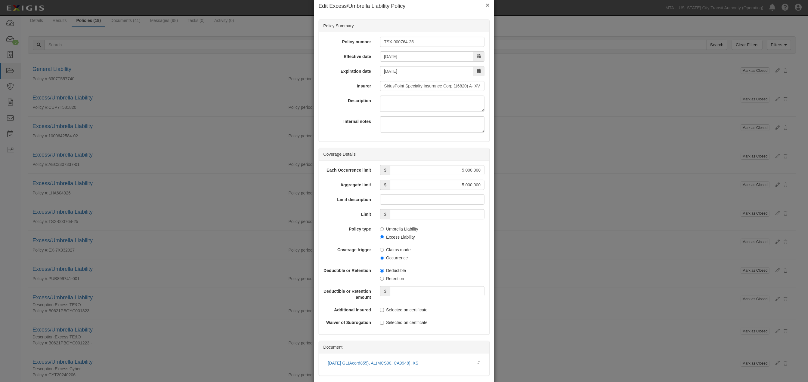
click at [486, 4] on button "×" at bounding box center [488, 5] width 4 height 6
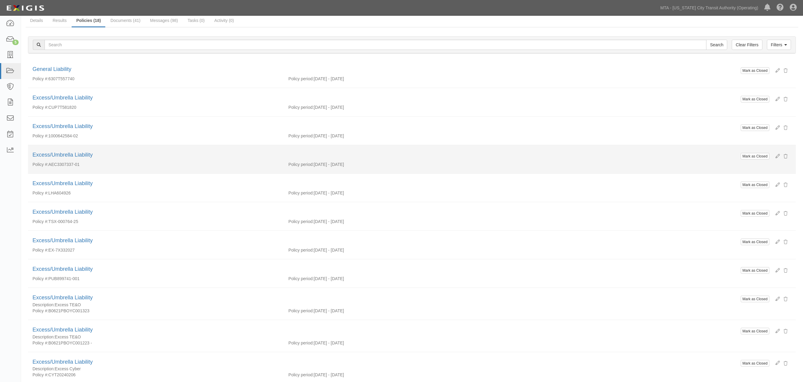
scroll to position [0, 0]
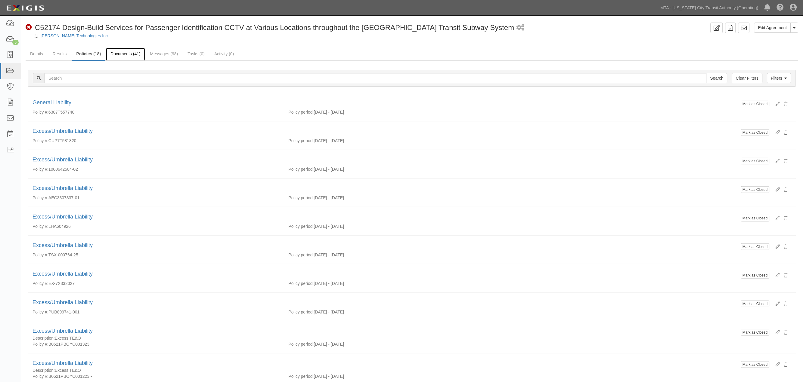
click at [131, 53] on link "Documents (41)" at bounding box center [125, 54] width 39 height 13
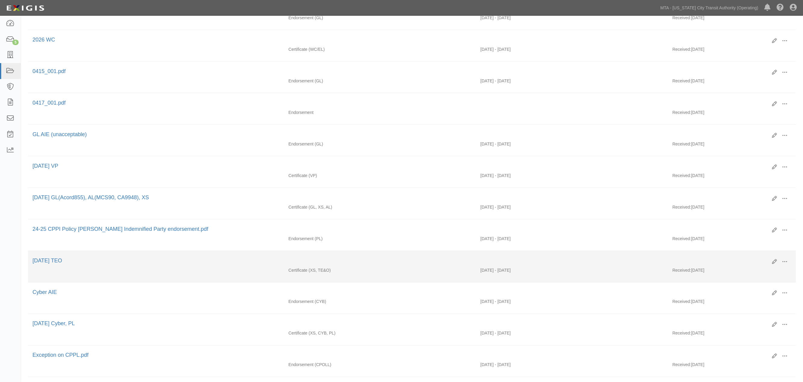
scroll to position [167, 0]
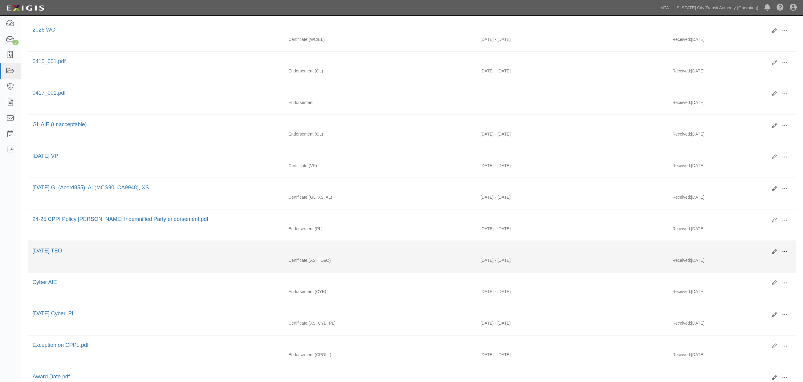
click at [785, 255] on span at bounding box center [784, 251] width 5 height 5
click at [742, 254] on link "Edit" at bounding box center [756, 249] width 48 height 11
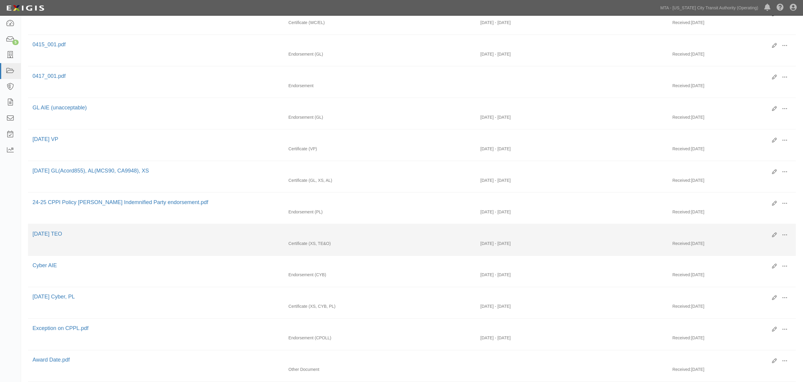
scroll to position [200, 0]
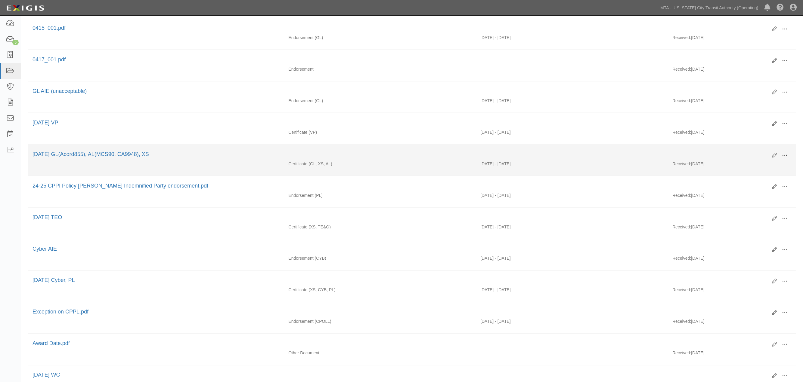
click at [787, 158] on span at bounding box center [784, 155] width 5 height 5
click at [740, 156] on link "Edit" at bounding box center [756, 153] width 48 height 11
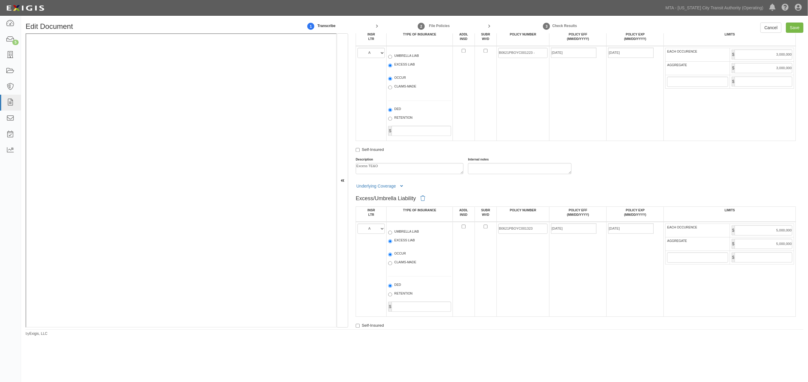
scroll to position [735, 0]
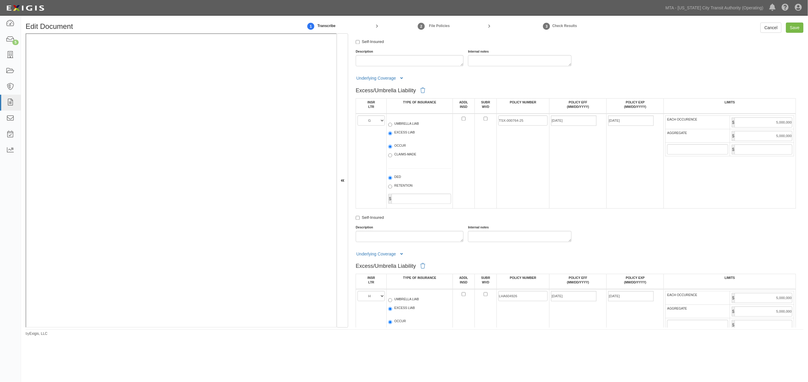
scroll to position [969, 0]
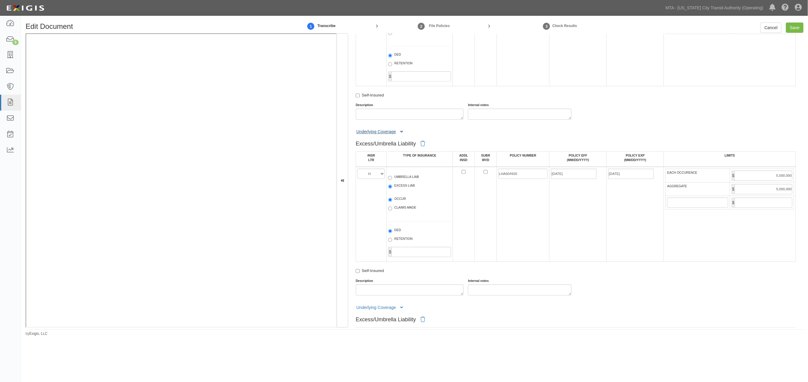
click at [400, 134] on icon at bounding box center [401, 132] width 3 height 4
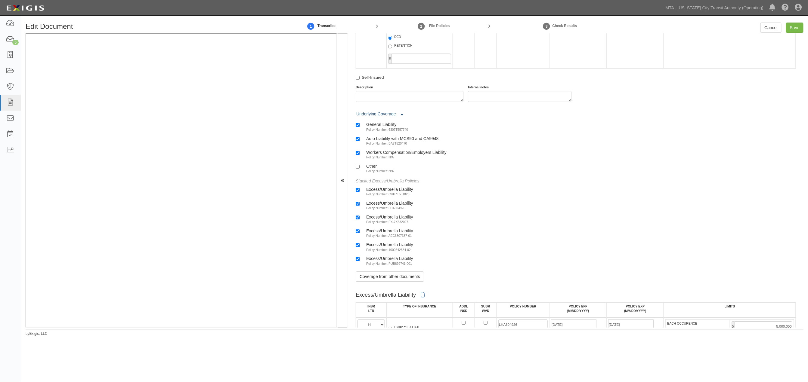
scroll to position [1036, 0]
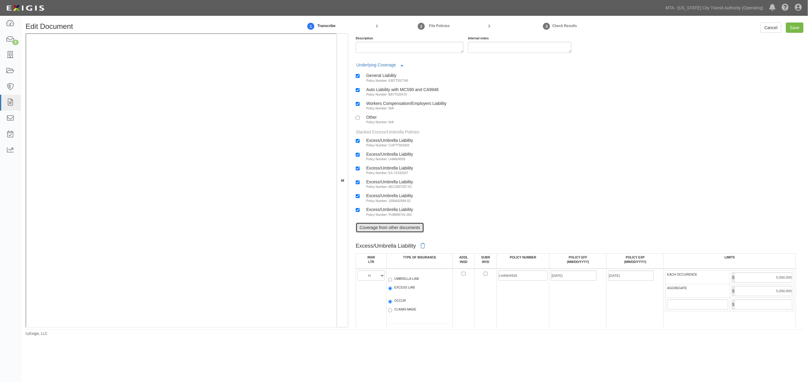
click at [401, 233] on link "Coverage from other documents" at bounding box center [390, 228] width 68 height 10
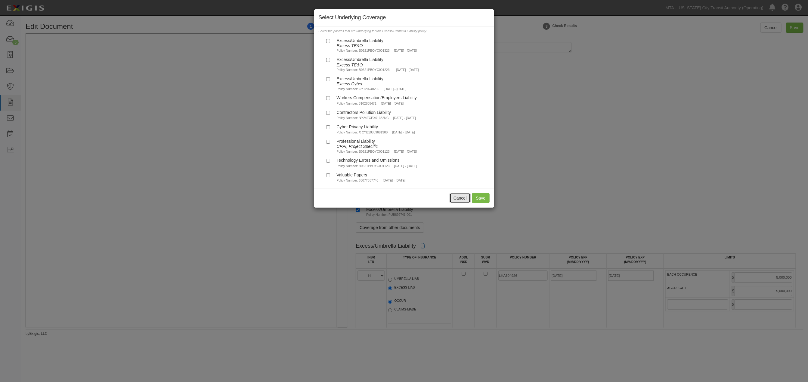
click at [465, 202] on button "Cancel" at bounding box center [459, 198] width 21 height 10
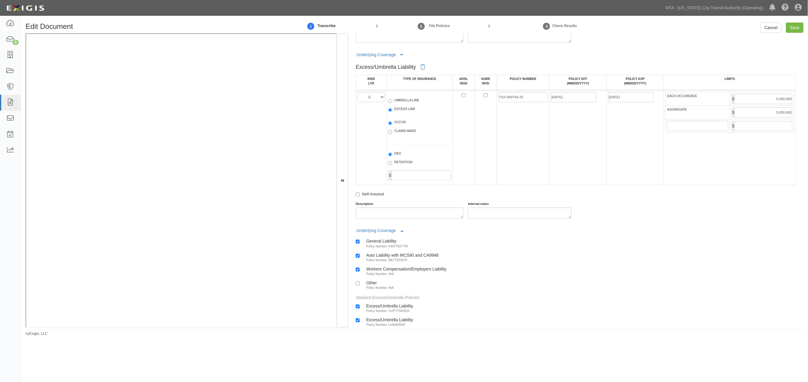
scroll to position [869, 0]
click at [765, 27] on link "Cancel" at bounding box center [770, 28] width 21 height 10
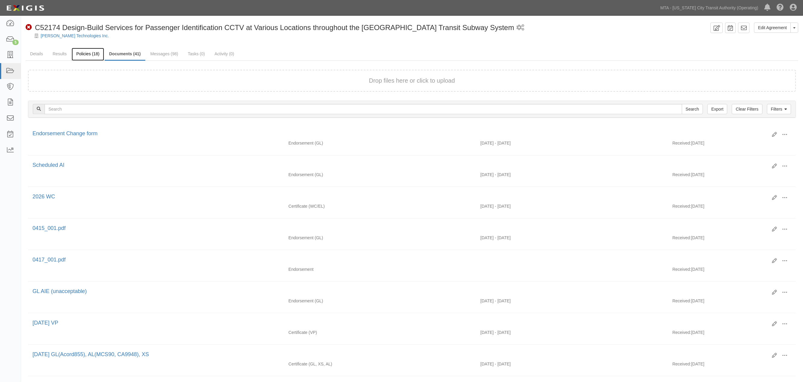
click at [88, 56] on link "Policies (18)" at bounding box center [88, 54] width 32 height 13
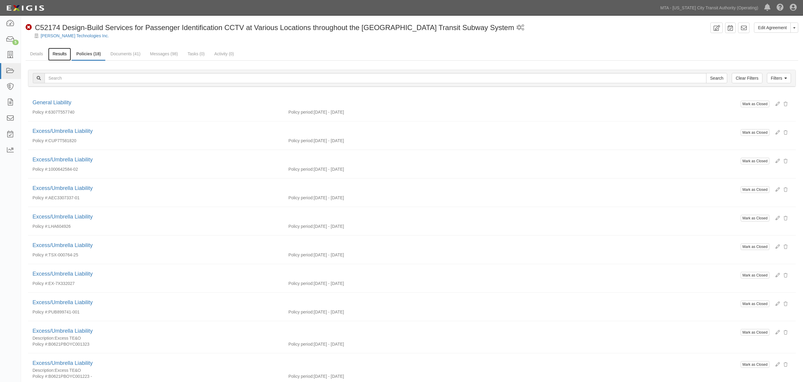
click at [60, 51] on link "Results" at bounding box center [59, 54] width 23 height 13
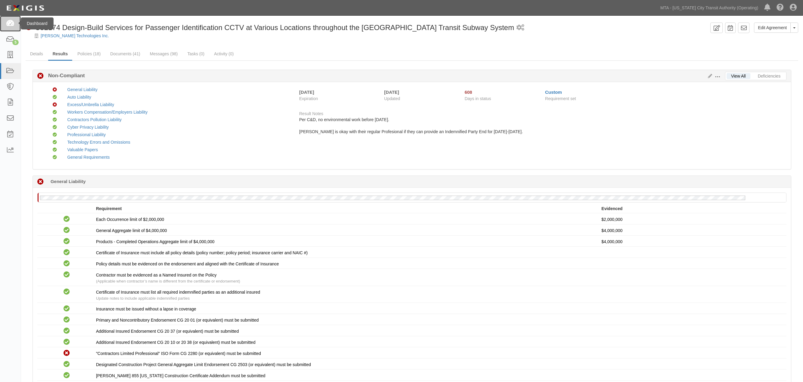
click at [9, 22] on icon at bounding box center [10, 23] width 8 height 7
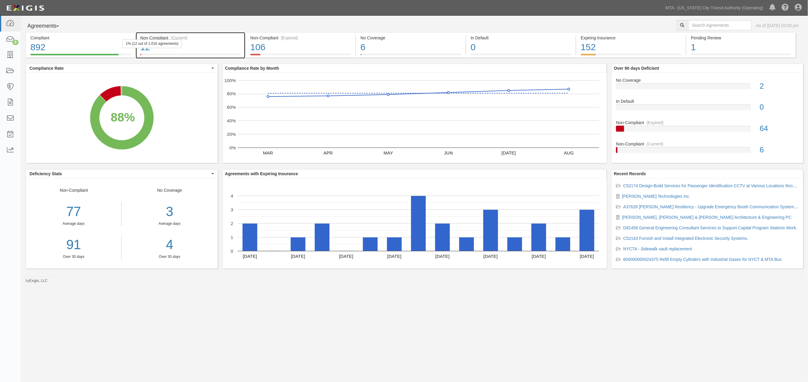
click at [212, 44] on div "12" at bounding box center [190, 47] width 100 height 13
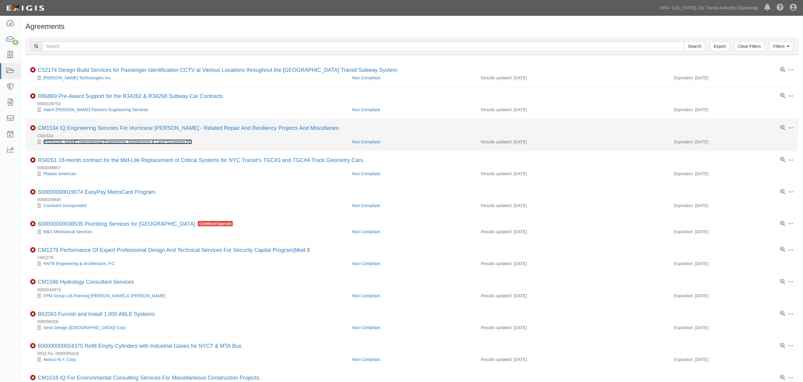
click at [160, 142] on link "[PERSON_NAME] International Engineering, Architecture & Land Surveying PC" at bounding box center [117, 142] width 149 height 5
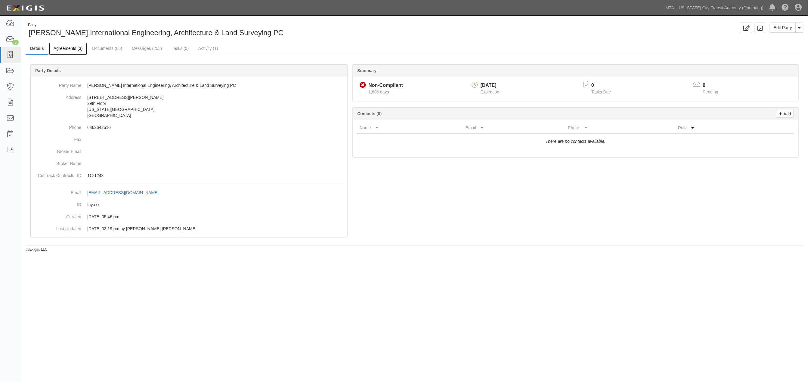
click at [74, 50] on link "Agreements (3)" at bounding box center [68, 48] width 38 height 13
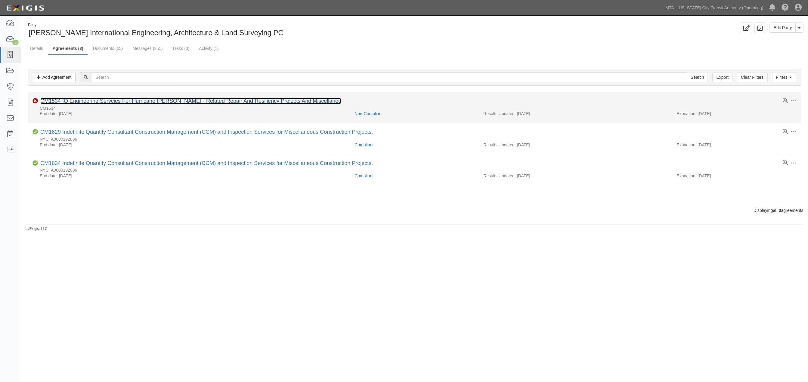
click at [128, 101] on link "CM1534 IQ Engineering Servcies For Hurricane [PERSON_NAME] - Related Repair And…" at bounding box center [190, 101] width 301 height 6
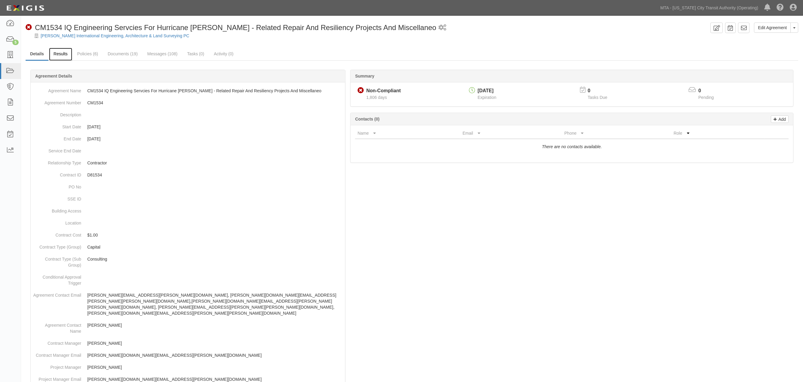
click at [60, 55] on link "Results" at bounding box center [60, 54] width 23 height 13
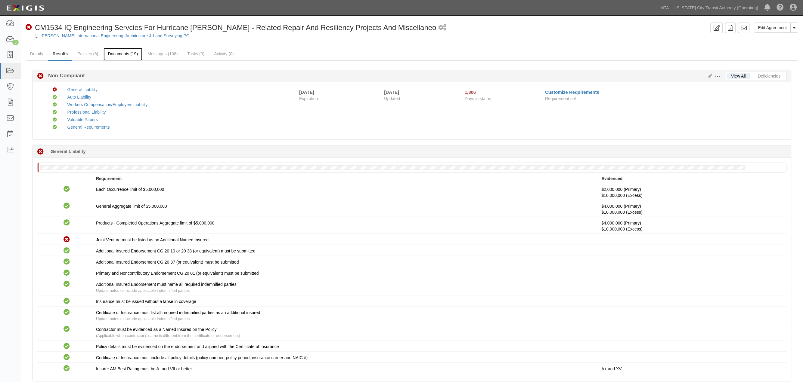
click at [125, 54] on link "Documents (19)" at bounding box center [122, 54] width 39 height 13
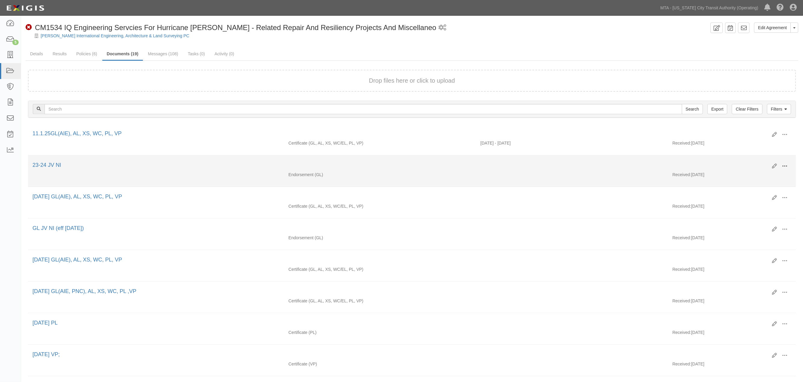
click at [784, 167] on span at bounding box center [784, 166] width 5 height 5
click at [748, 174] on link "View" at bounding box center [756, 175] width 48 height 11
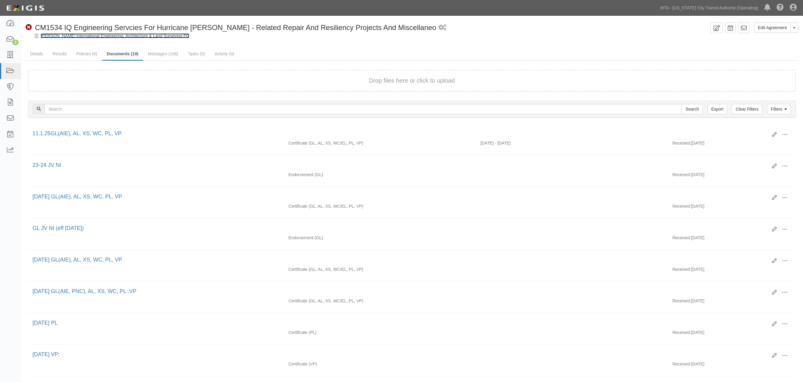
click at [81, 37] on link "[PERSON_NAME] International Engineering, Architecture & Land Surveying PC" at bounding box center [115, 35] width 149 height 5
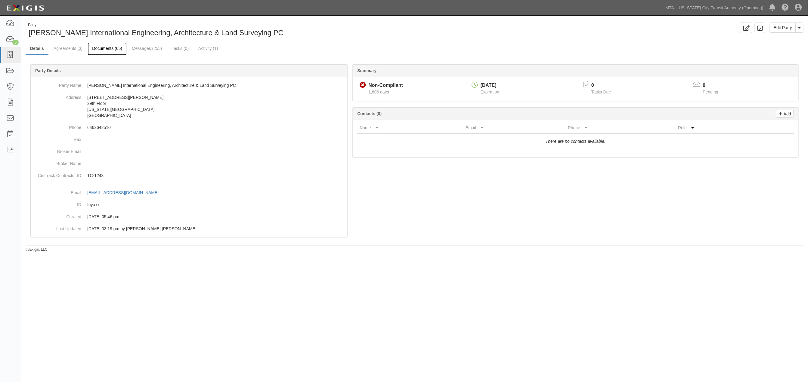
click at [100, 48] on link "Documents (65)" at bounding box center [107, 48] width 39 height 13
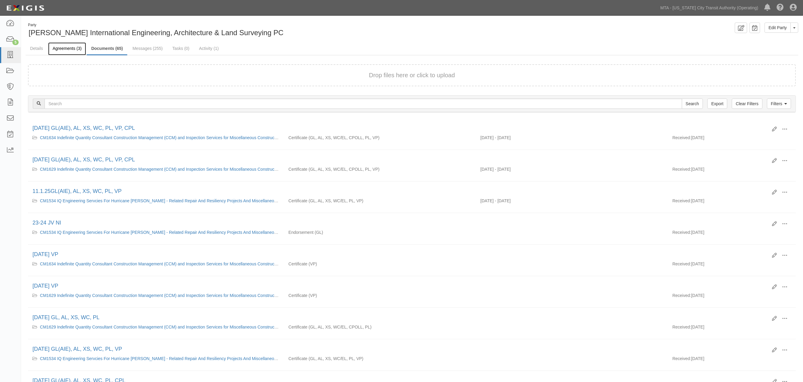
click at [71, 47] on link "Agreements (3)" at bounding box center [67, 48] width 38 height 13
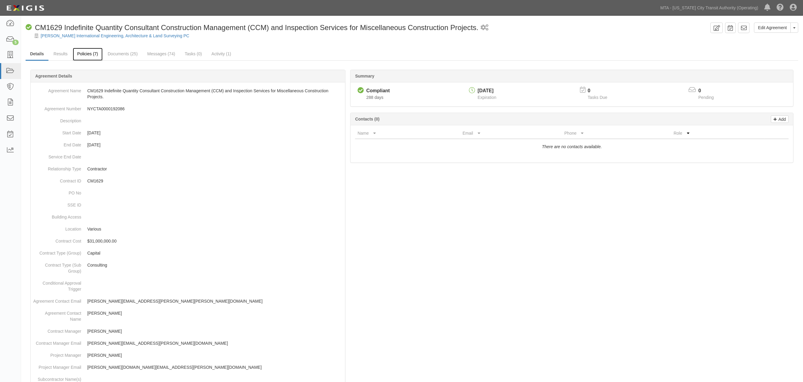
click at [95, 54] on link "Policies (7)" at bounding box center [88, 54] width 30 height 13
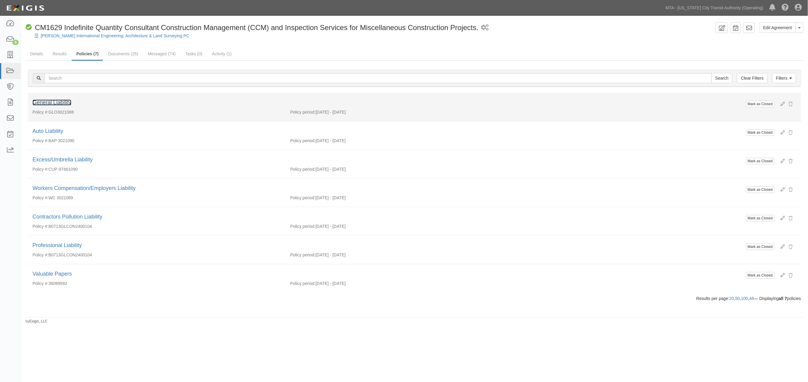
click at [50, 103] on link "General Liability" at bounding box center [51, 103] width 39 height 6
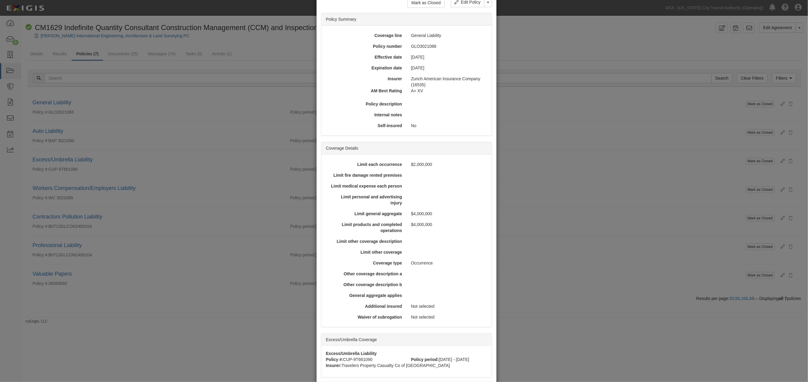
scroll to position [110, 0]
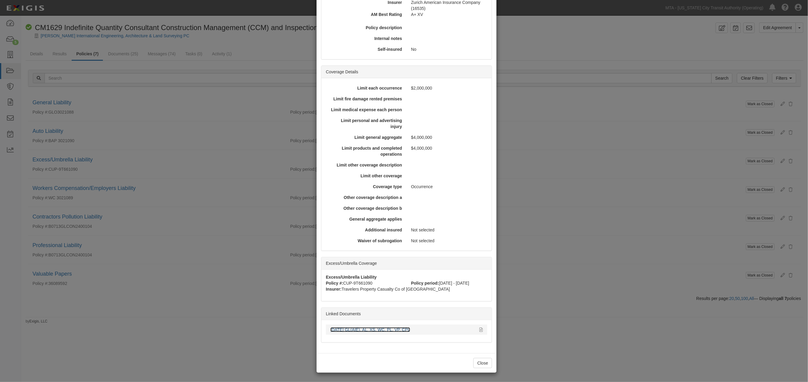
click at [359, 329] on link "[DATE] GL(AIE), AL, XS, WC, PL, VP, CPL" at bounding box center [370, 330] width 80 height 5
click at [118, 99] on div "× View Policy Mark as Closed Edit Policy Toggle Dropdown Delete Policy Policy S…" at bounding box center [404, 191] width 808 height 382
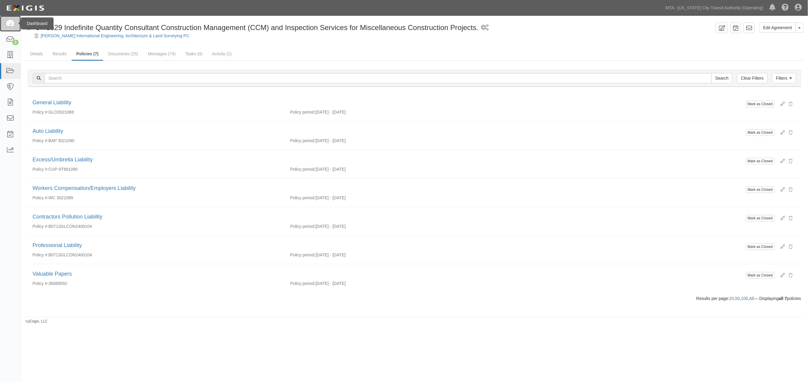
click at [14, 22] on link at bounding box center [10, 24] width 21 height 16
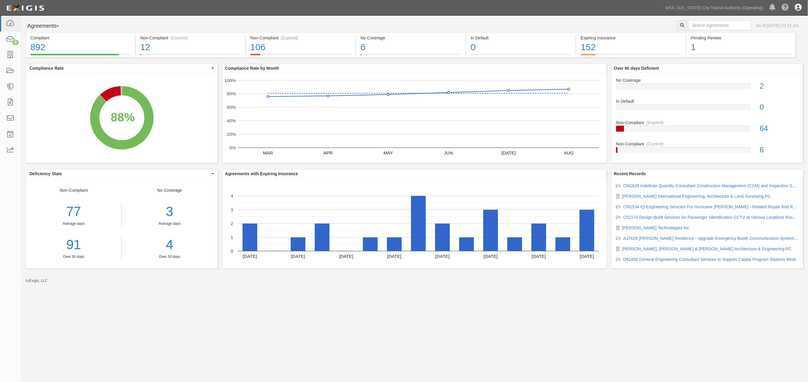
click at [801, 7] on icon at bounding box center [798, 7] width 7 height 7
click at [776, 35] on link "Sign Out" at bounding box center [781, 35] width 48 height 12
